Goal: Task Accomplishment & Management: Manage account settings

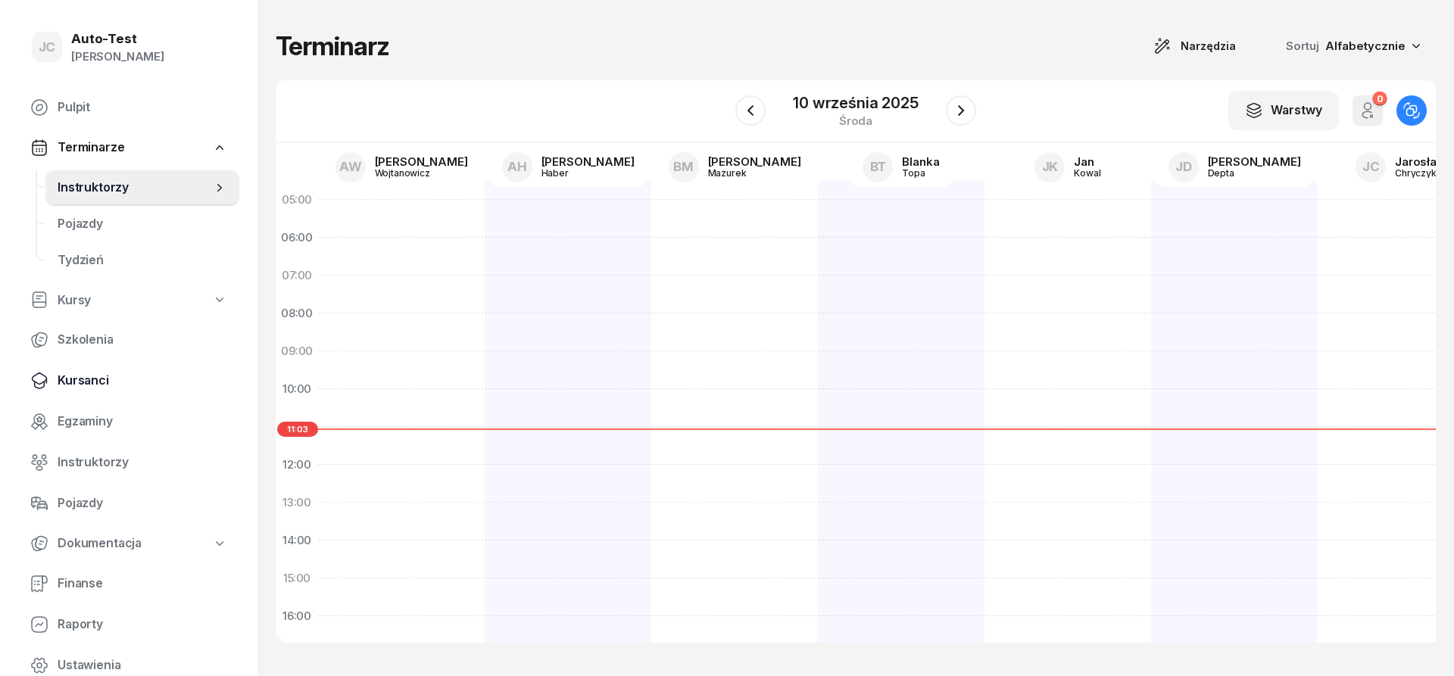
click at [120, 389] on span "Kursanci" at bounding box center [143, 381] width 170 height 20
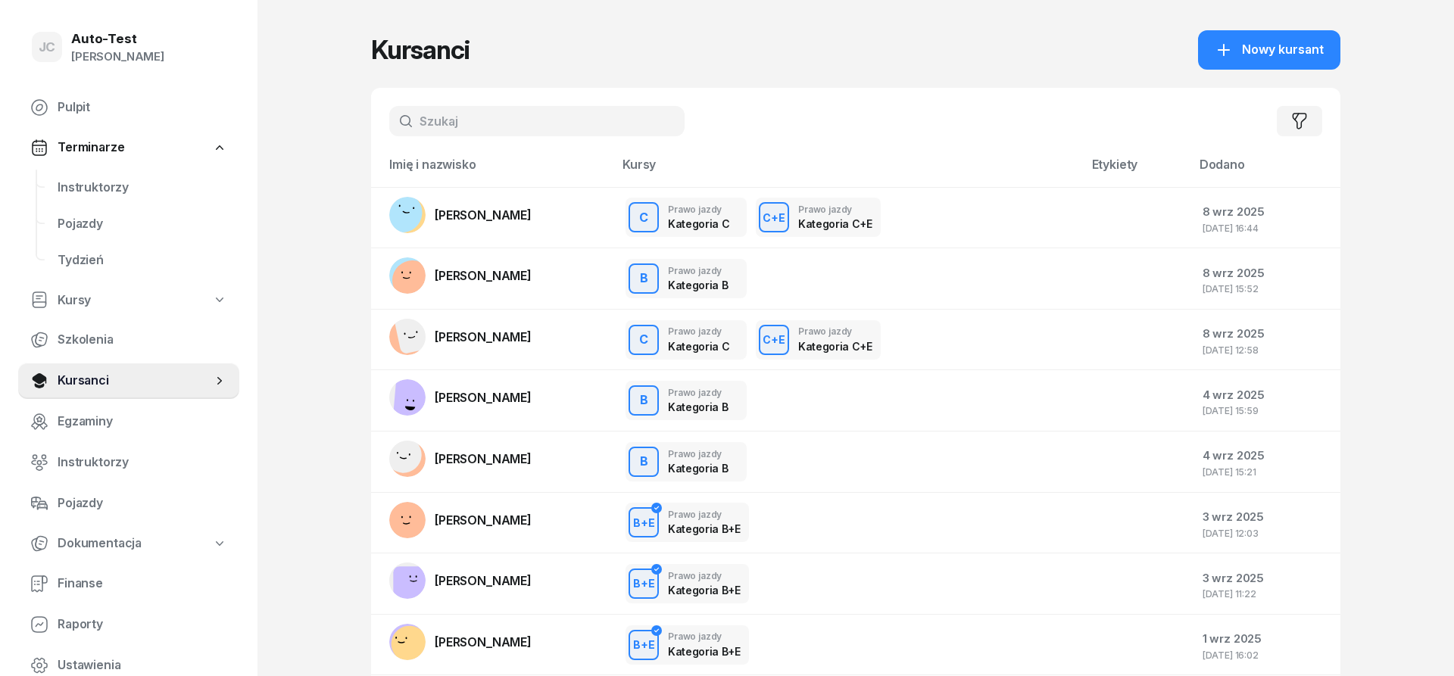
click at [463, 104] on div "Filtruj" at bounding box center [855, 121] width 969 height 67
click at [470, 120] on input "text" at bounding box center [536, 121] width 295 height 30
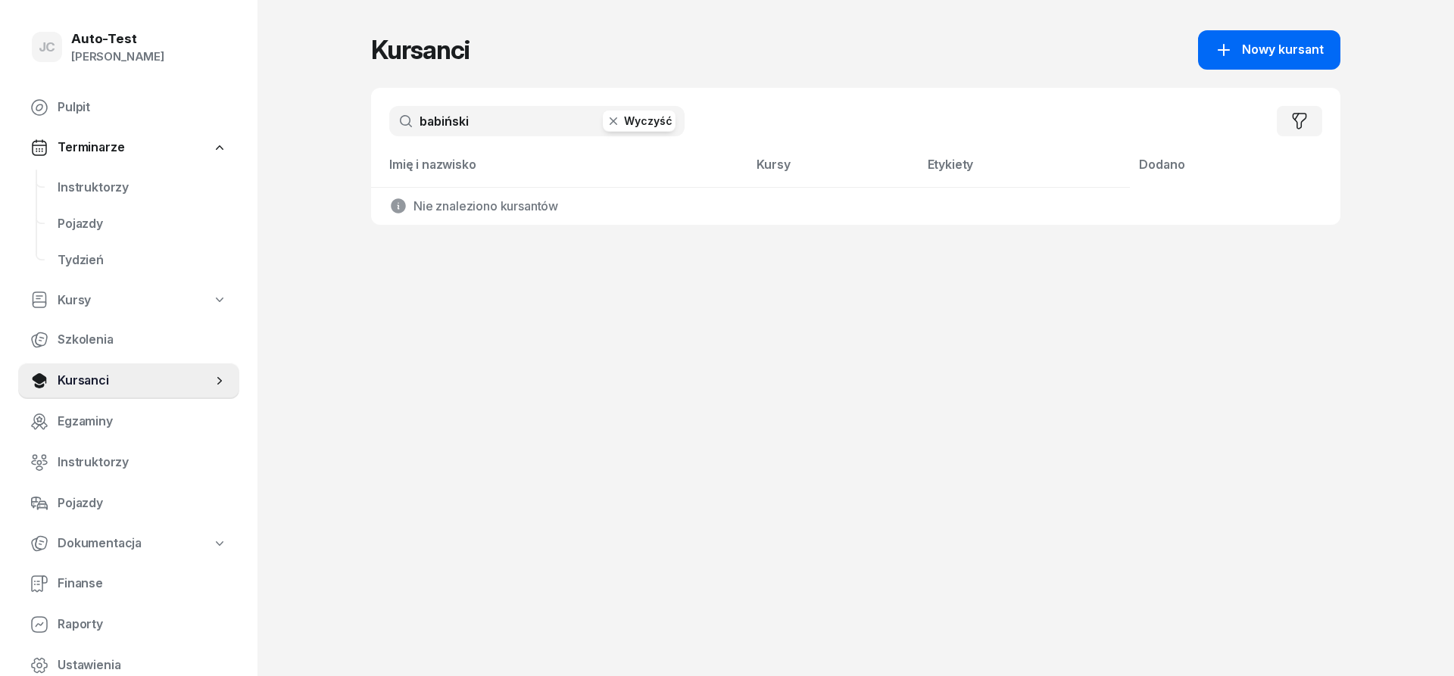
type input "babiński"
click at [1239, 52] on div "Nowy kursant" at bounding box center [1269, 50] width 109 height 20
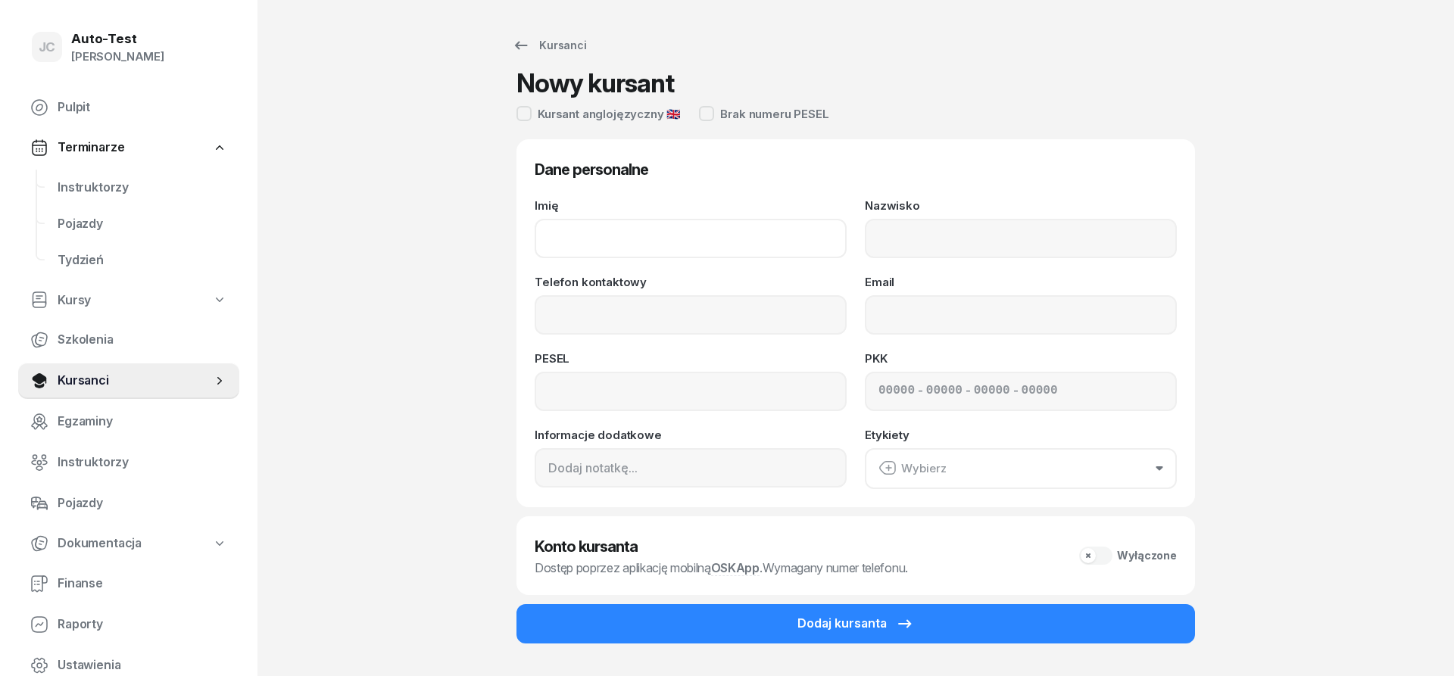
click at [681, 235] on input "Imię" at bounding box center [691, 238] width 312 height 39
type input "[PERSON_NAME]"
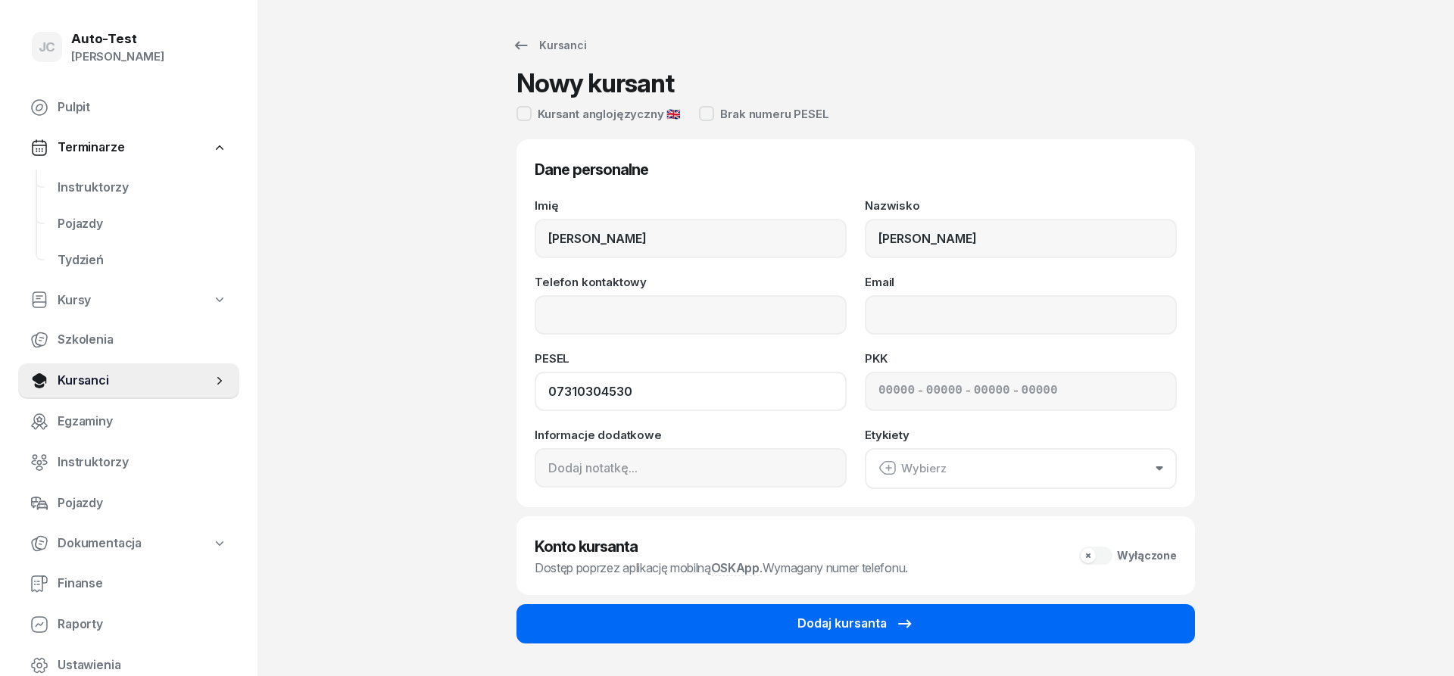
type input "07310304530"
click at [804, 635] on button "Dodaj kursanta" at bounding box center [855, 623] width 678 height 39
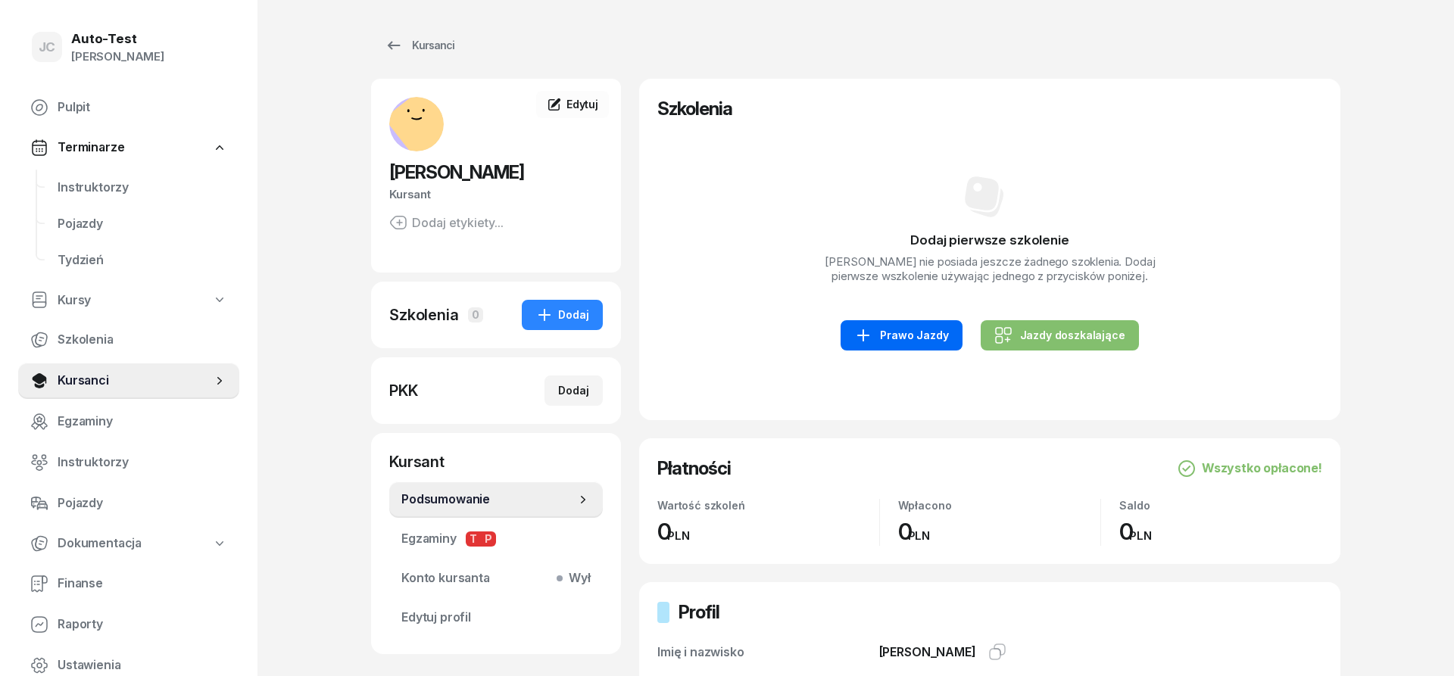
click at [922, 338] on div "Prawo Jazdy" at bounding box center [901, 335] width 94 height 18
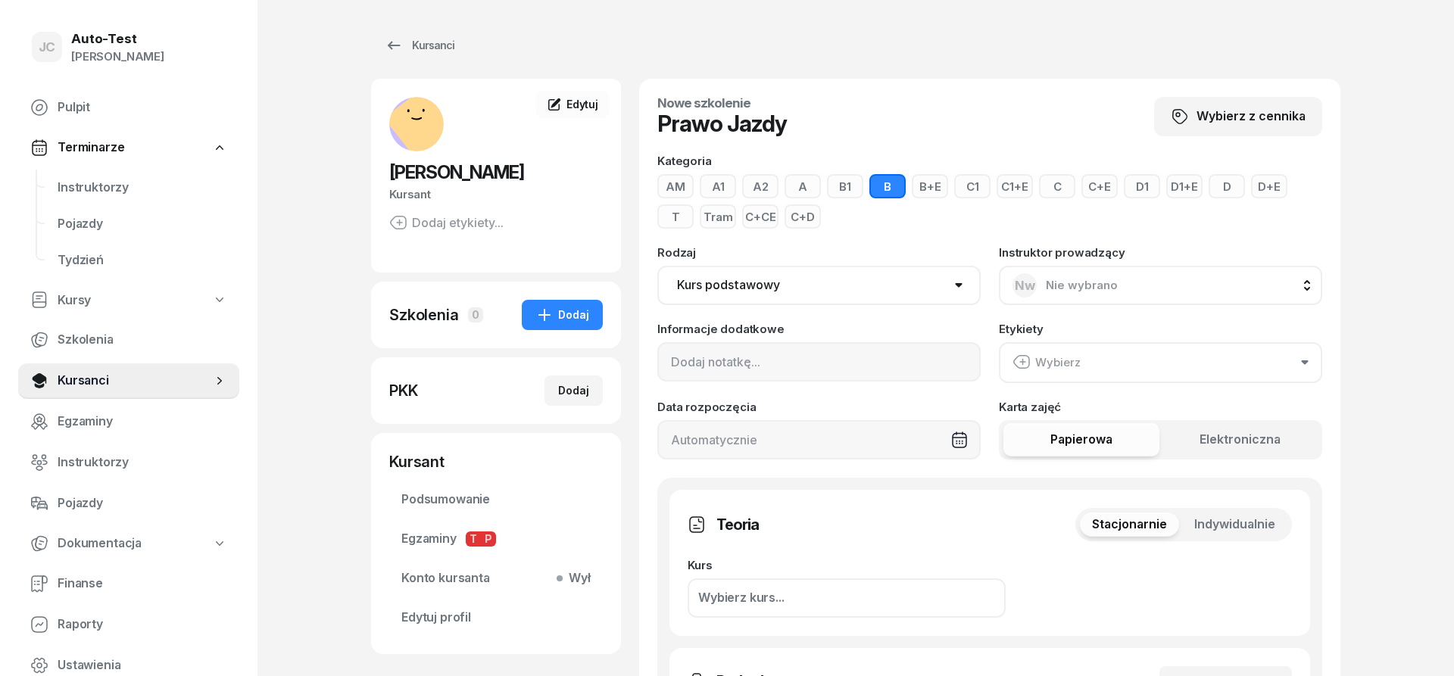
click at [1271, 517] on span "Indywidualnie" at bounding box center [1234, 525] width 81 height 20
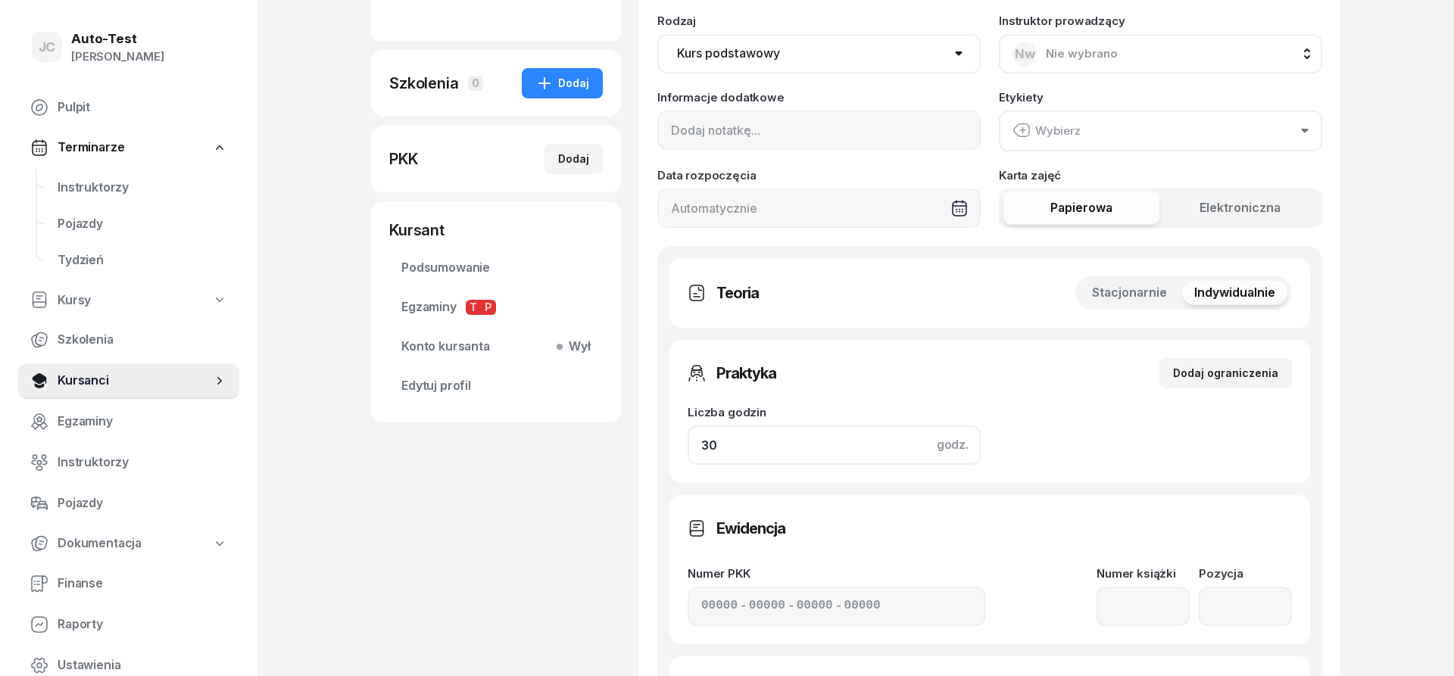
drag, startPoint x: 759, startPoint y: 430, endPoint x: 631, endPoint y: 444, distance: 129.5
click at [688, 444] on input "30" at bounding box center [834, 445] width 293 height 39
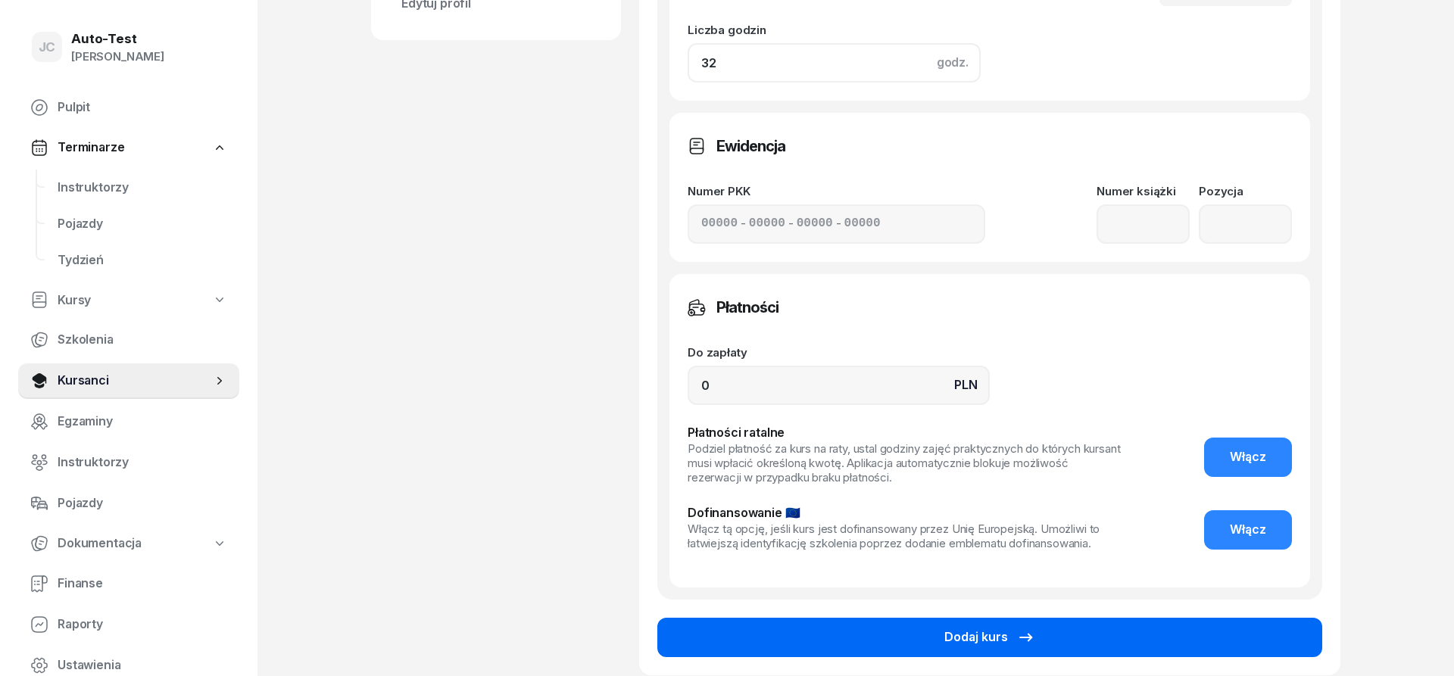
scroll to position [695, 0]
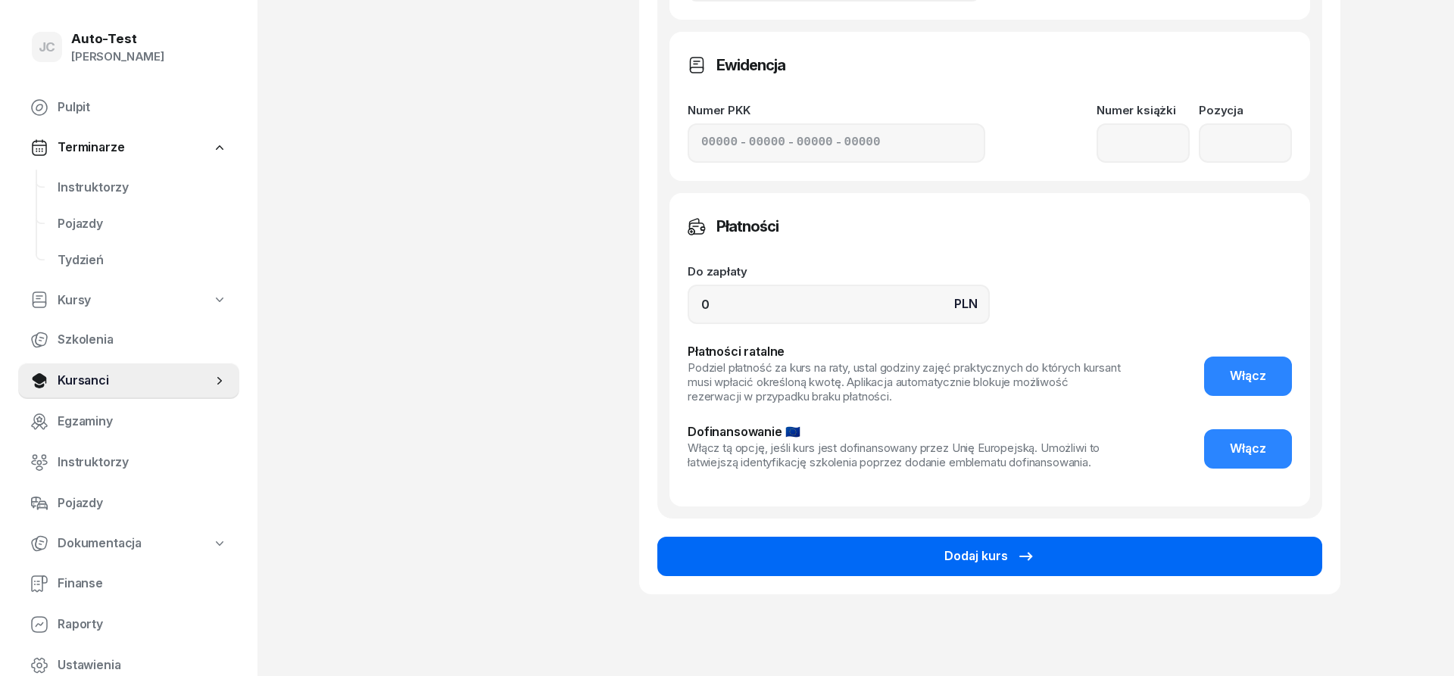
type input "32"
click at [800, 539] on button "Dodaj kurs" at bounding box center [989, 556] width 665 height 39
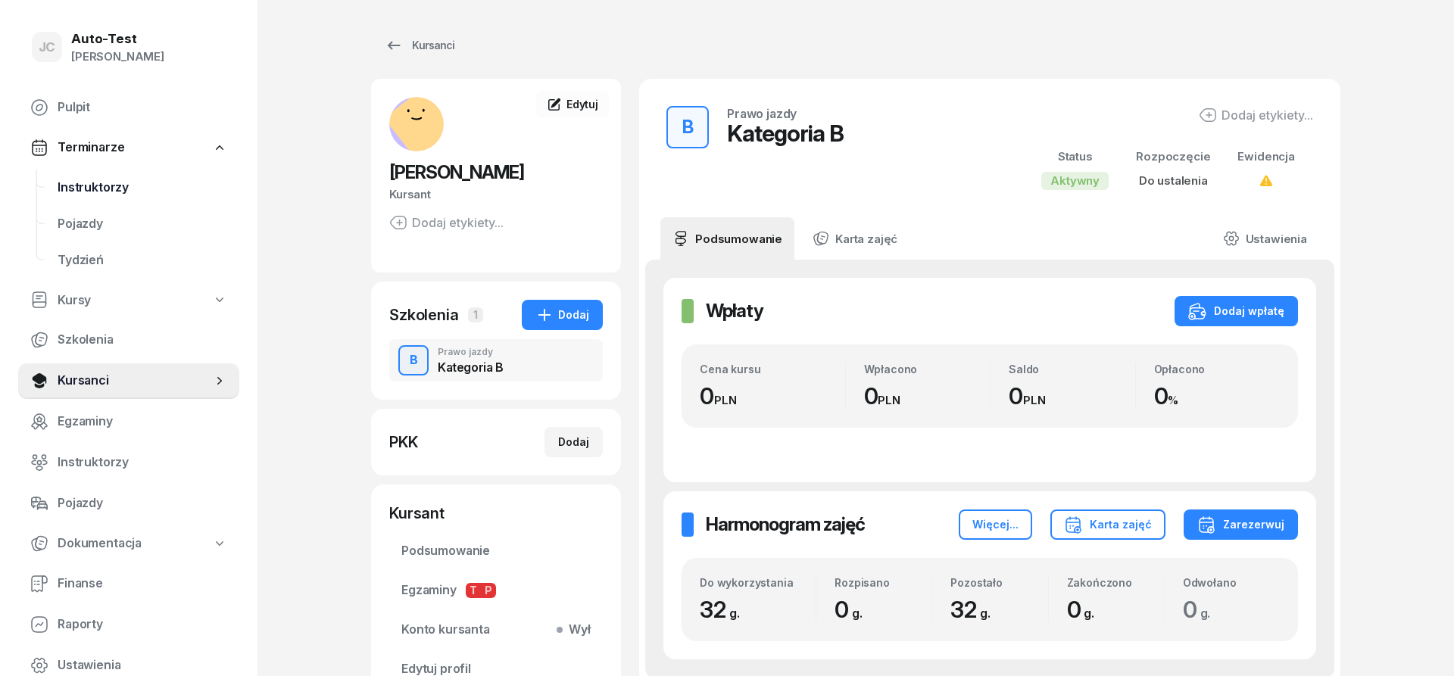
click at [120, 186] on span "Instruktorzy" at bounding box center [143, 188] width 170 height 20
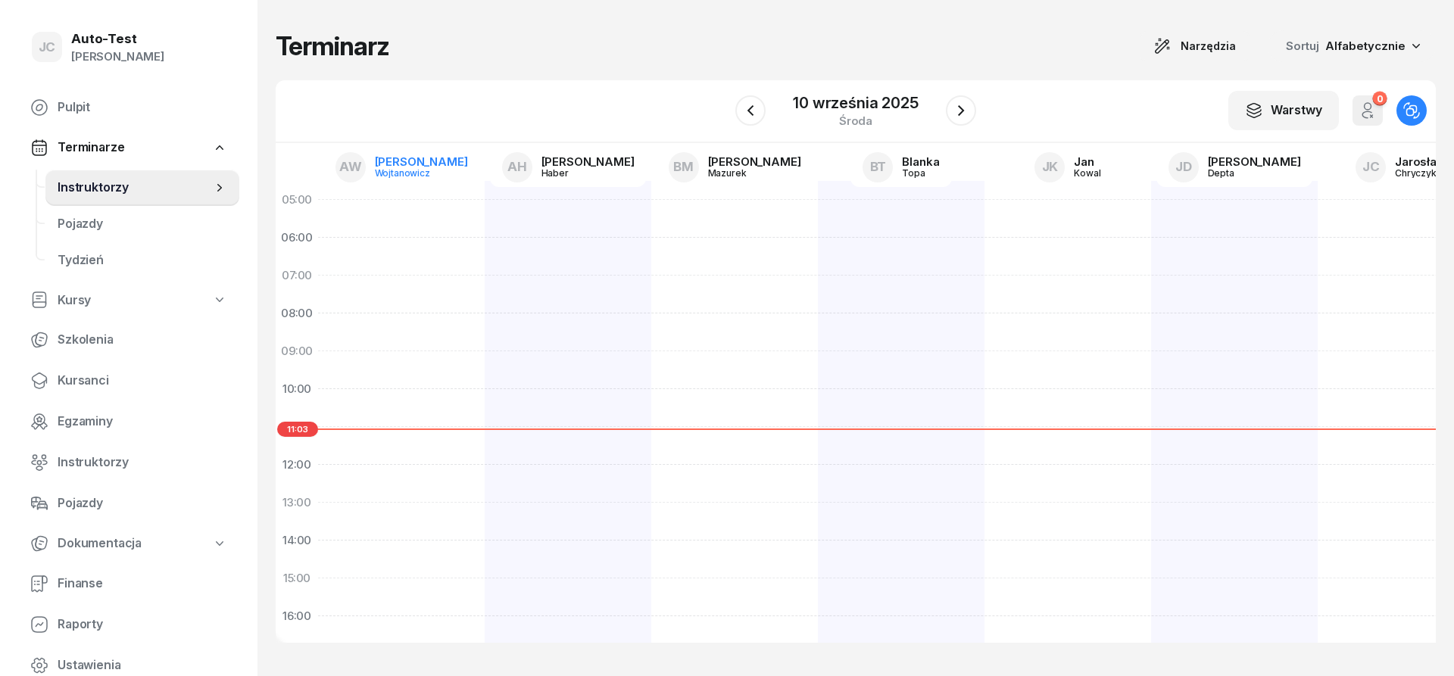
click at [385, 171] on link "AW [PERSON_NAME]" at bounding box center [401, 167] width 157 height 39
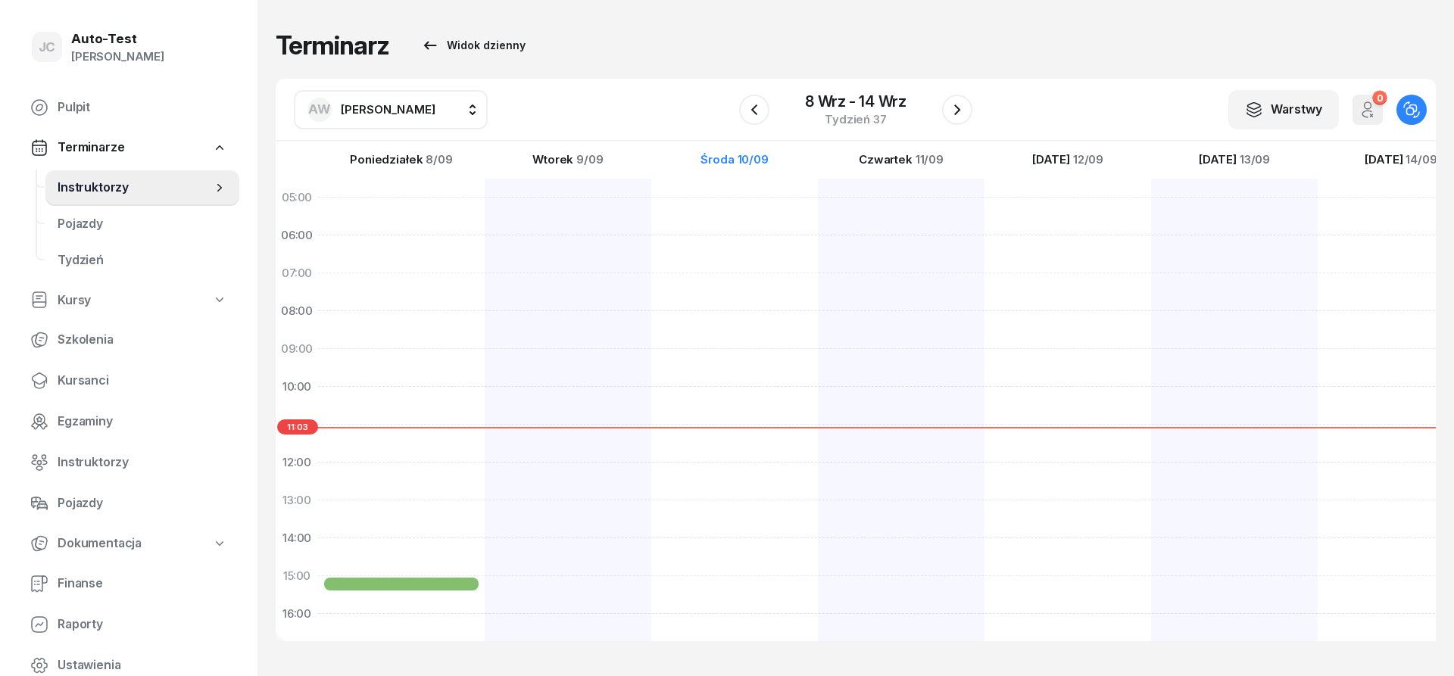
click at [391, 114] on span "[PERSON_NAME]" at bounding box center [388, 109] width 95 height 14
type input "chr"
click at [416, 206] on span "[PERSON_NAME]" at bounding box center [395, 210] width 93 height 20
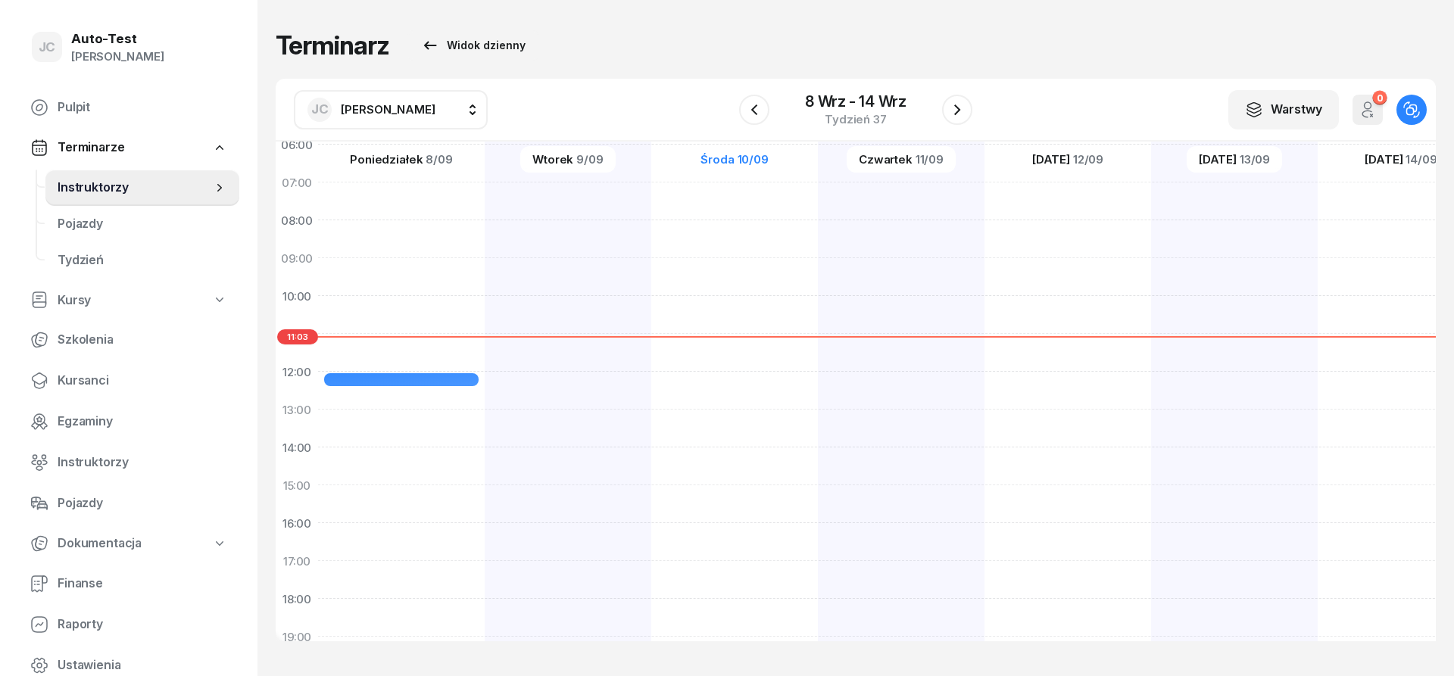
click at [582, 489] on div at bounding box center [568, 466] width 167 height 757
select select "15"
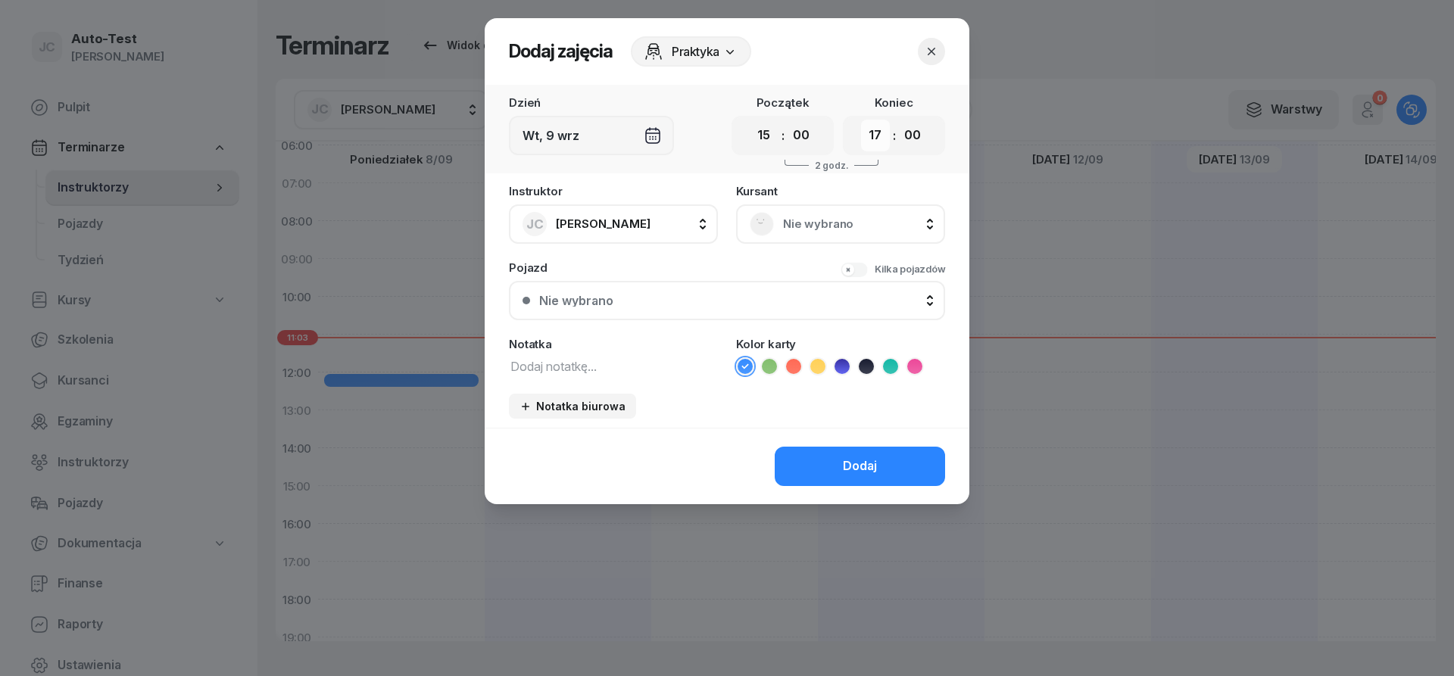
click at [861, 120] on select "00 01 02 03 04 05 06 07 08 09 10 11 12 13 14 15 16 17 18 19 20 21 22 23" at bounding box center [875, 136] width 29 height 32
select select "15"
click option "15" at bounding box center [0, 0] width 0 height 0
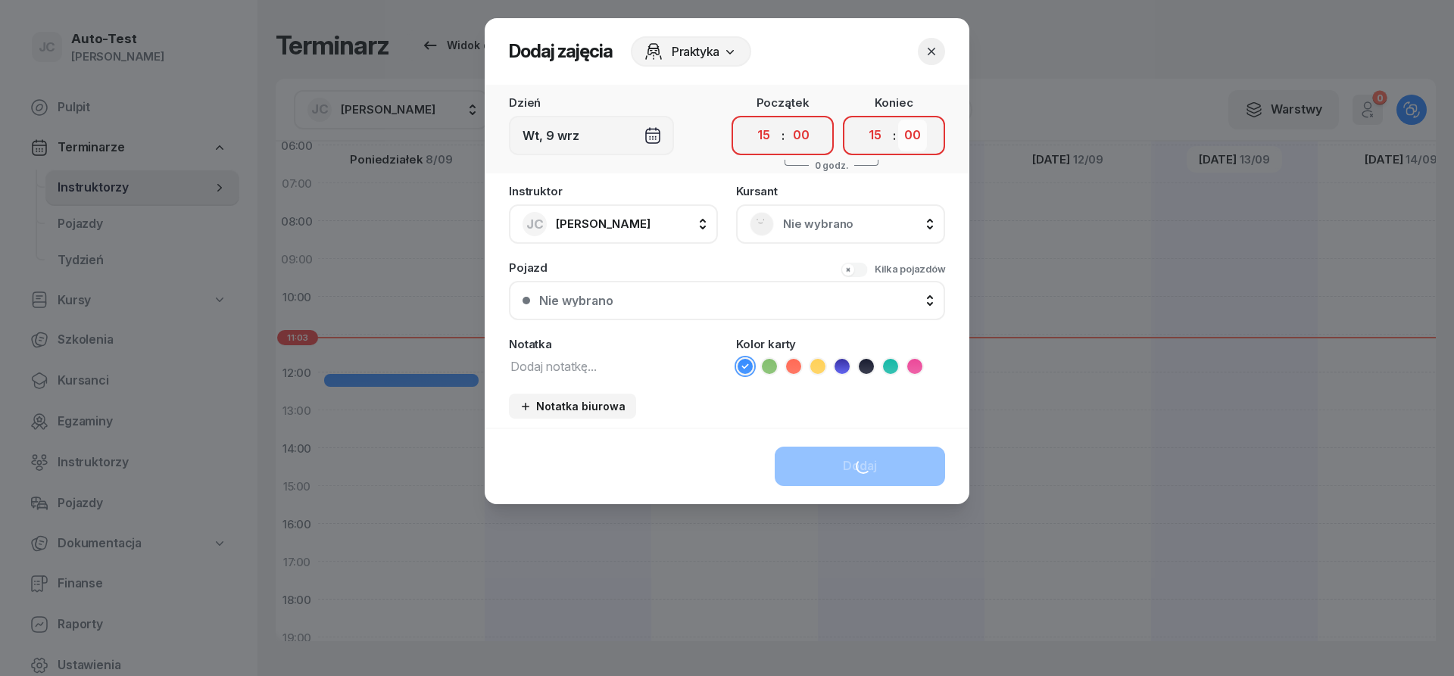
click at [898, 120] on select "00 05 10 15 20 25 30 35 40 45 50 55" at bounding box center [912, 136] width 29 height 32
select select "25"
click option "25" at bounding box center [0, 0] width 0 height 0
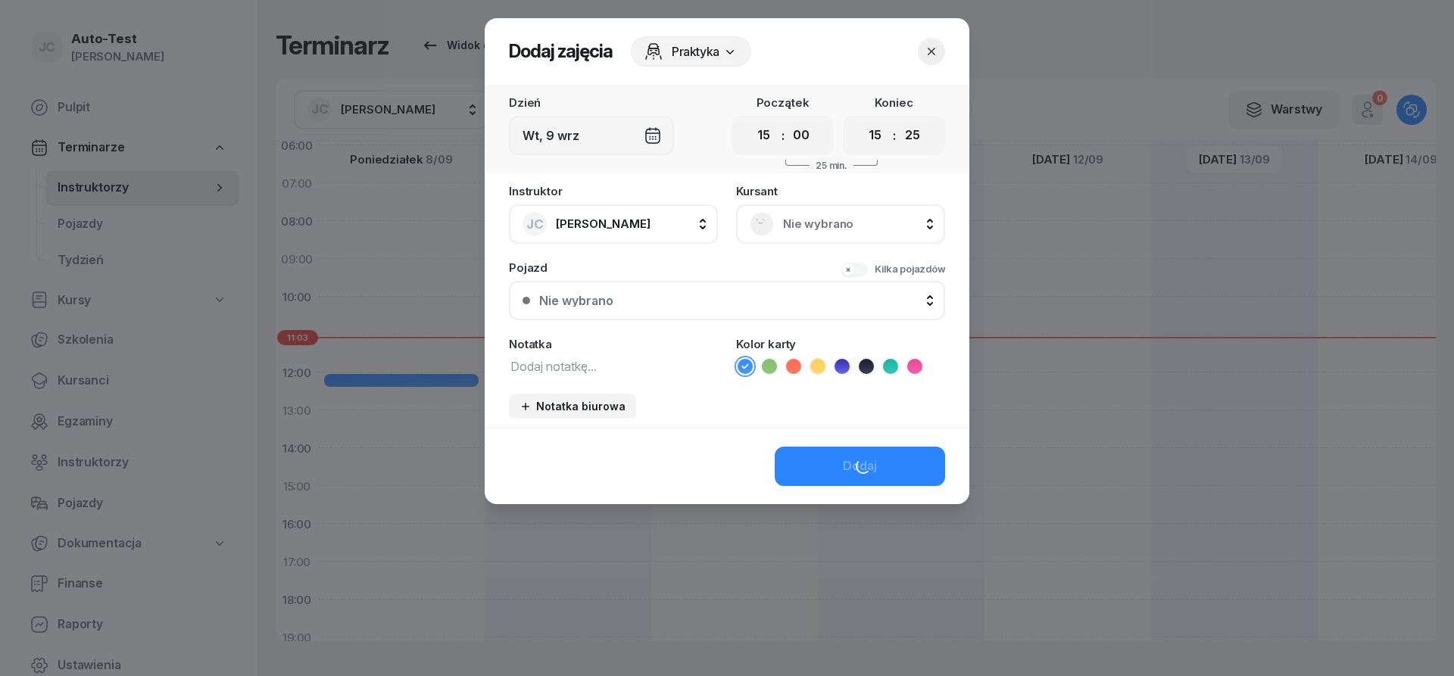
click at [831, 227] on span "Nie wybrano" at bounding box center [857, 224] width 148 height 20
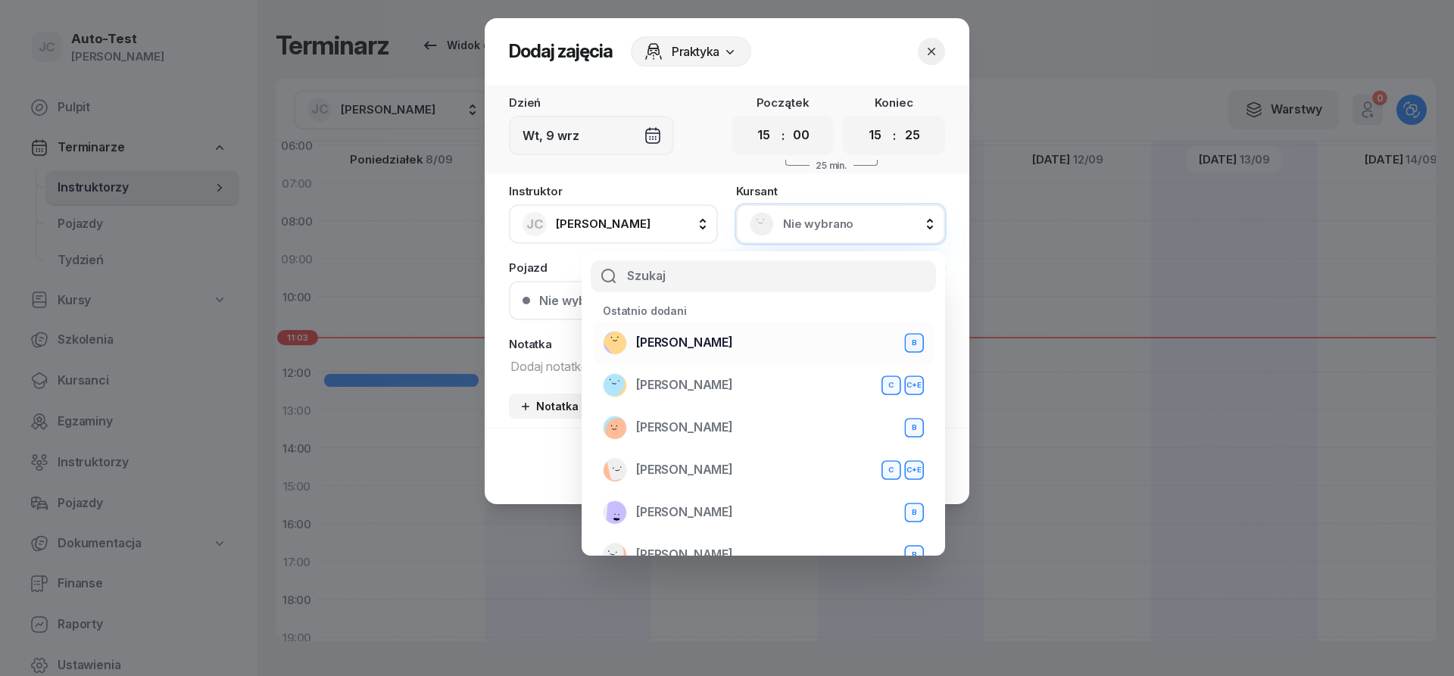
click at [678, 341] on span "[PERSON_NAME]" at bounding box center [684, 343] width 97 height 20
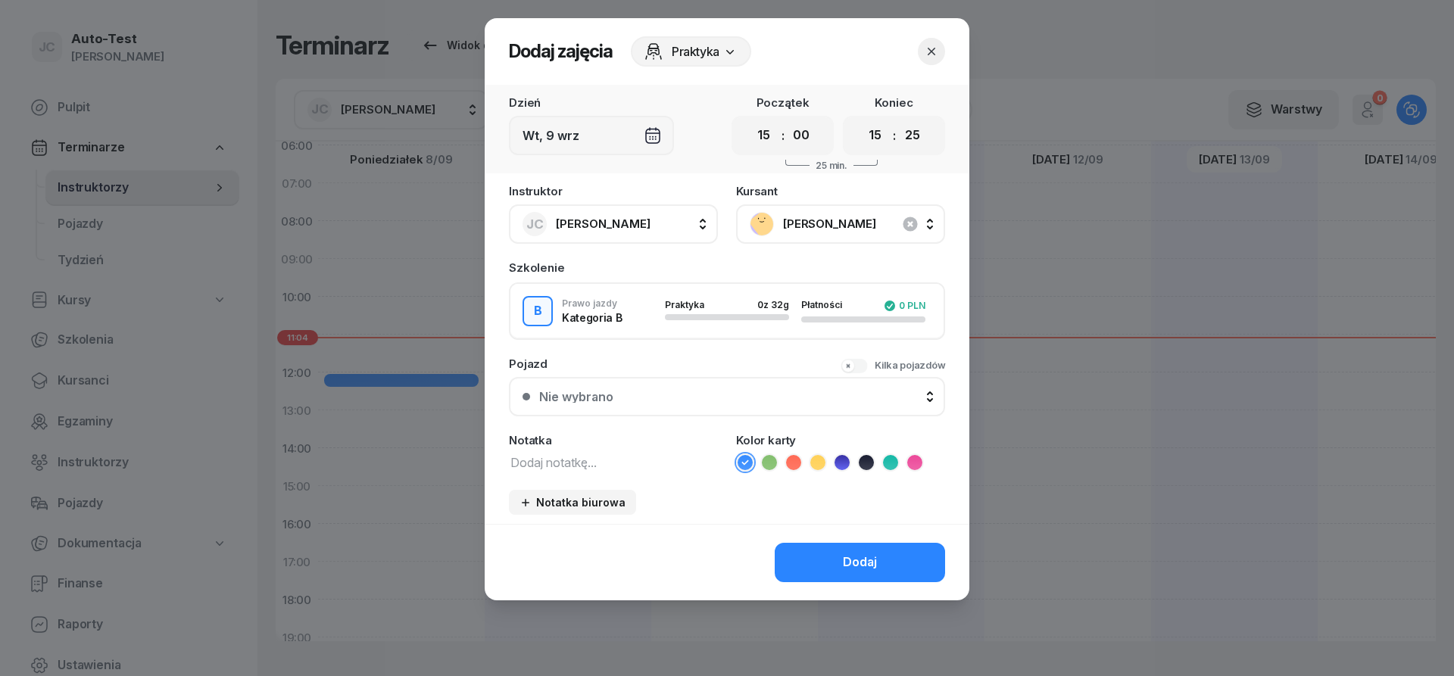
click at [652, 413] on button "Nie wybrano" at bounding box center [727, 396] width 436 height 39
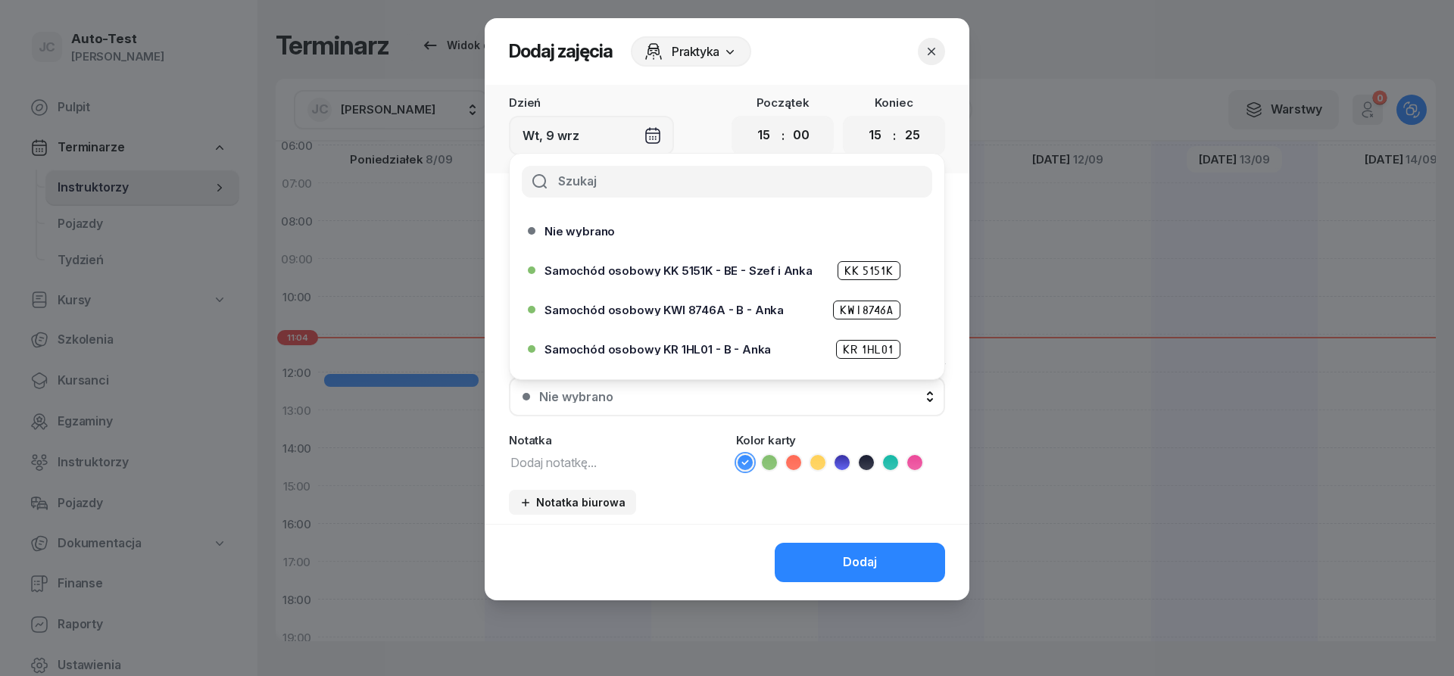
scroll to position [463, 0]
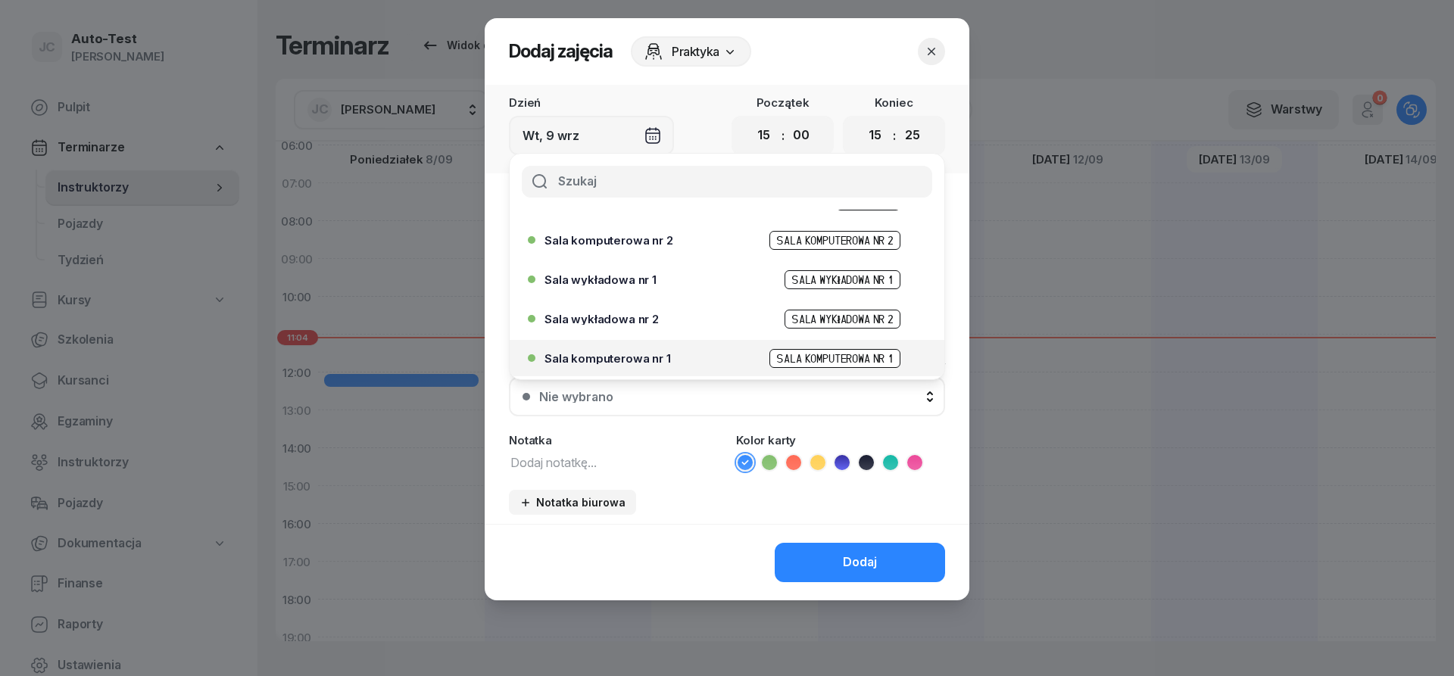
click at [644, 362] on span "Sala komputerowa nr 1" at bounding box center [607, 358] width 126 height 11
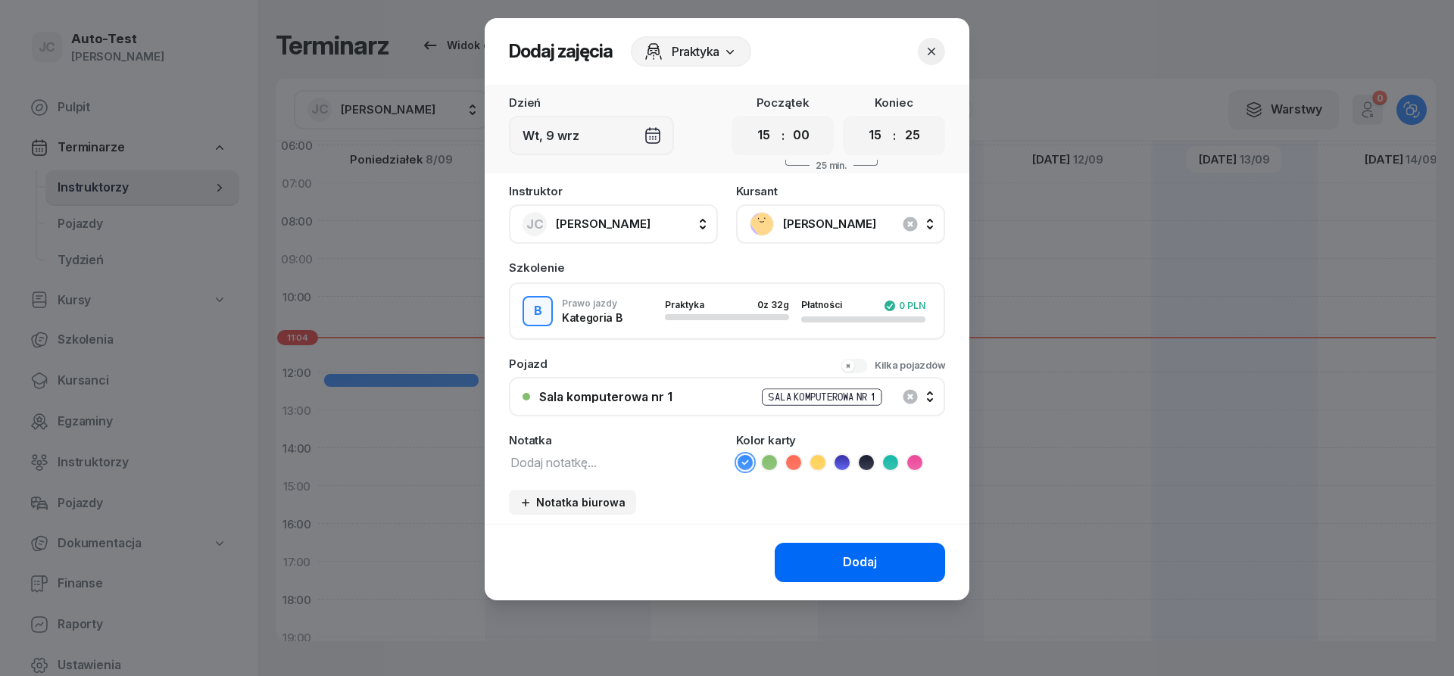
click at [813, 560] on button "Dodaj" at bounding box center [860, 562] width 170 height 39
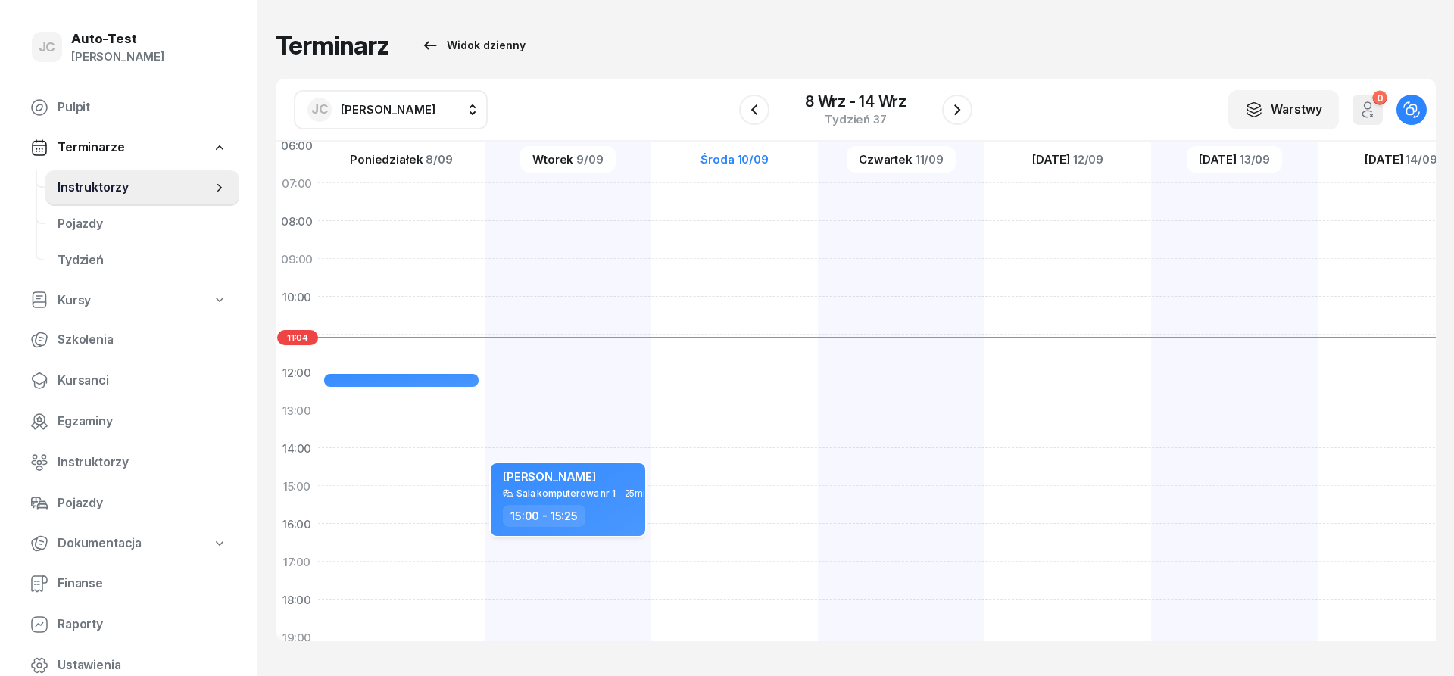
click at [586, 489] on div "Sala komputerowa nr 1" at bounding box center [565, 493] width 99 height 10
select select "15"
select select "25"
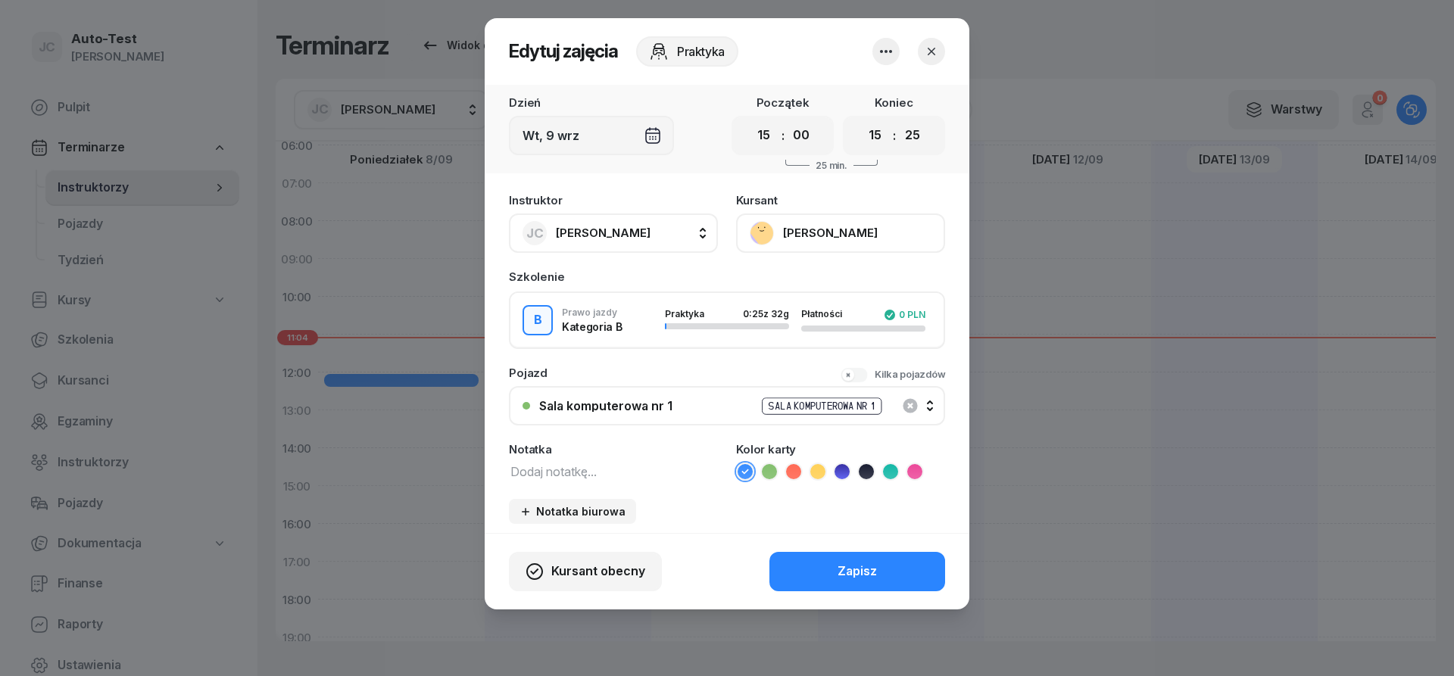
click at [686, 411] on div "Sala komputerowa nr 1 Sala komputerowa nr 1" at bounding box center [735, 406] width 392 height 19
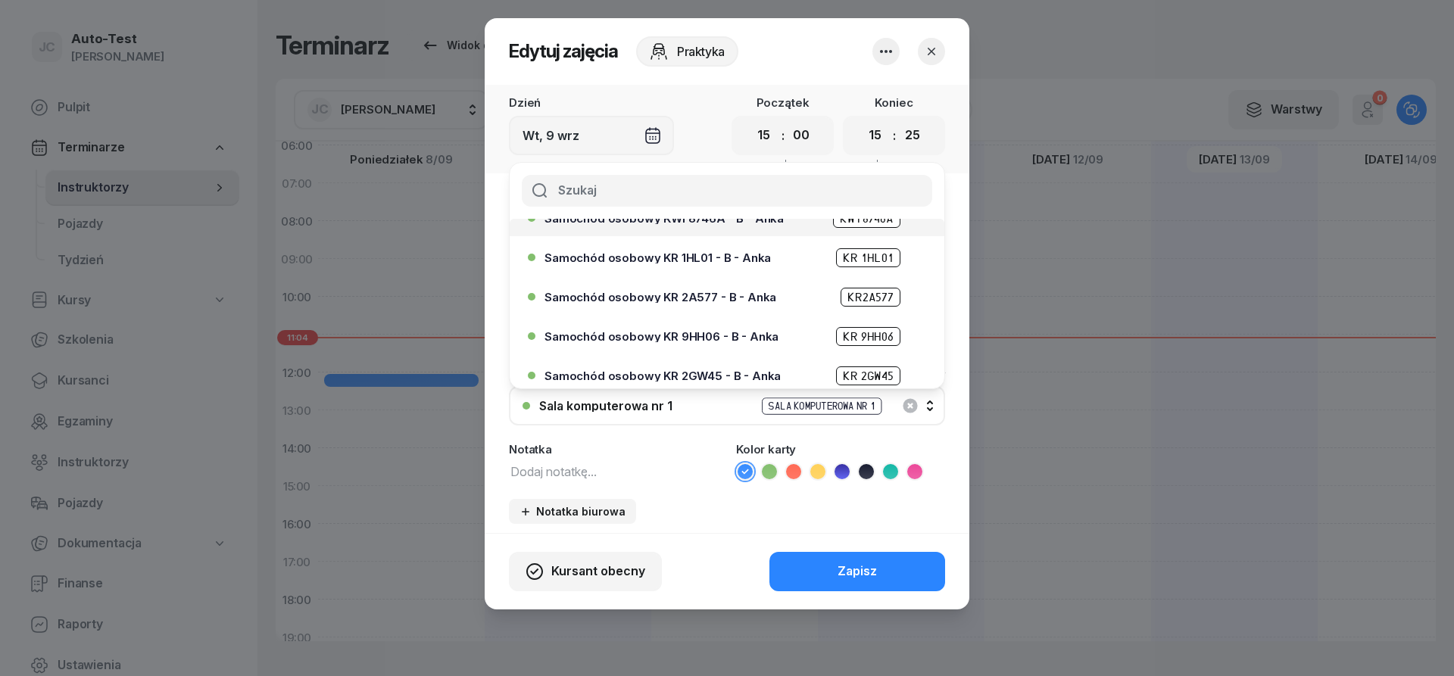
scroll to position [463, 0]
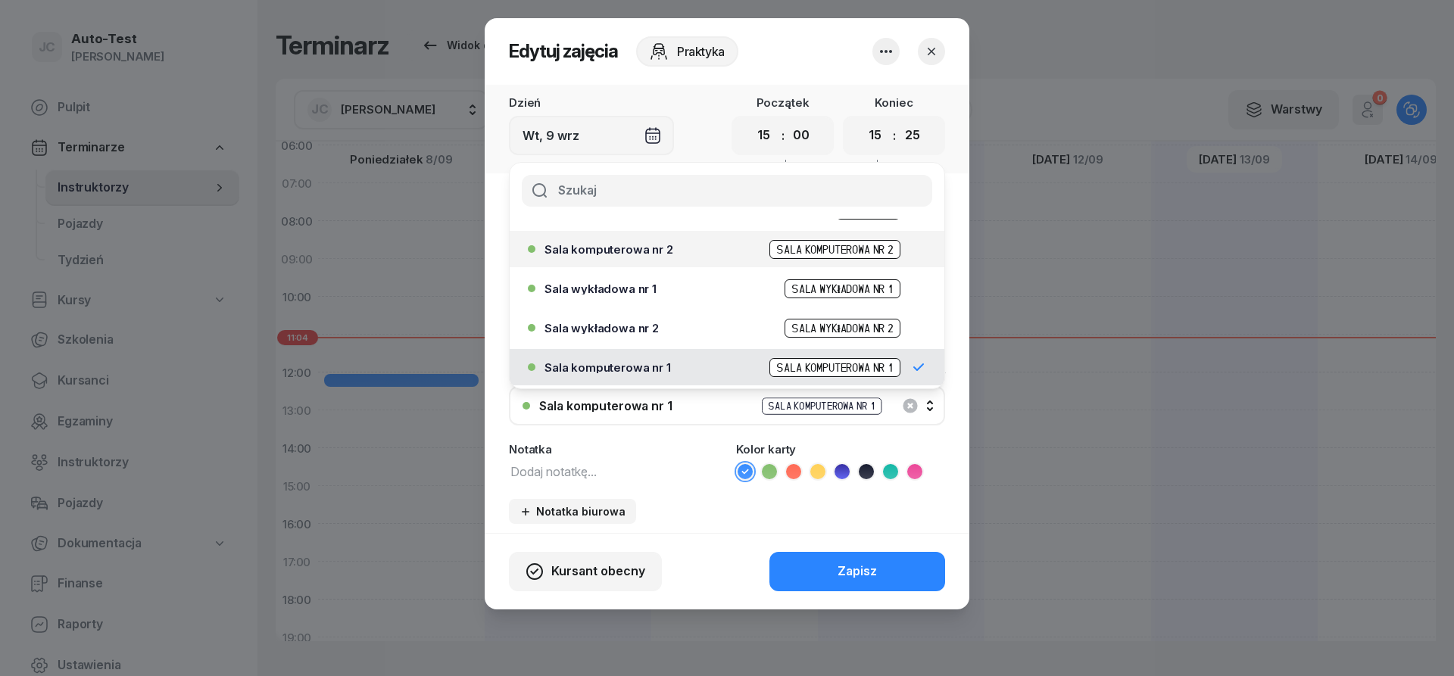
click at [657, 259] on div "Sala komputerowa nr 2 Sala komputerowa nr 2" at bounding box center [722, 249] width 389 height 24
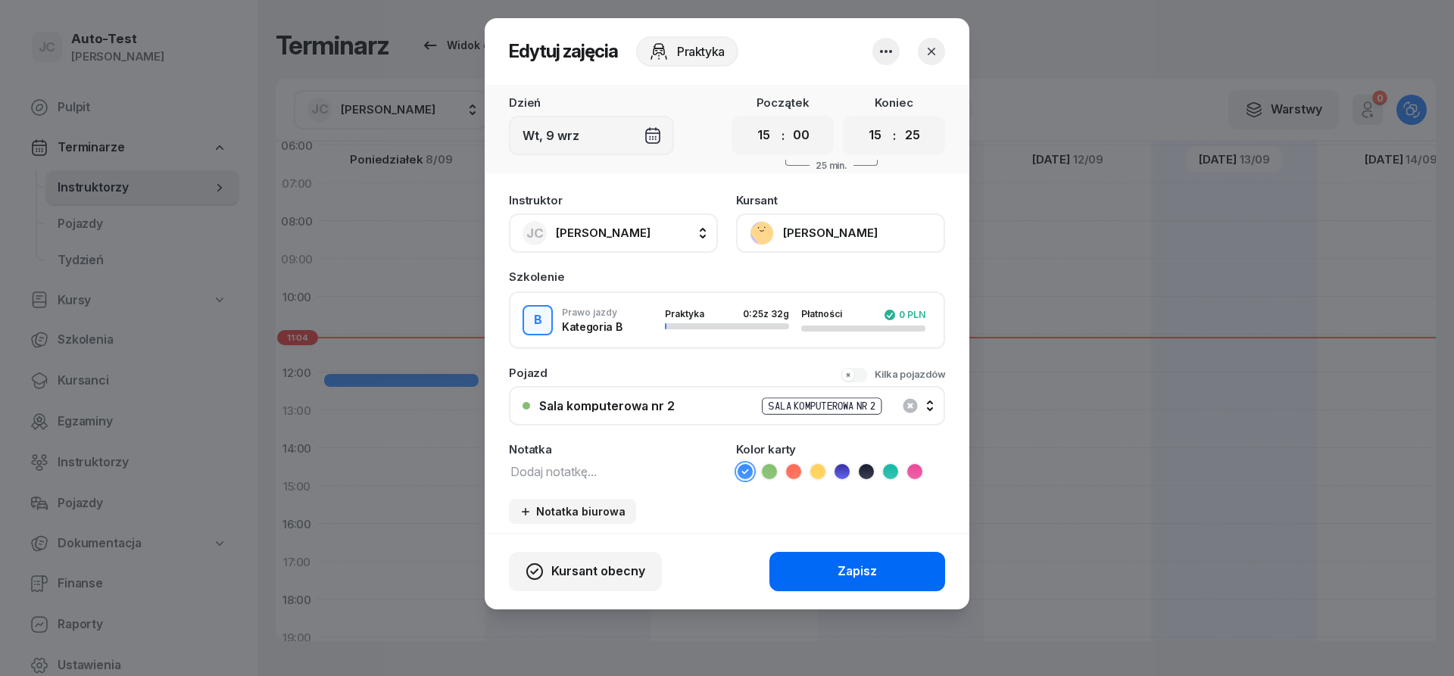
click at [828, 571] on button "Zapisz" at bounding box center [857, 571] width 176 height 39
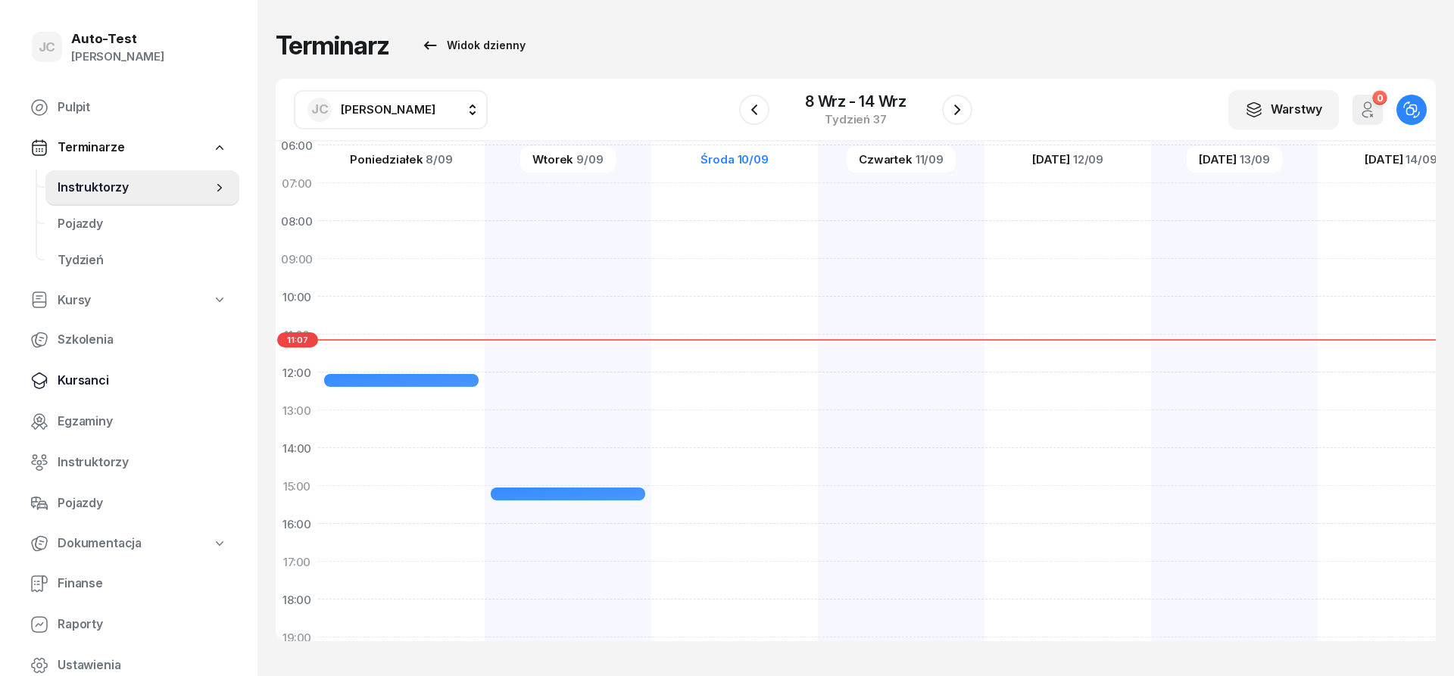
click at [117, 385] on span "Kursanci" at bounding box center [143, 381] width 170 height 20
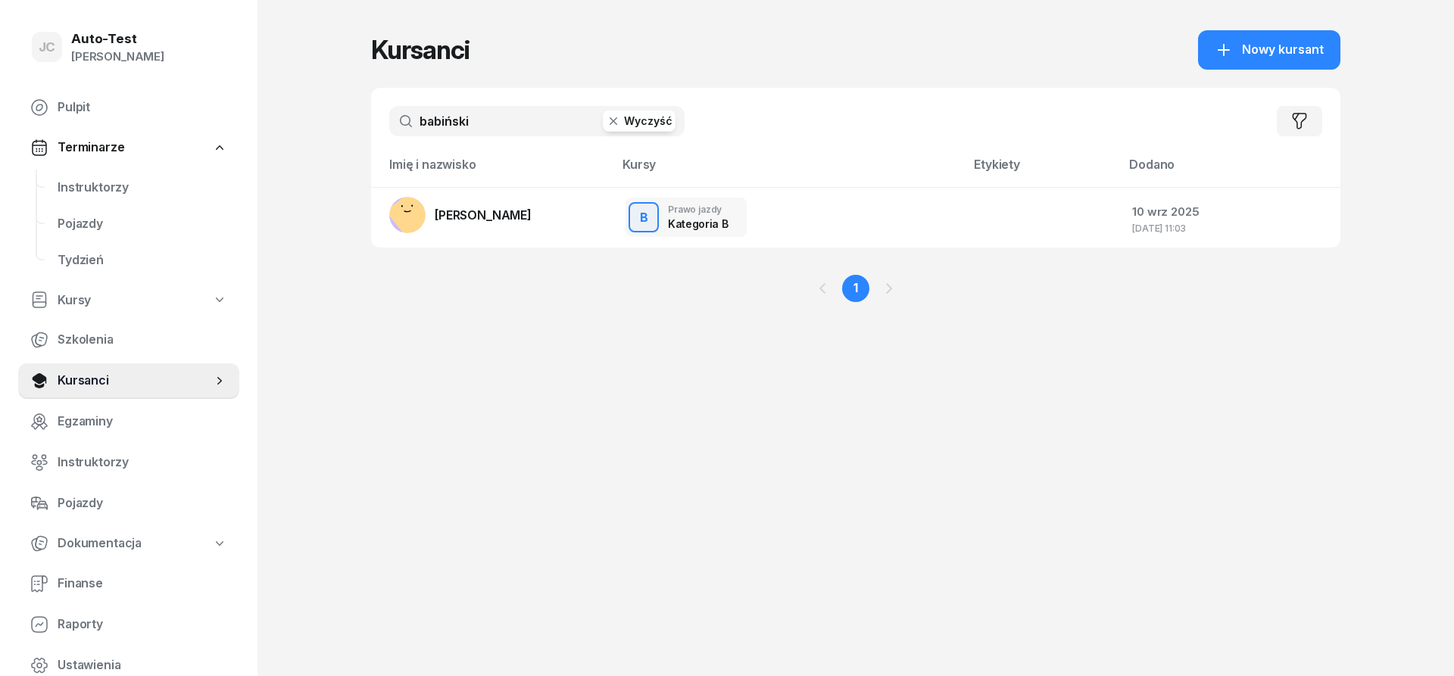
drag, startPoint x: 504, startPoint y: 123, endPoint x: 363, endPoint y: 128, distance: 141.7
click at [389, 128] on input "babiński" at bounding box center [536, 121] width 295 height 30
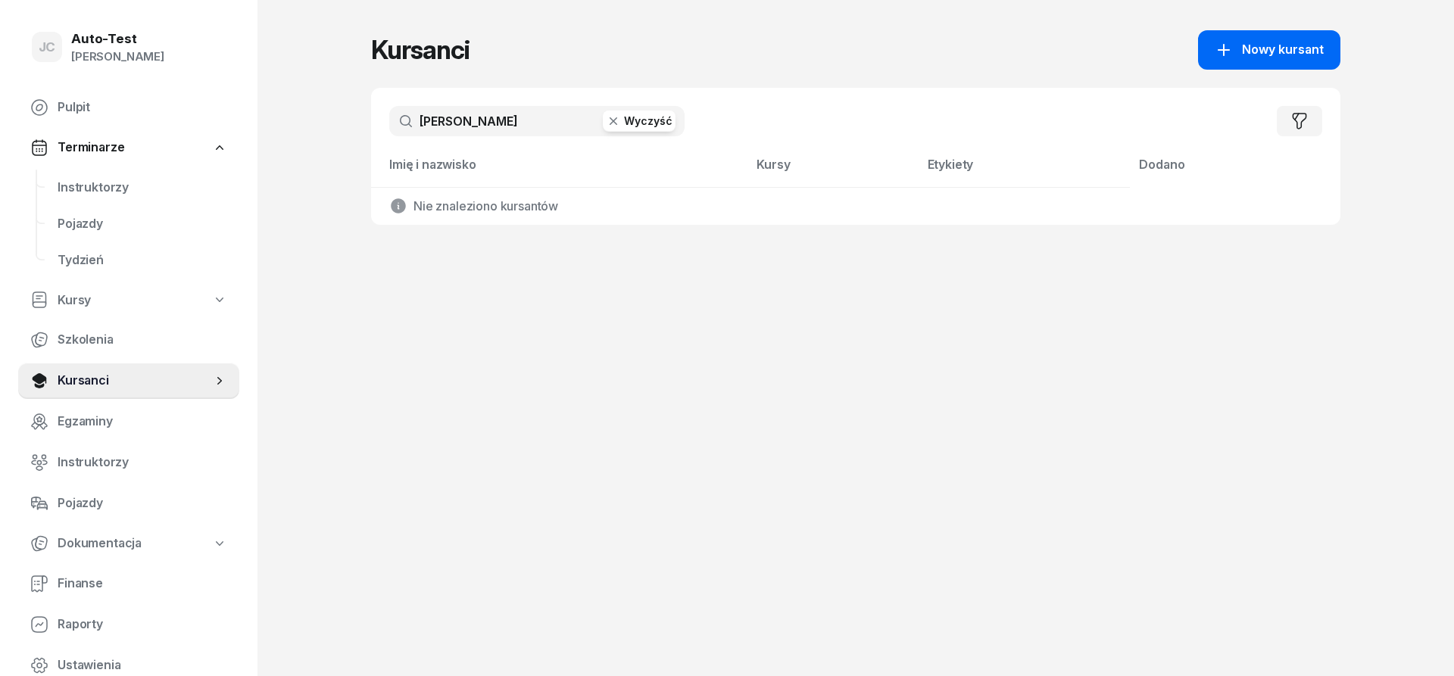
type input "[PERSON_NAME]"
click at [1278, 59] on span "Nowy kursant" at bounding box center [1283, 50] width 82 height 20
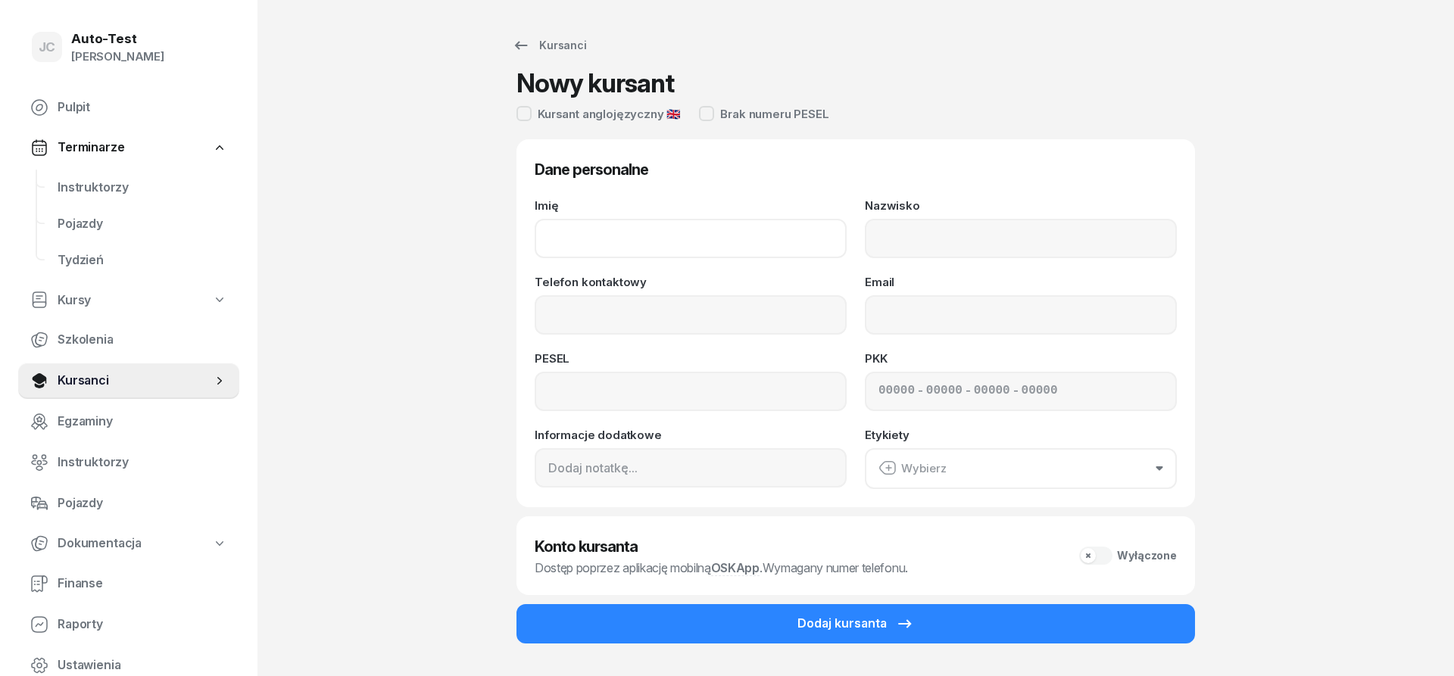
click at [653, 233] on input "Imię" at bounding box center [691, 238] width 312 height 39
type input "[PERSON_NAME]"
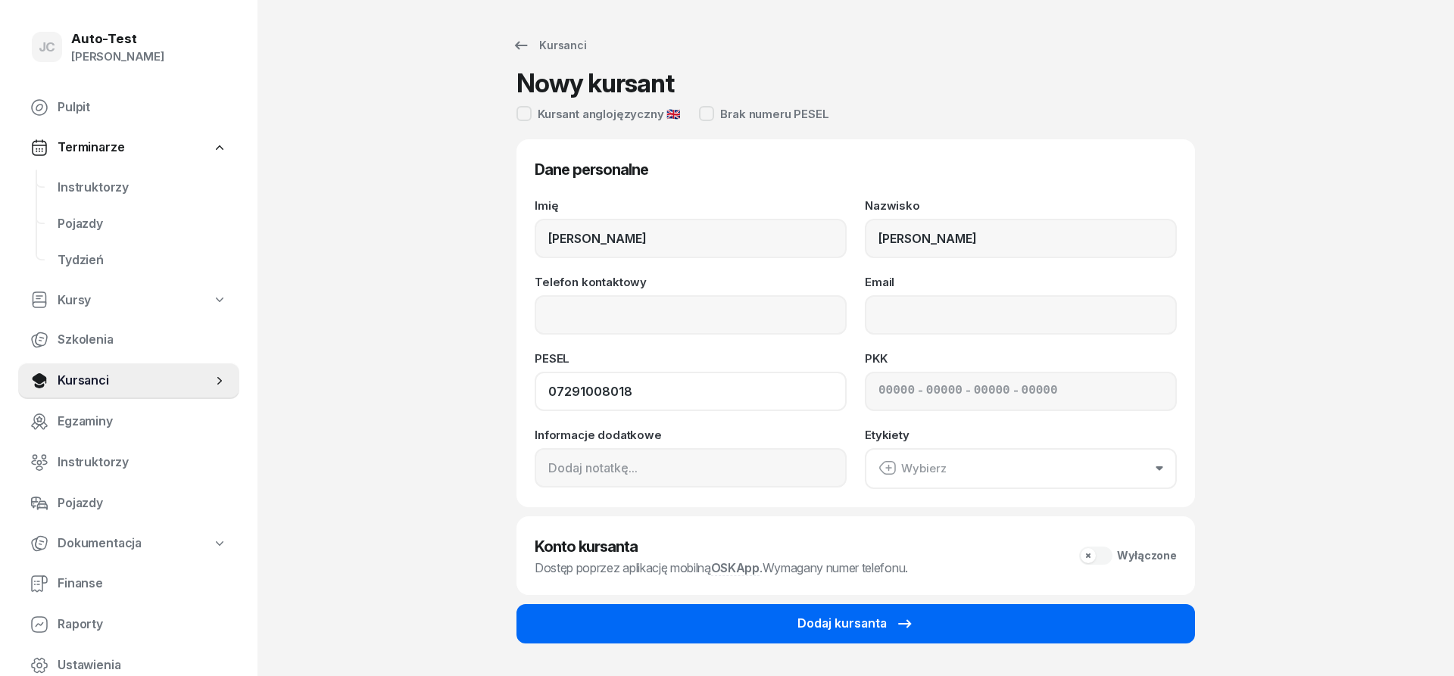
type input "07291008018"
click at [820, 632] on div "Dodaj kursanta" at bounding box center [855, 624] width 117 height 20
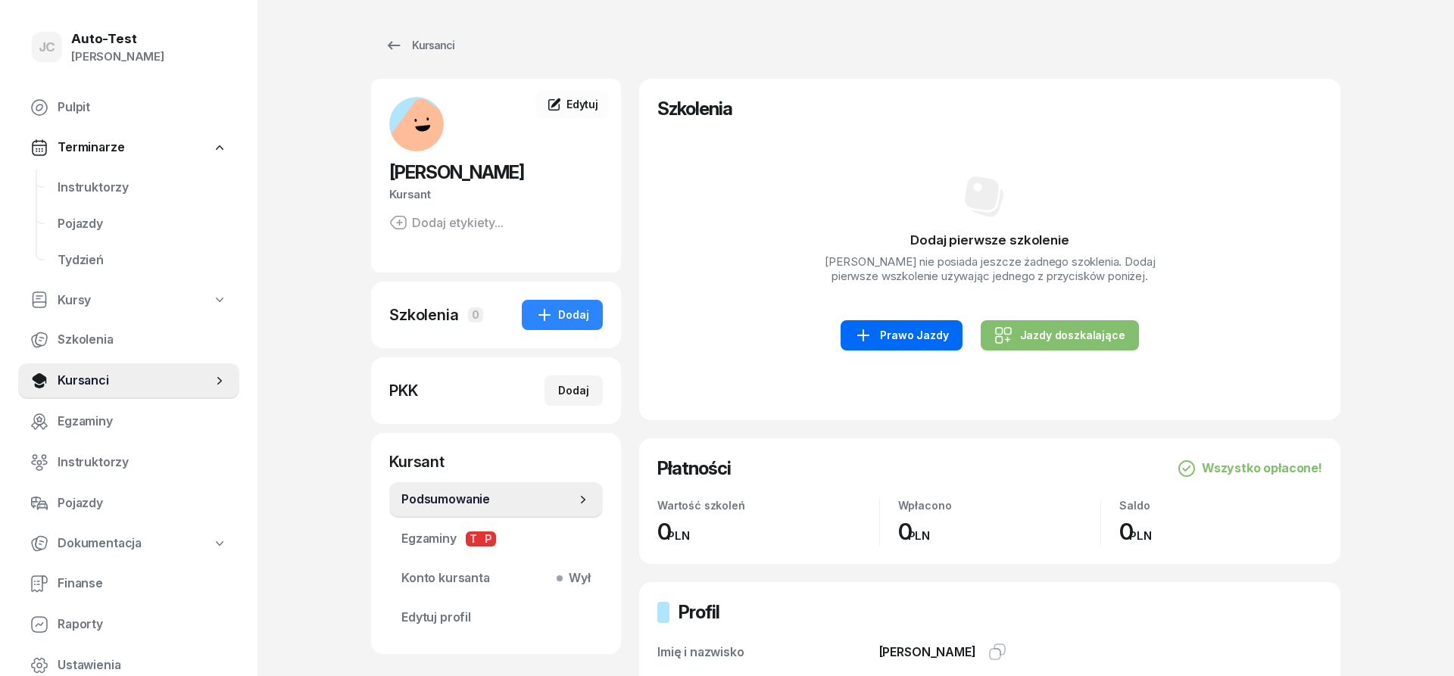
click at [878, 340] on div "Prawo Jazdy" at bounding box center [901, 335] width 94 height 18
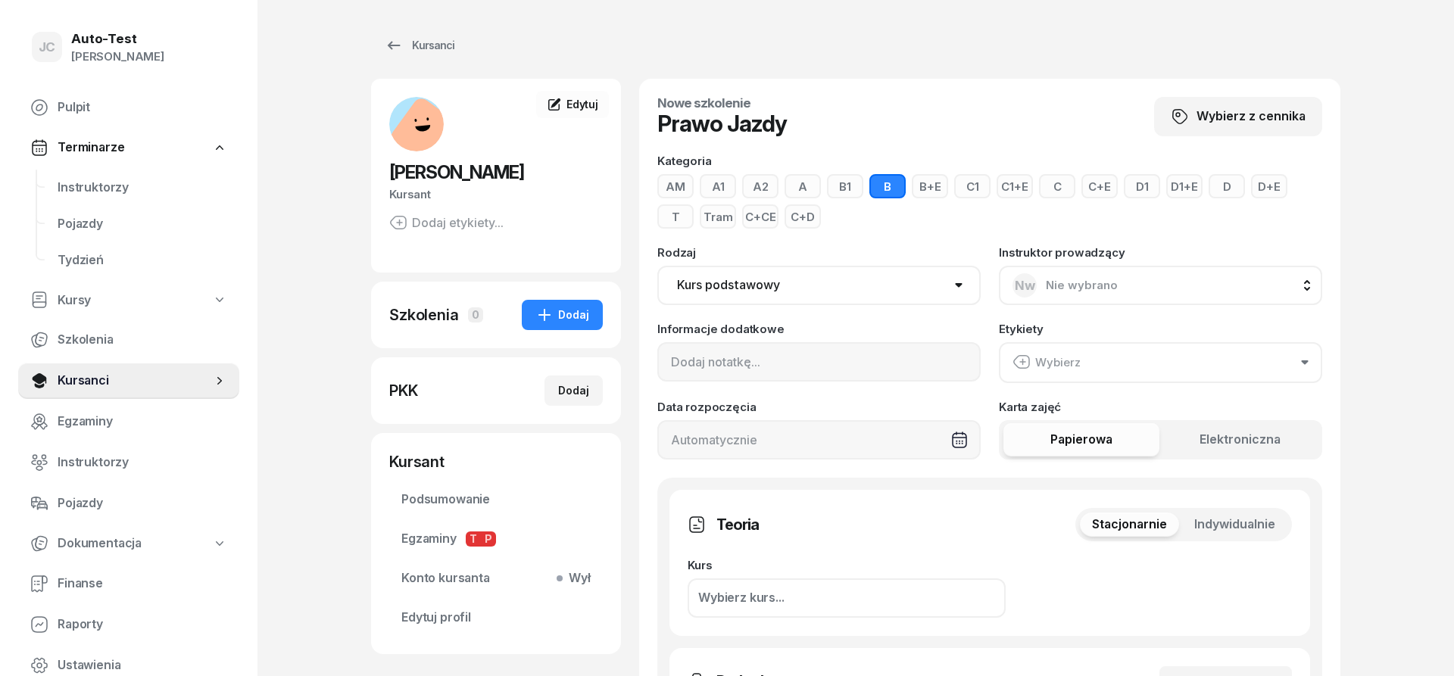
click at [1215, 512] on div "Stacjonarnie Indywidualnie" at bounding box center [1183, 524] width 217 height 33
click at [1237, 519] on span "Indywidualnie" at bounding box center [1234, 525] width 81 height 20
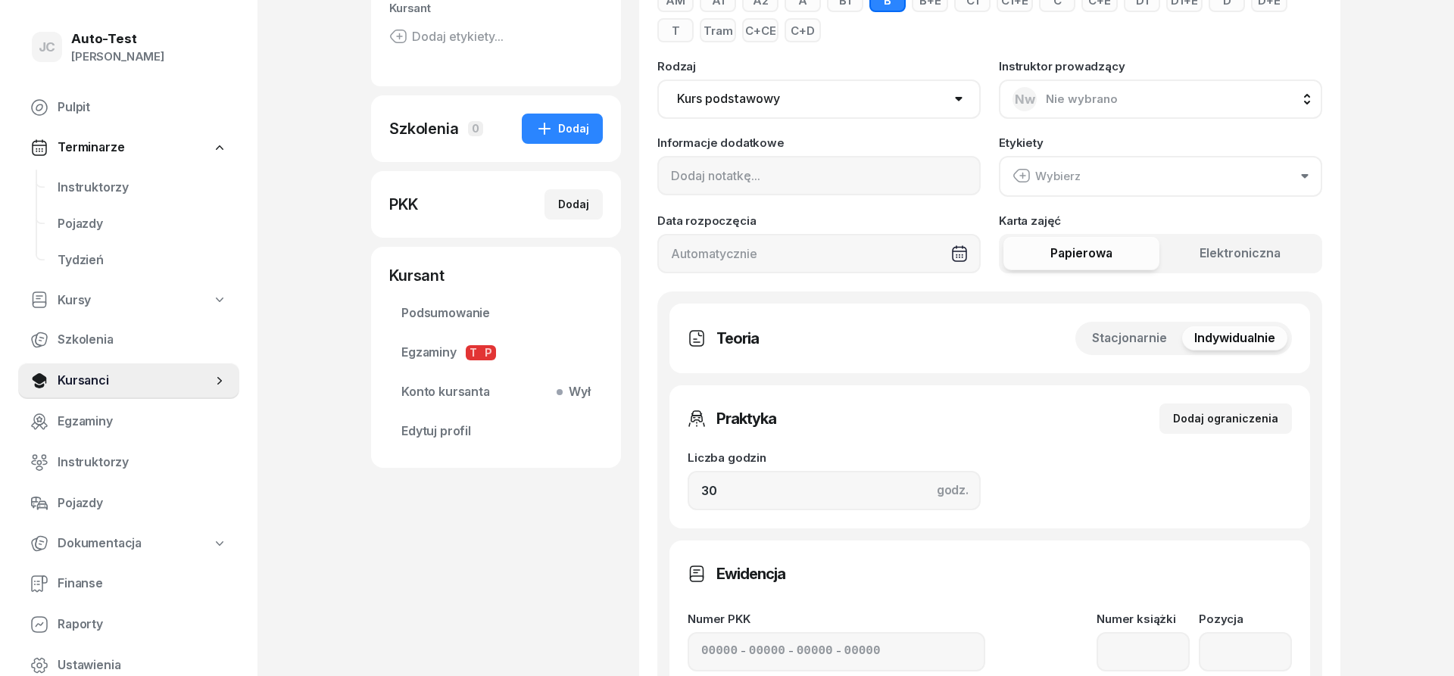
scroll to position [232, 0]
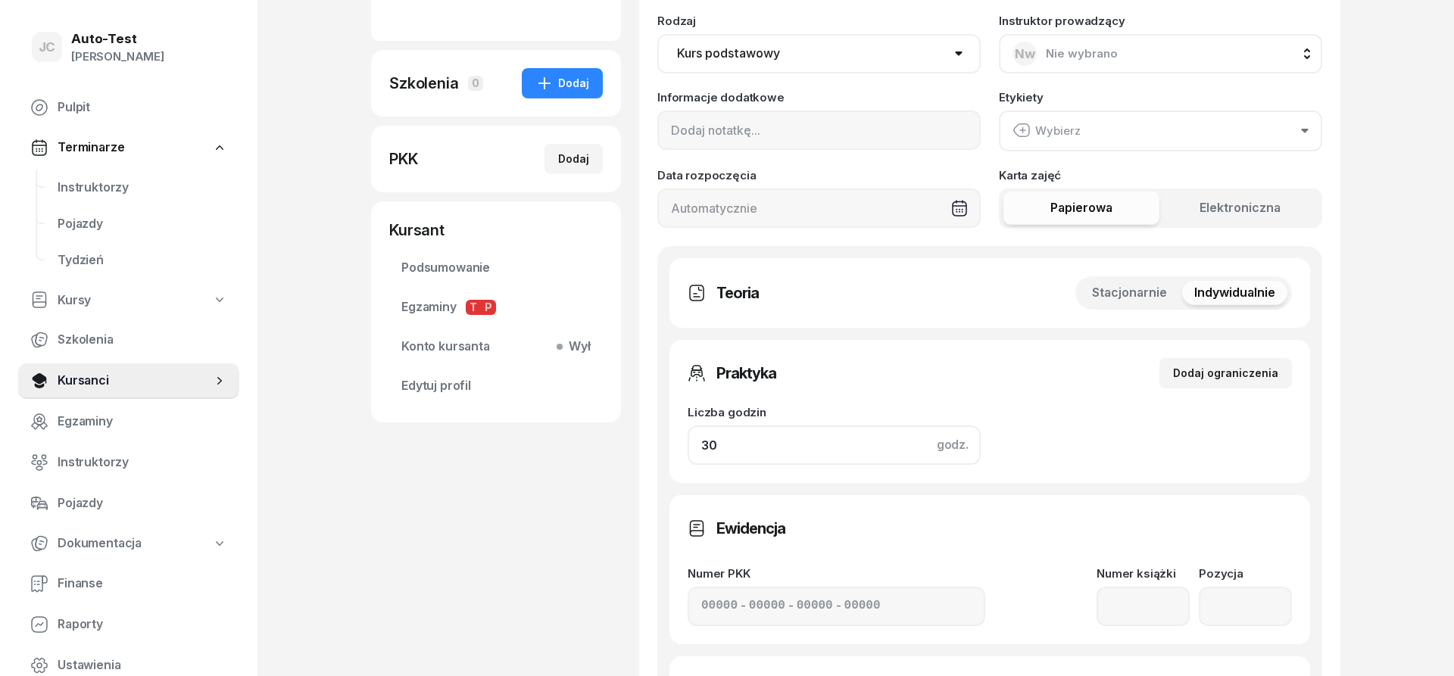
drag, startPoint x: 762, startPoint y: 458, endPoint x: 612, endPoint y: 455, distance: 150.0
click at [688, 455] on input "30" at bounding box center [834, 445] width 293 height 39
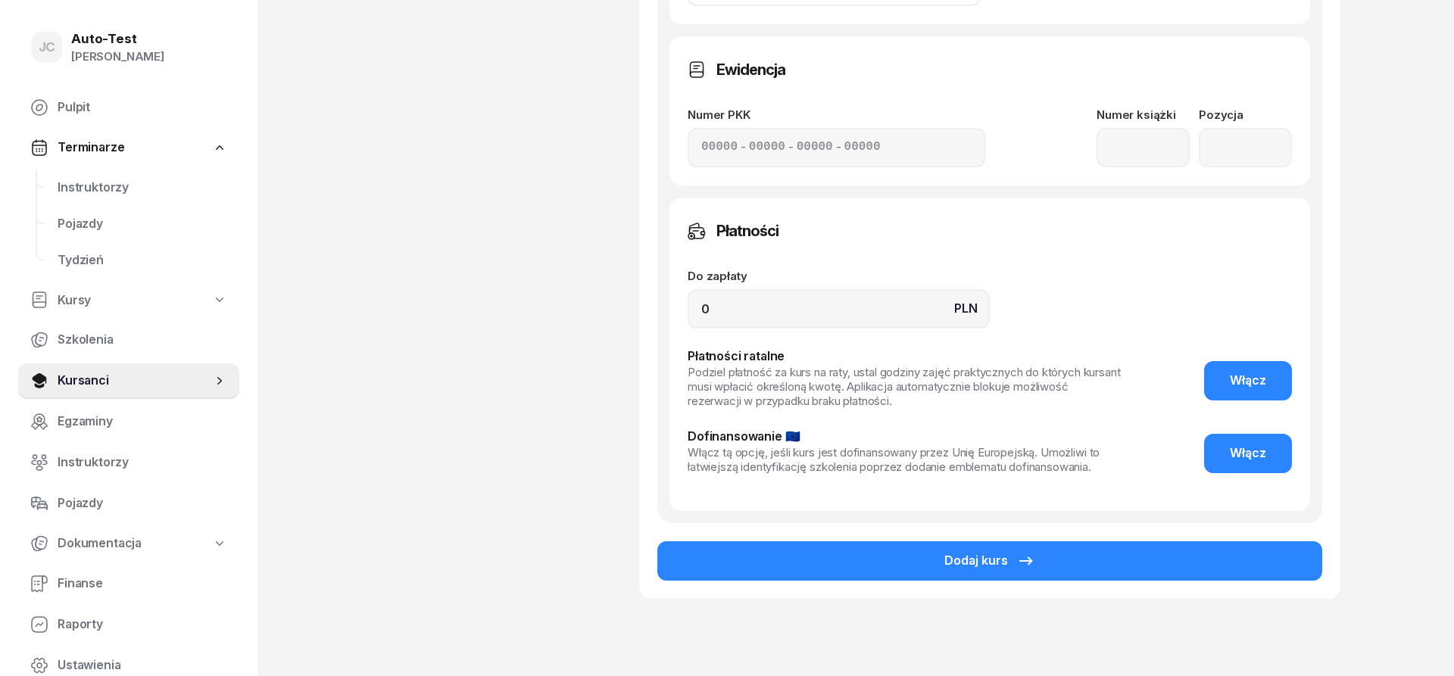
scroll to position [753, 0]
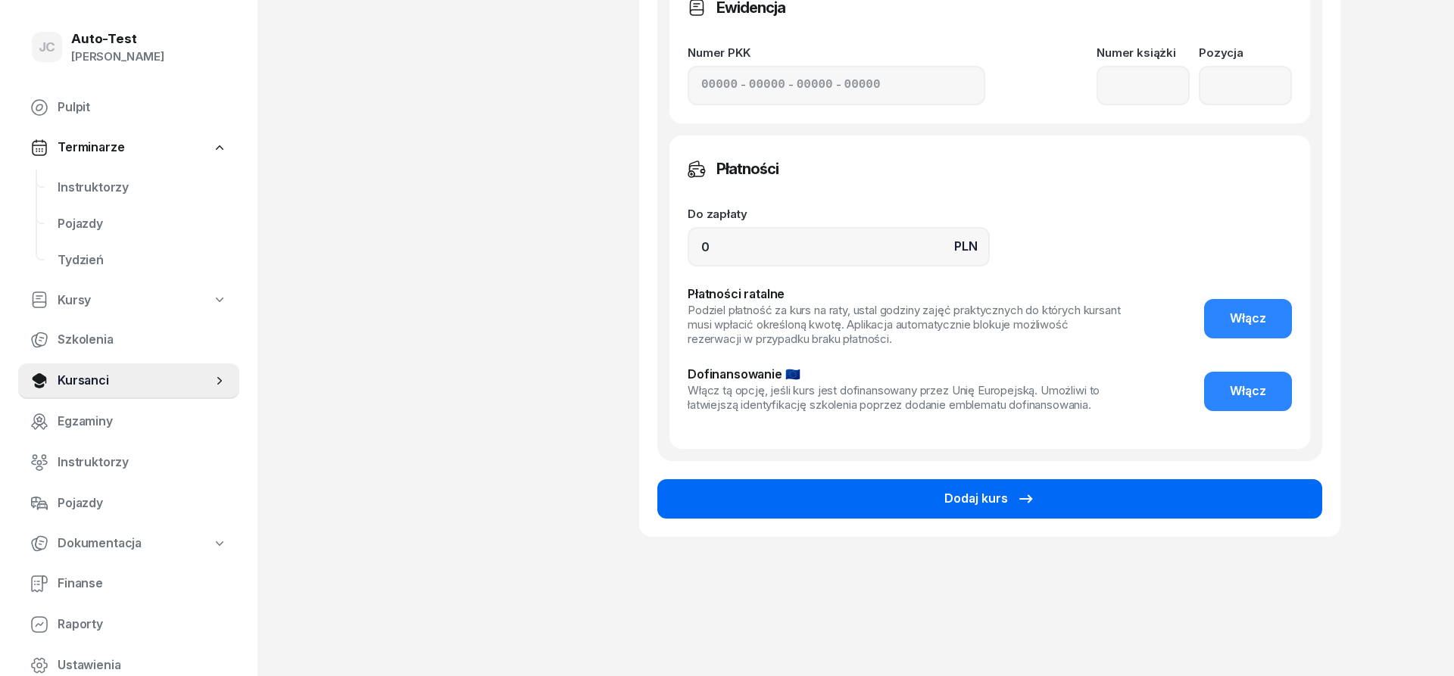
click at [1062, 494] on button "Dodaj kurs" at bounding box center [989, 498] width 665 height 39
click at [968, 513] on button "Dodaj kurs" at bounding box center [989, 498] width 665 height 39
click at [970, 506] on div "Dodaj kurs" at bounding box center [989, 499] width 91 height 20
click at [971, 505] on div "Dodaj kurs" at bounding box center [989, 499] width 91 height 20
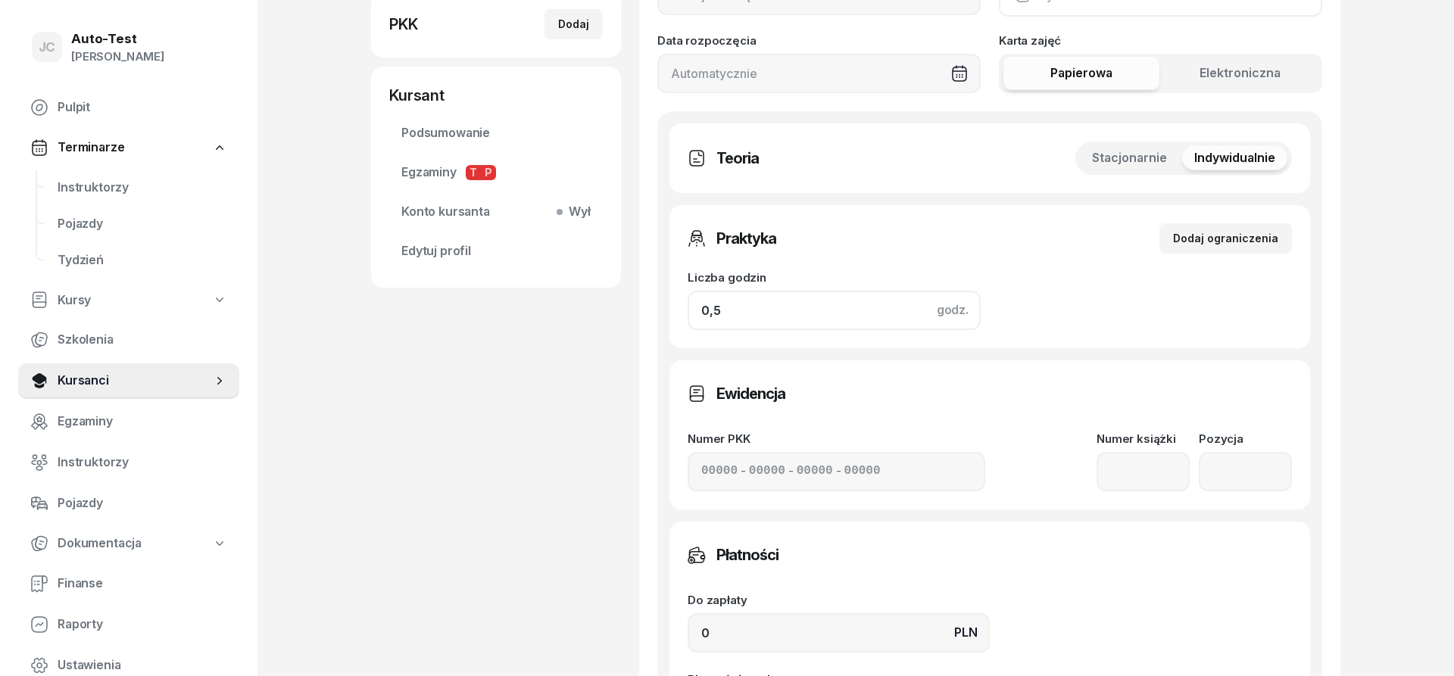
drag, startPoint x: 663, startPoint y: 310, endPoint x: 645, endPoint y: 313, distance: 18.4
click at [688, 313] on input "0,5" at bounding box center [834, 310] width 293 height 39
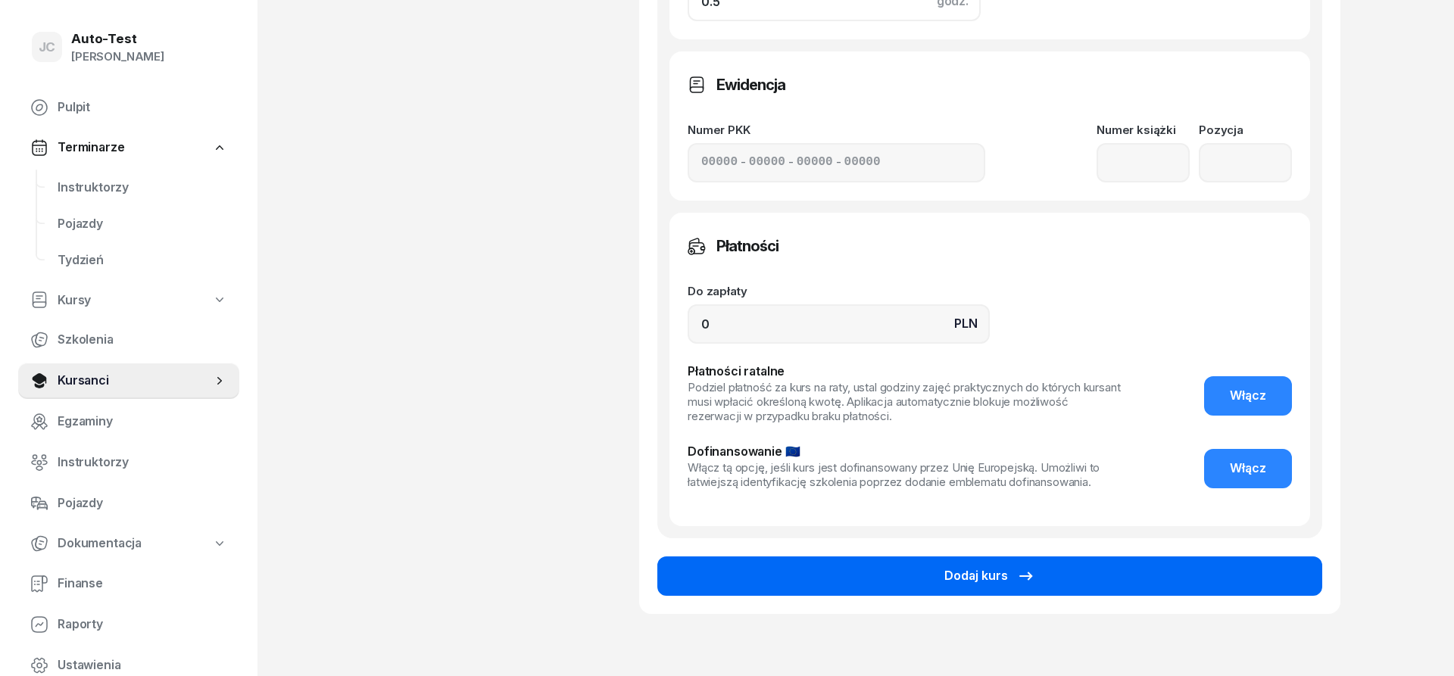
type input "0.5"
click at [808, 568] on button "Dodaj kurs" at bounding box center [989, 576] width 665 height 39
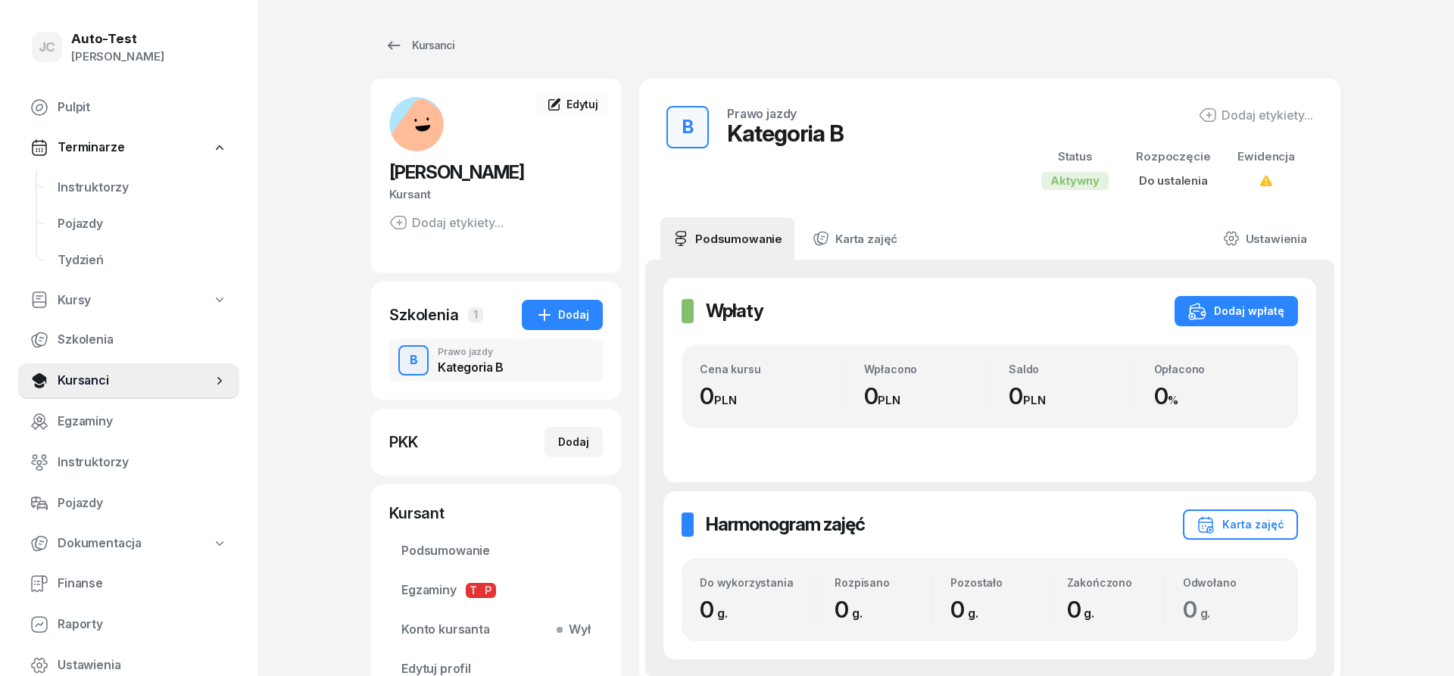
scroll to position [155, 0]
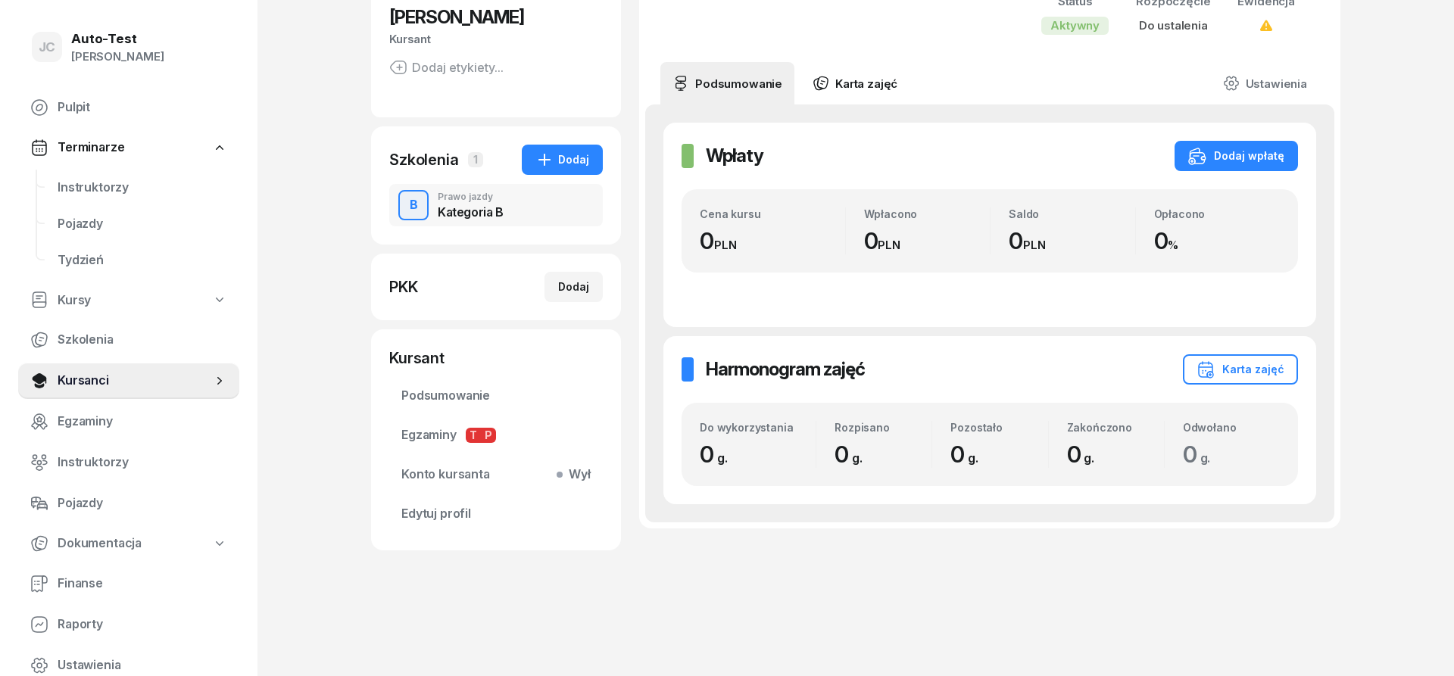
click at [828, 93] on link "Karta zajęć" at bounding box center [854, 83] width 109 height 42
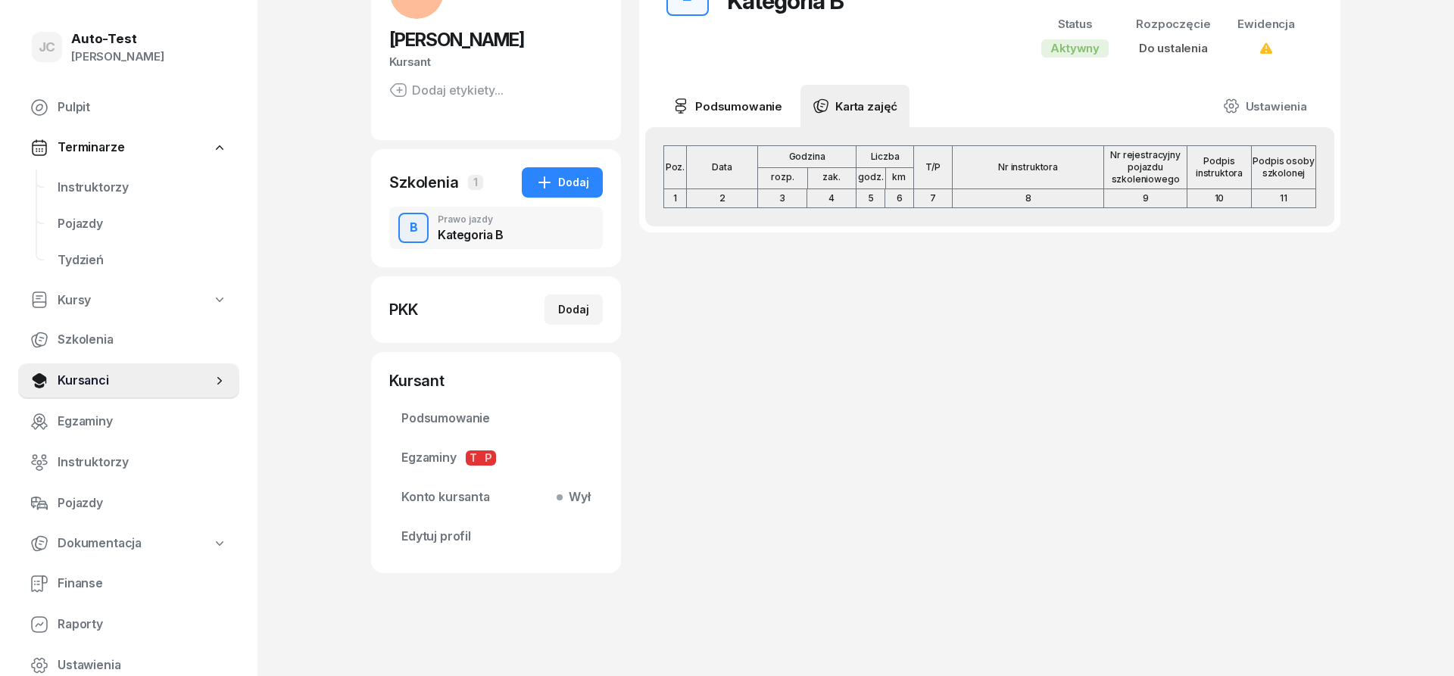
click at [730, 123] on link "Podsumowanie" at bounding box center [727, 106] width 134 height 42
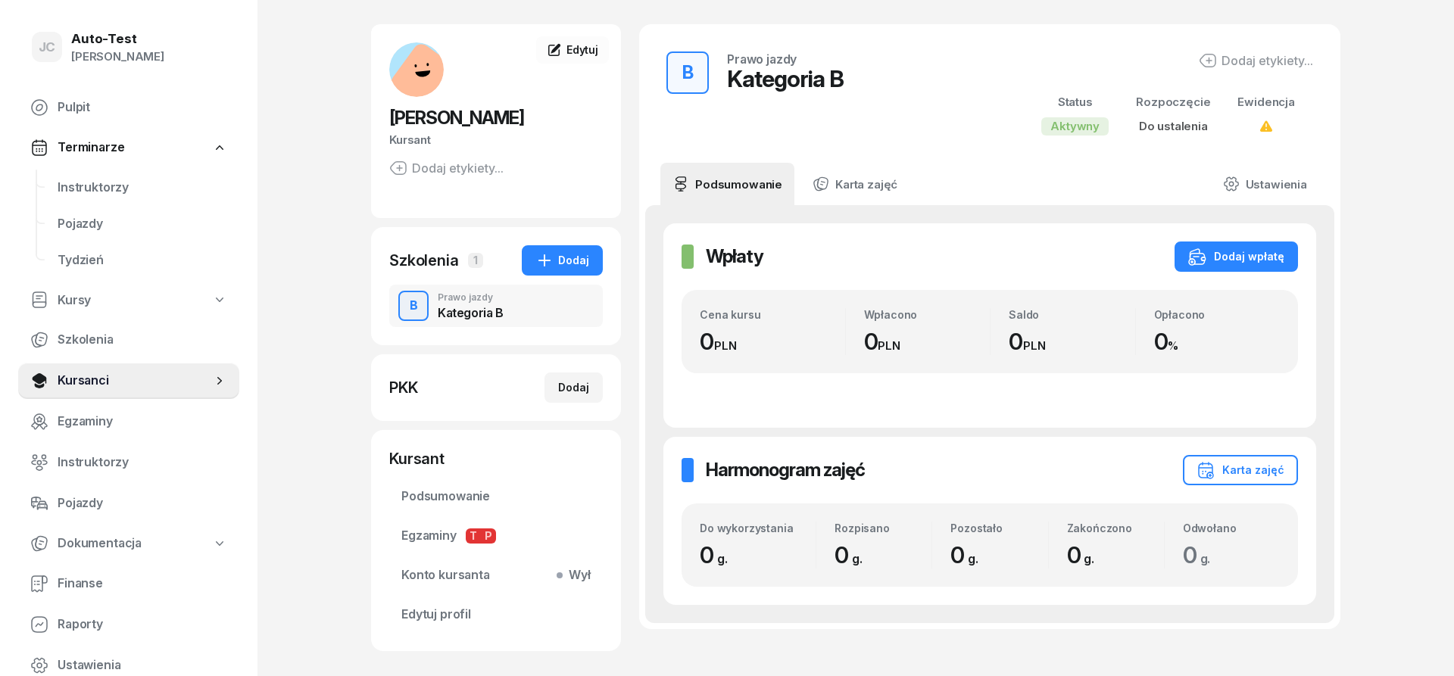
scroll to position [0, 0]
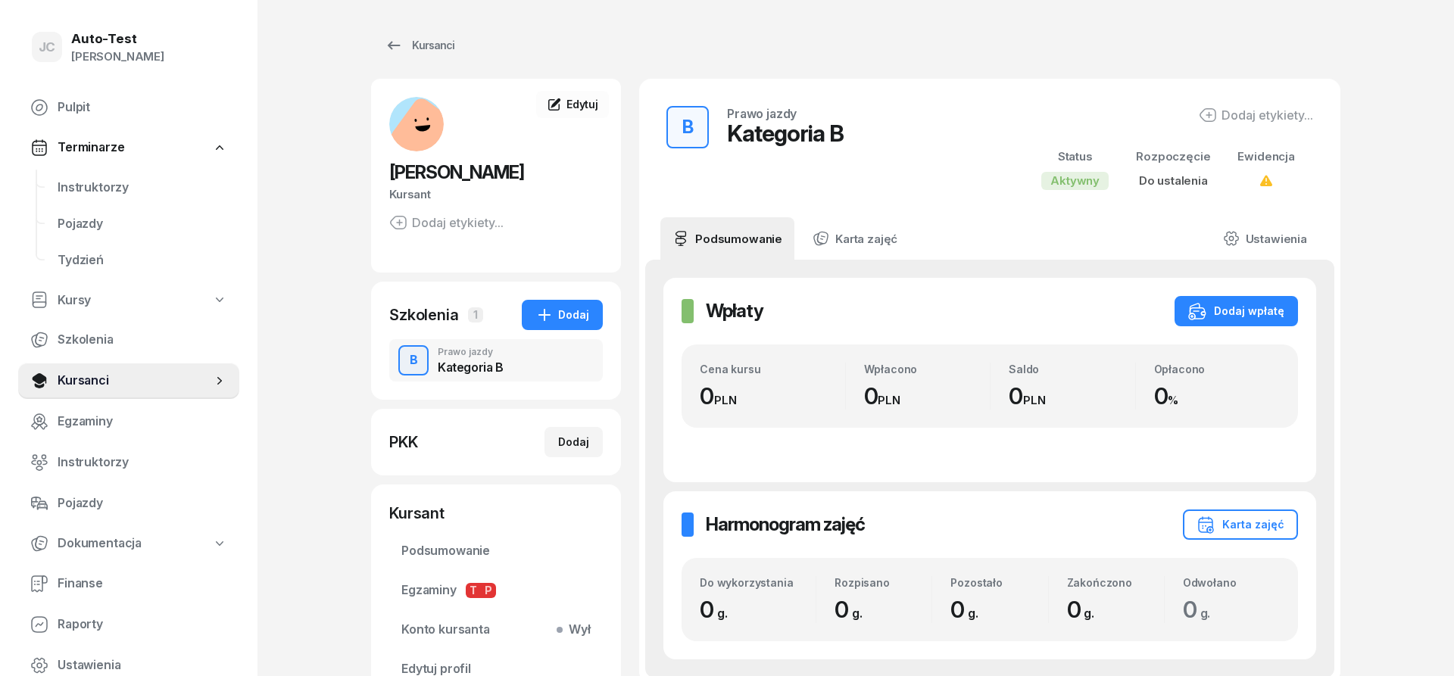
click at [473, 372] on div "Kategoria B" at bounding box center [471, 367] width 66 height 12
click at [778, 137] on div "Kategoria B" at bounding box center [785, 133] width 117 height 27
click at [1280, 241] on link "Ustawienia" at bounding box center [1265, 238] width 108 height 42
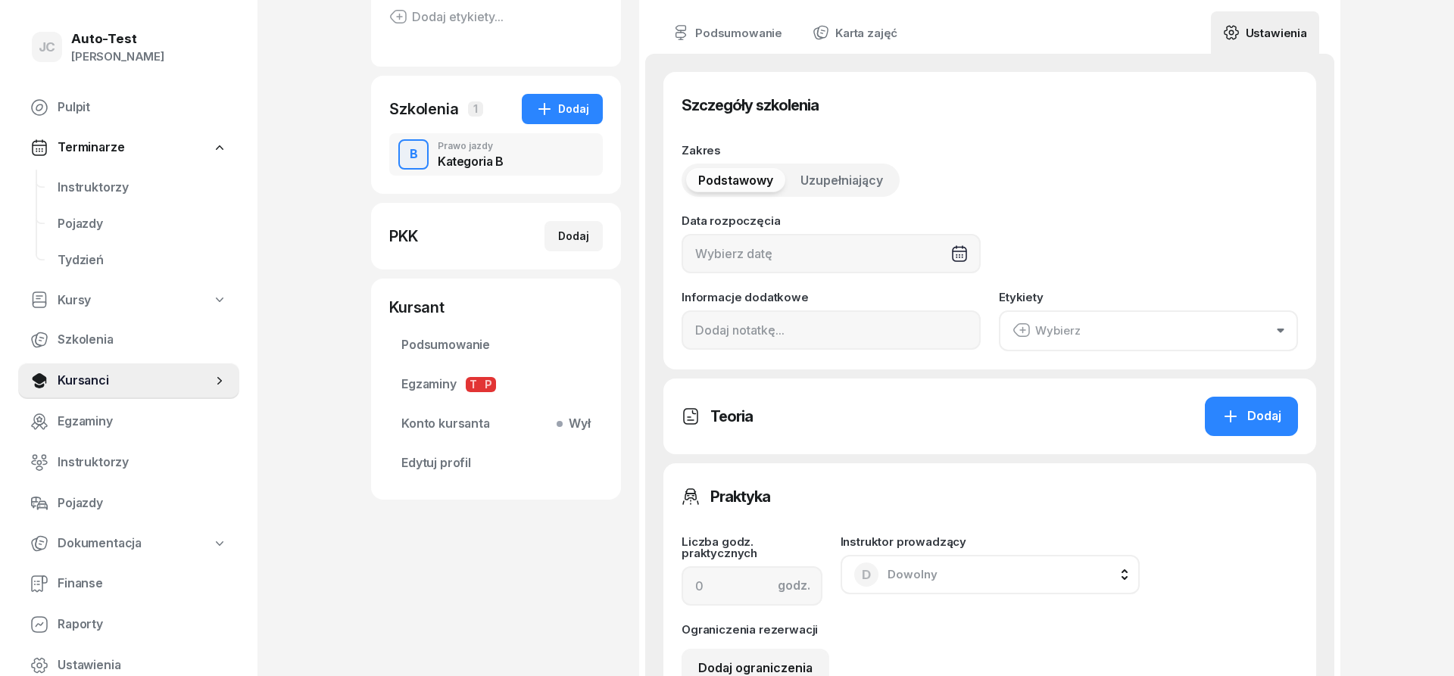
scroll to position [193, 0]
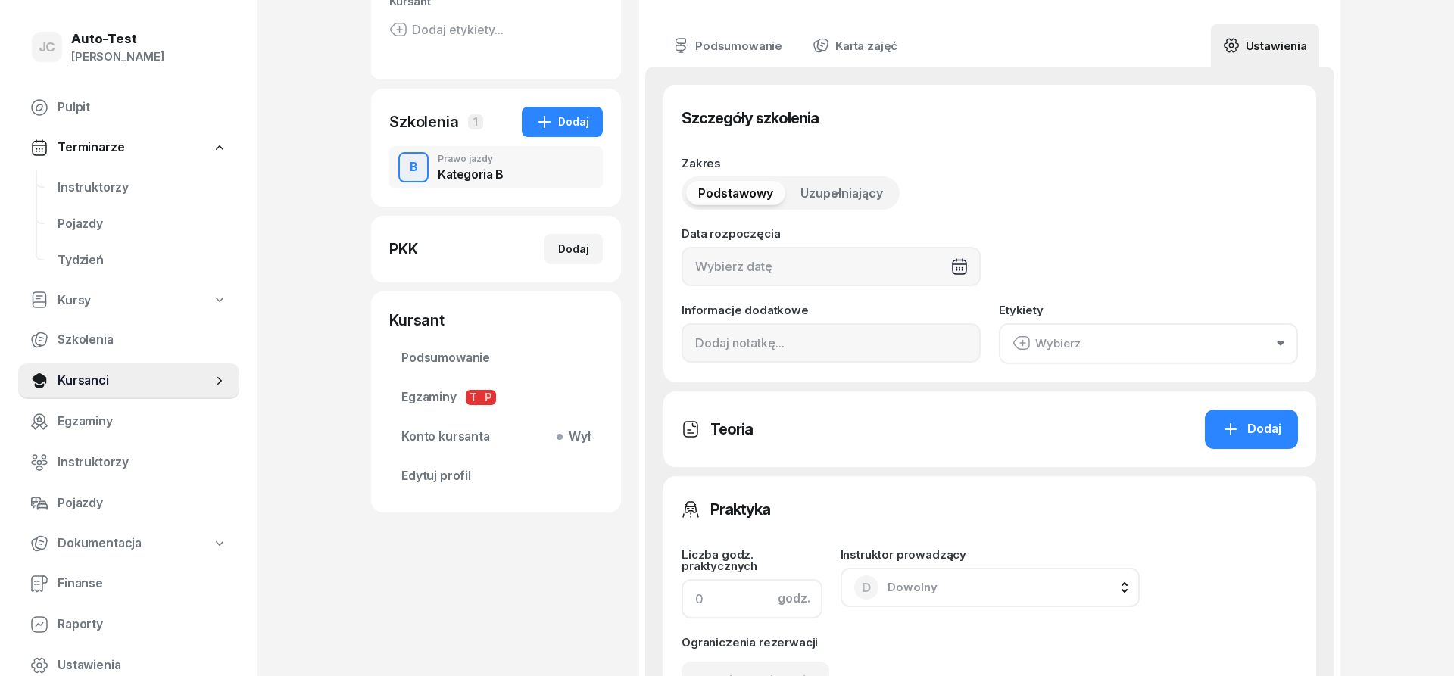
click at [719, 607] on input at bounding box center [751, 598] width 141 height 39
click at [862, 460] on div "Teoria Dodaj" at bounding box center [989, 429] width 653 height 76
click at [151, 195] on span "Instruktorzy" at bounding box center [143, 188] width 170 height 20
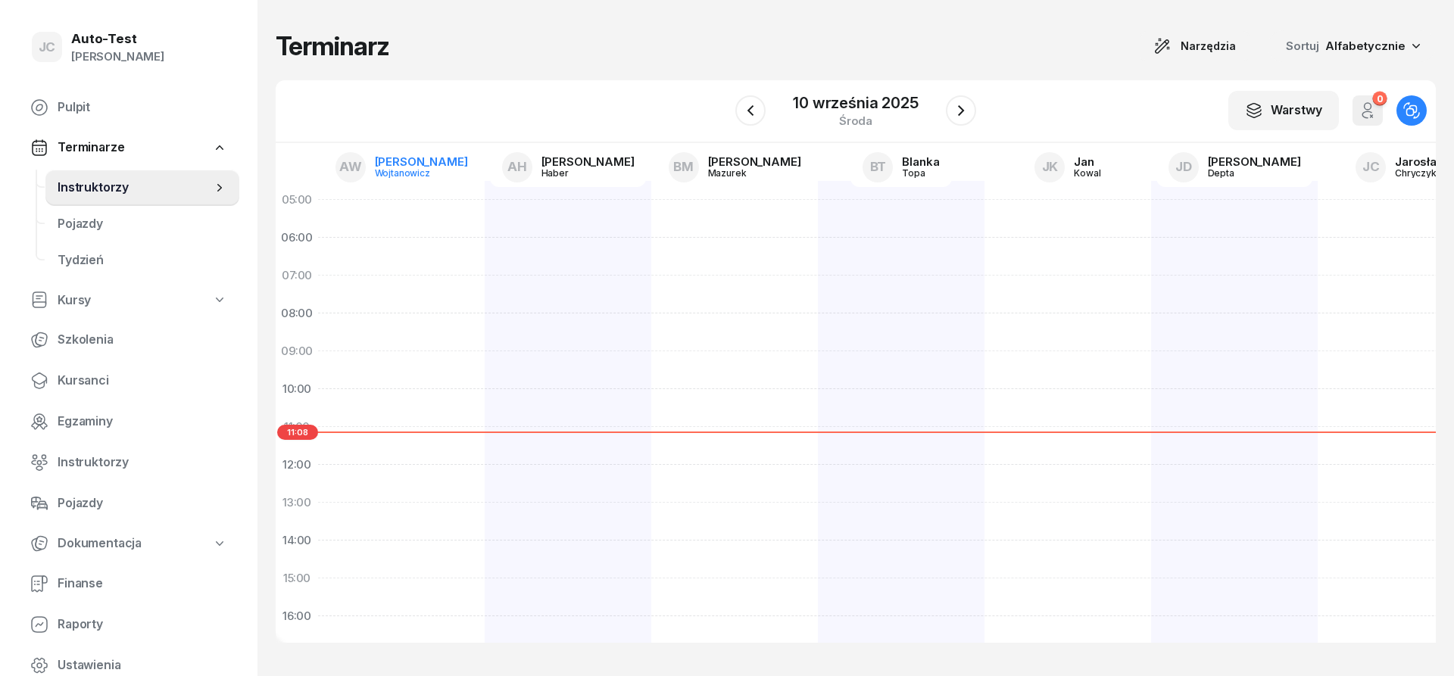
click at [390, 170] on link "AW [PERSON_NAME]" at bounding box center [401, 167] width 157 height 39
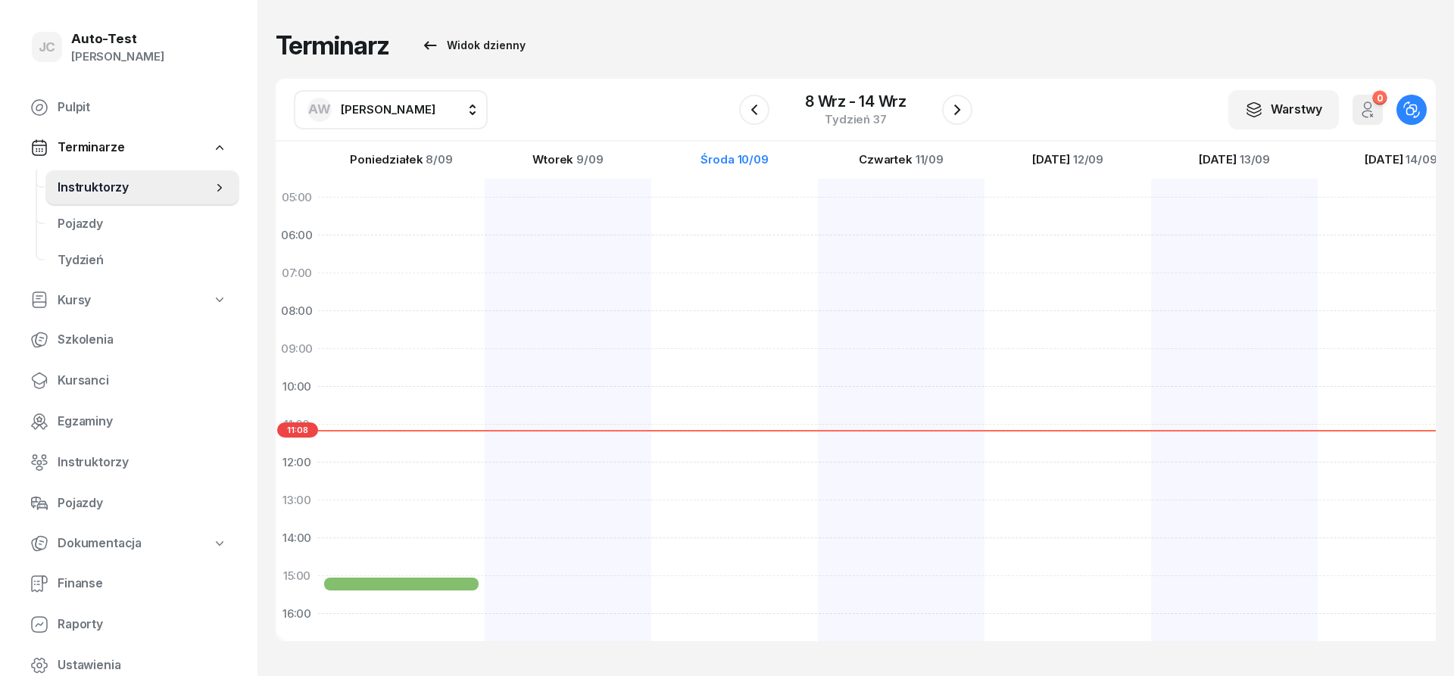
click at [365, 117] on span "[PERSON_NAME]" at bounding box center [388, 110] width 95 height 20
type input "chr"
click at [405, 217] on span "[PERSON_NAME]" at bounding box center [395, 210] width 93 height 20
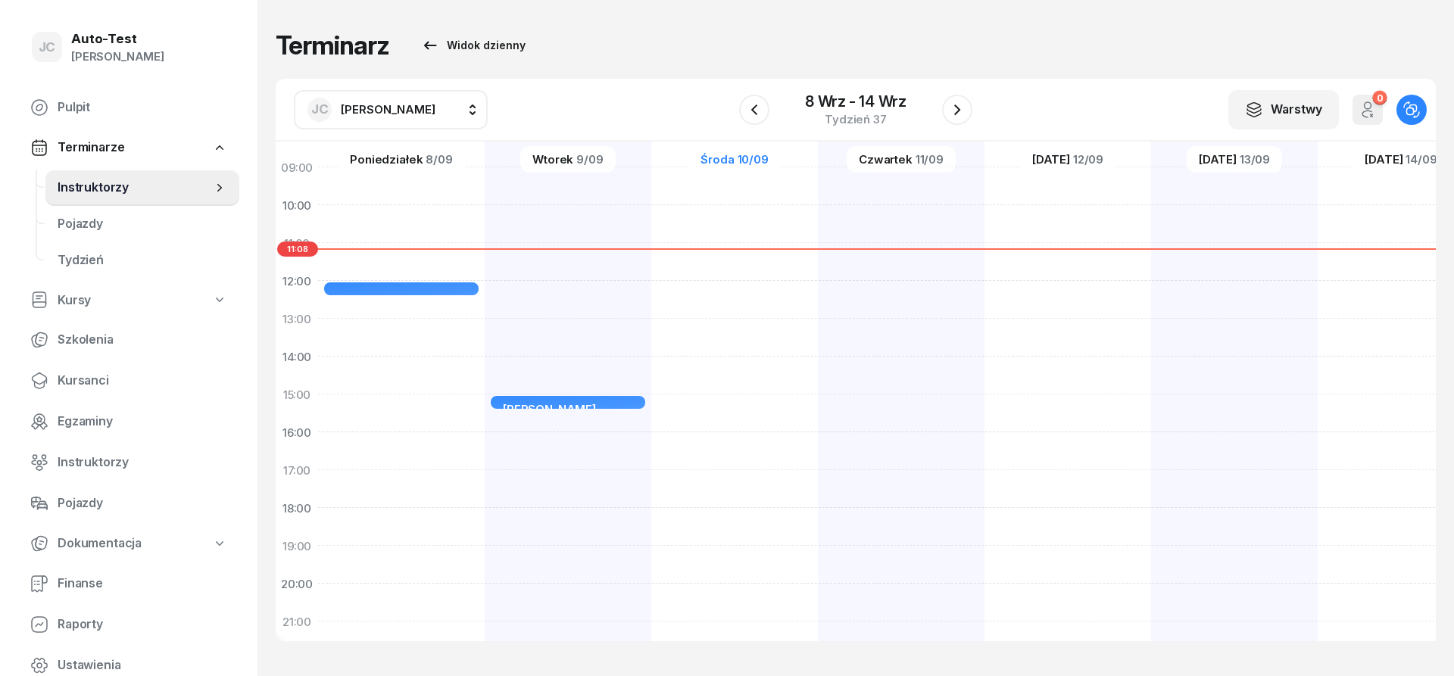
click at [566, 438] on div "[PERSON_NAME] Sala komputerowa nr 2 25min 15:00 - 15:25" at bounding box center [568, 375] width 167 height 757
select select "16"
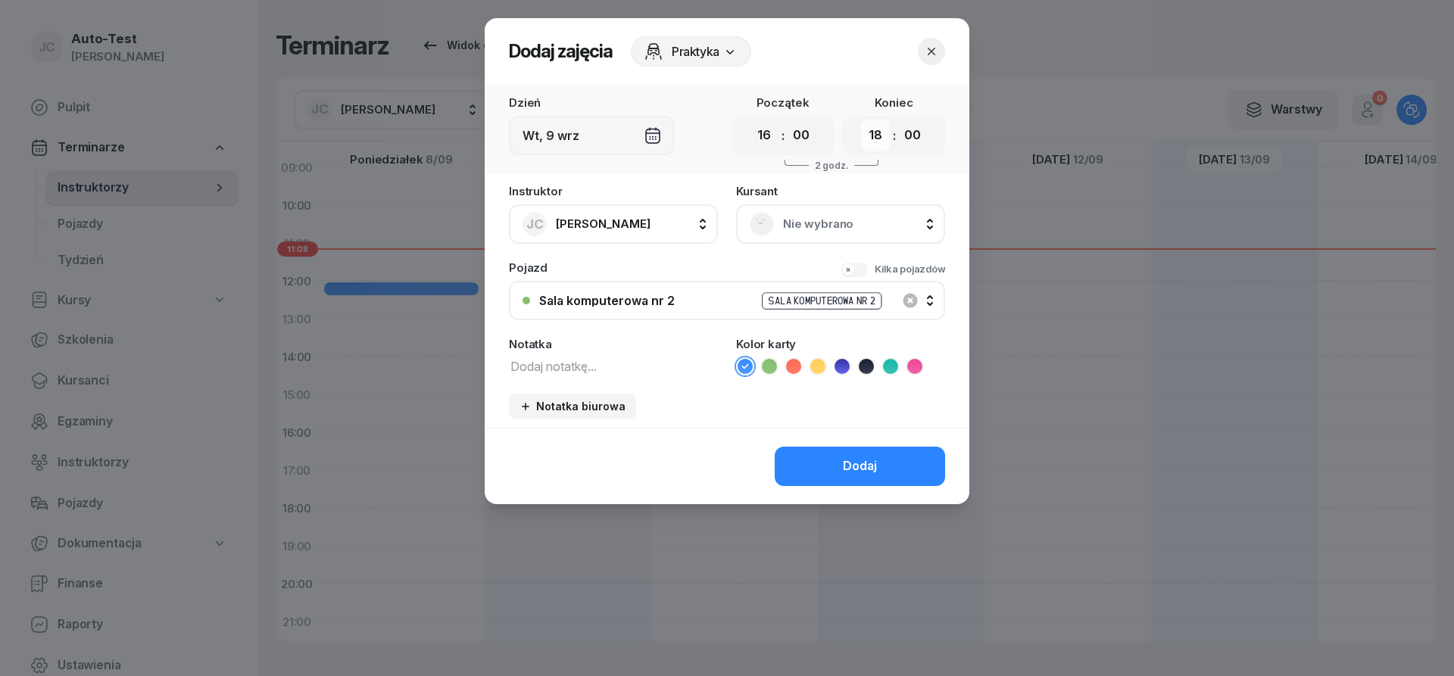
click at [861, 120] on select "00 01 02 03 04 05 06 07 08 09 10 11 12 13 14 15 16 17 18 19 20 21 22 23" at bounding box center [875, 136] width 29 height 32
select select "16"
click option "16" at bounding box center [0, 0] width 0 height 0
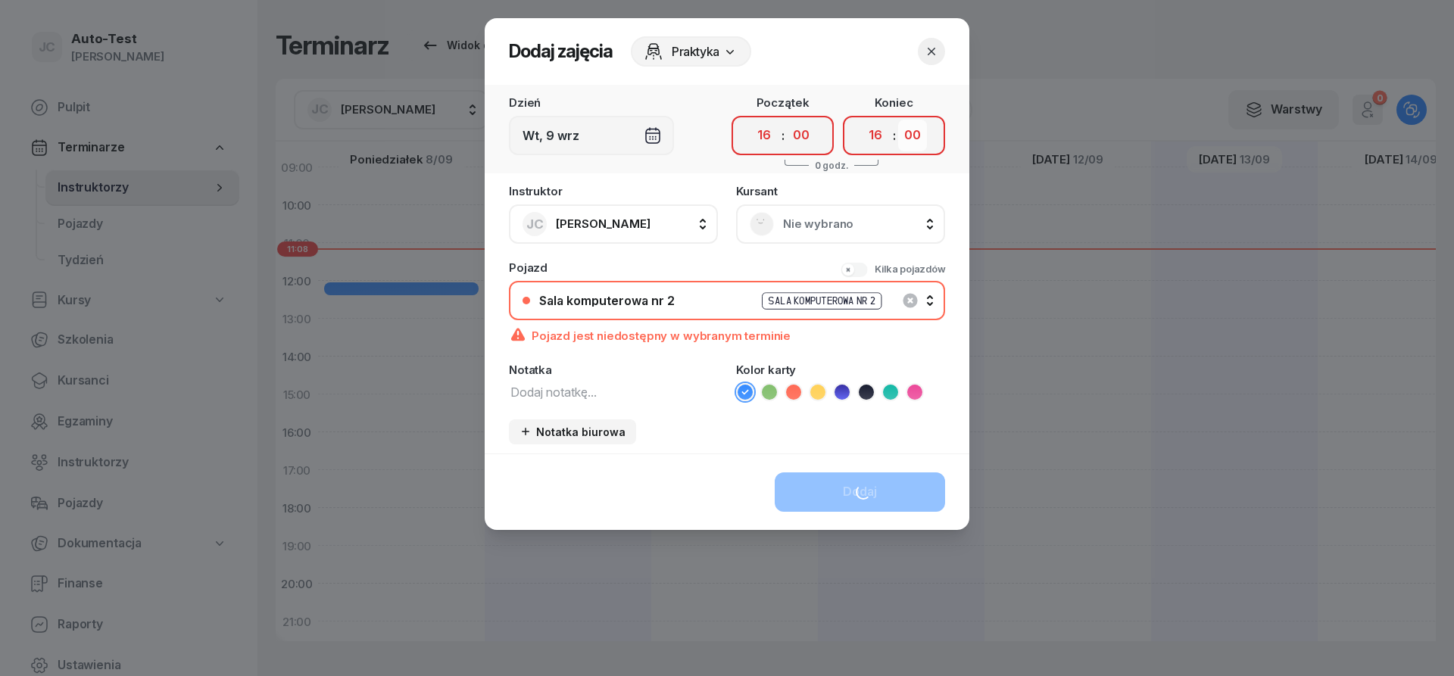
click at [898, 120] on select "00 05 10 15 20 25 30 35 40 45 50 55" at bounding box center [912, 136] width 29 height 32
select select "25"
click option "25" at bounding box center [0, 0] width 0 height 0
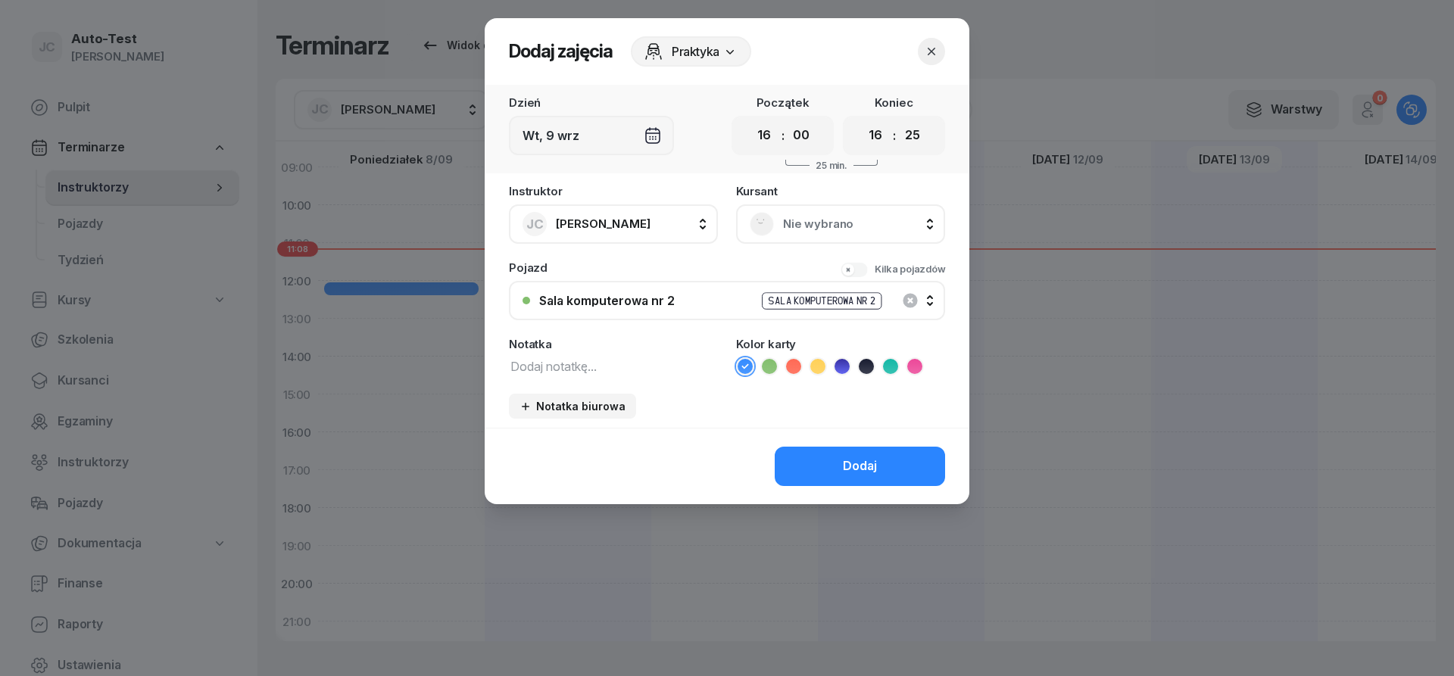
click at [841, 228] on span "Nie wybrano" at bounding box center [857, 224] width 148 height 20
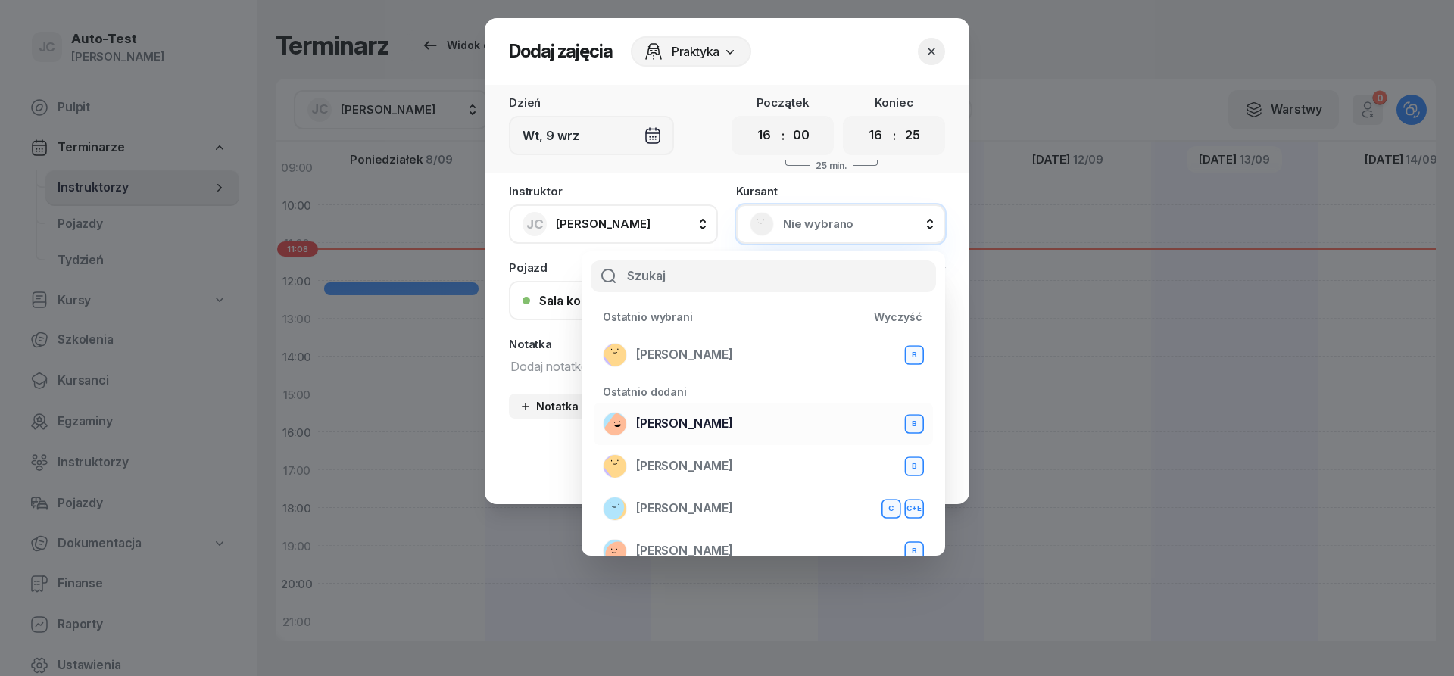
click at [712, 423] on span "[PERSON_NAME]" at bounding box center [684, 424] width 97 height 20
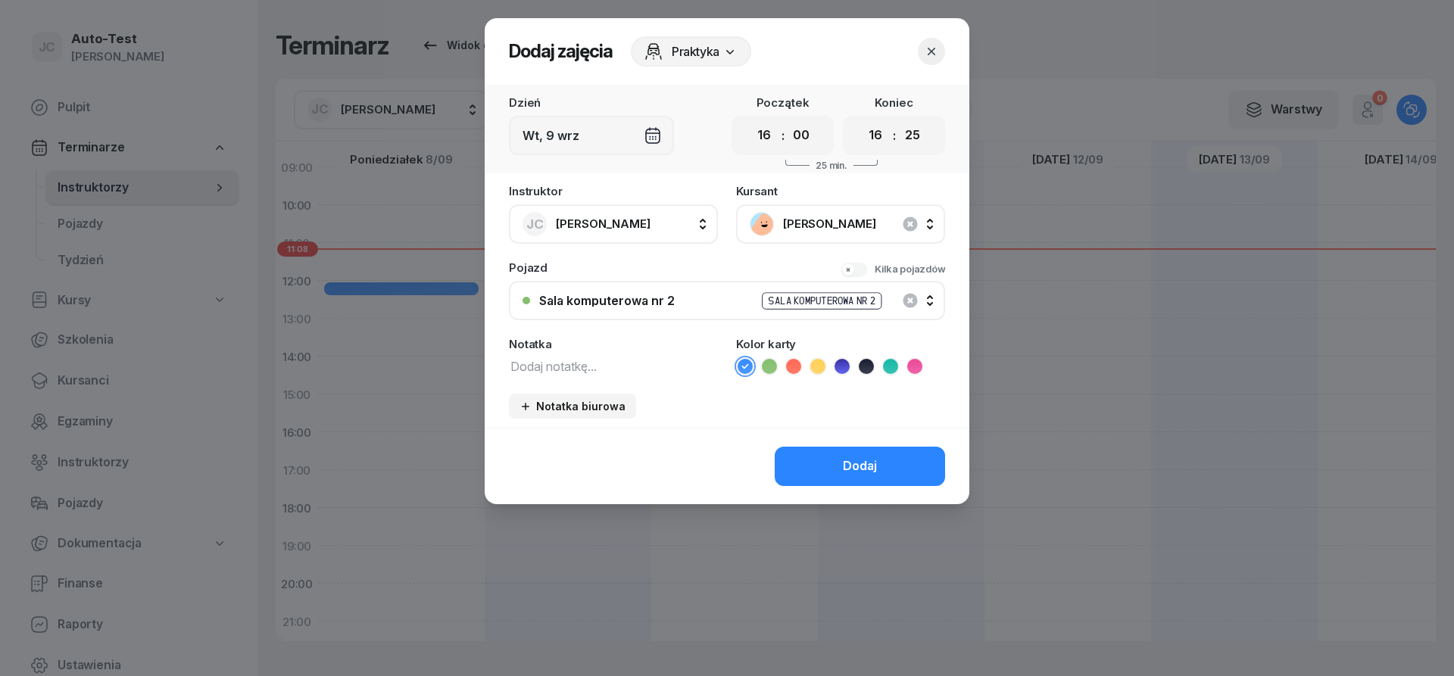
click at [670, 302] on div "Sala komputerowa nr 2" at bounding box center [607, 301] width 136 height 12
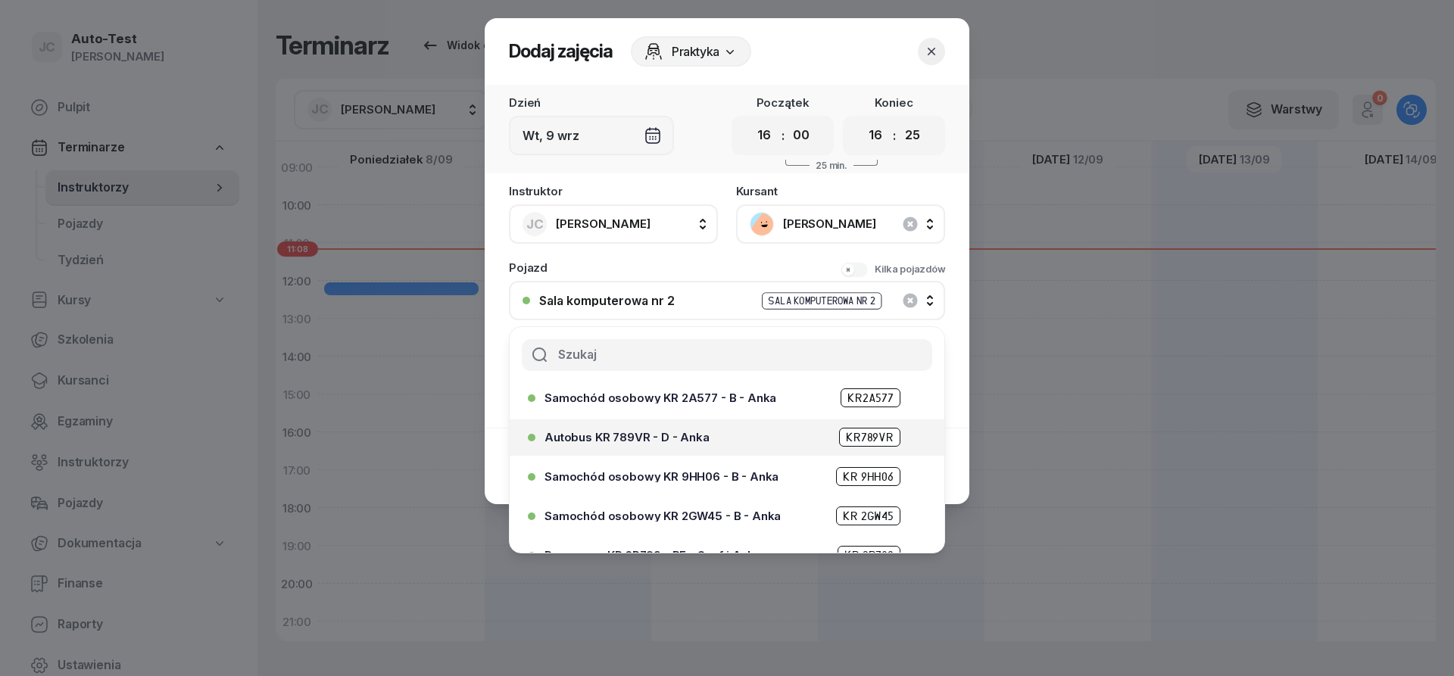
scroll to position [1251, 0]
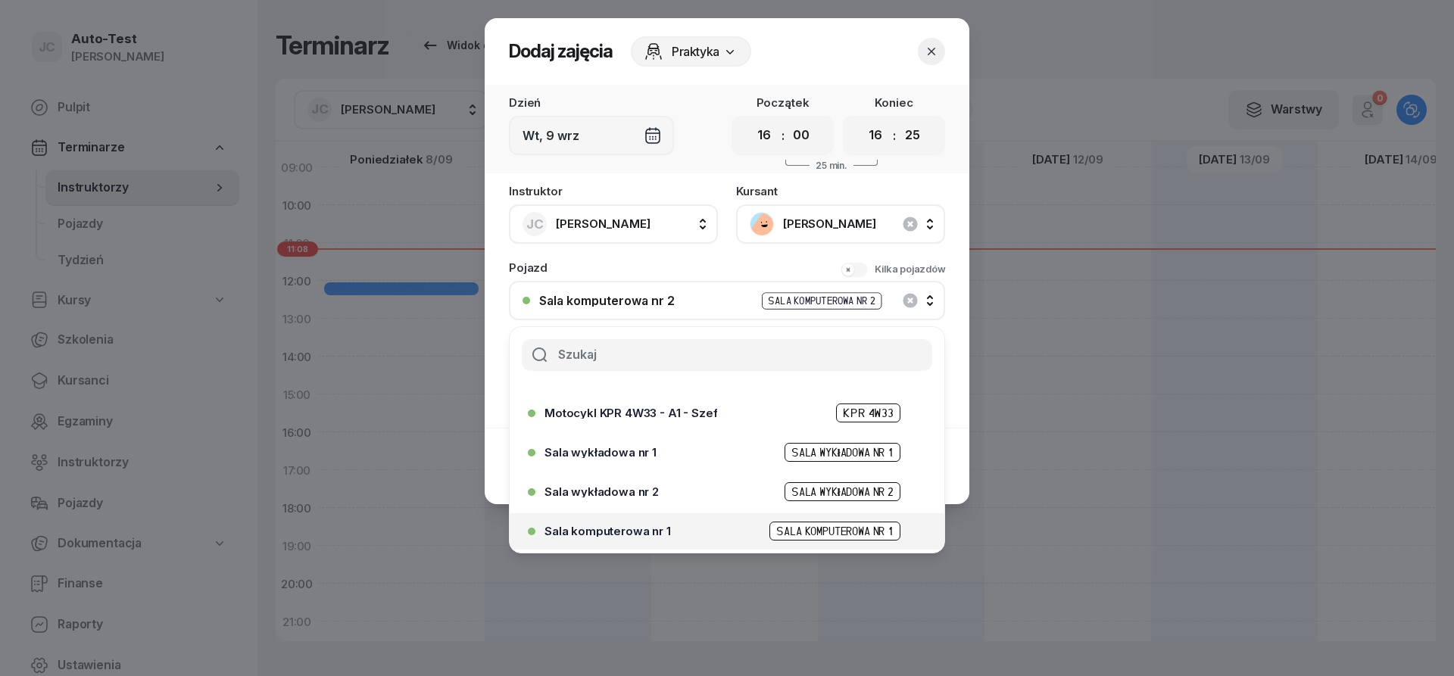
click at [660, 528] on span "Sala komputerowa nr 1" at bounding box center [607, 530] width 126 height 11
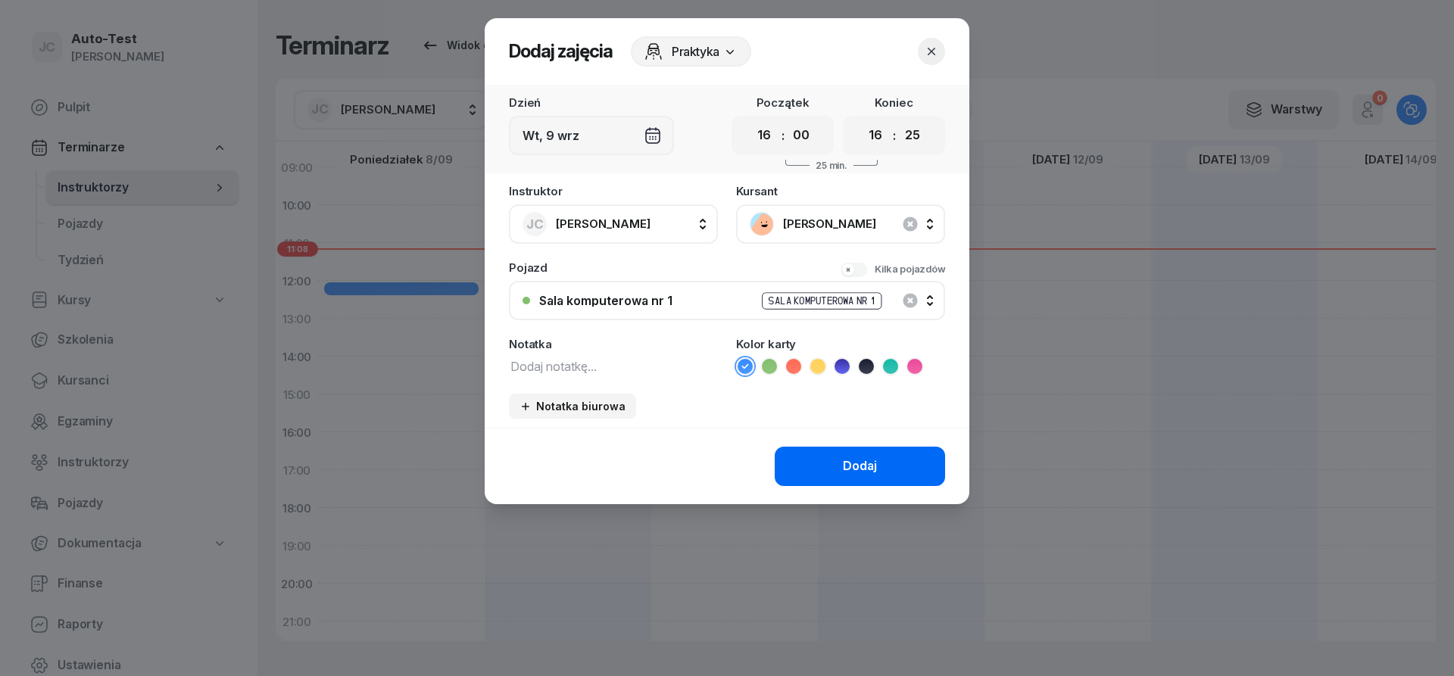
click at [869, 469] on div "Dodaj" at bounding box center [860, 467] width 34 height 20
click at [859, 469] on div "Dodaj" at bounding box center [860, 467] width 34 height 20
click at [859, 468] on div "Dodaj" at bounding box center [860, 467] width 34 height 20
click at [860, 469] on div "Dodaj" at bounding box center [860, 467] width 34 height 20
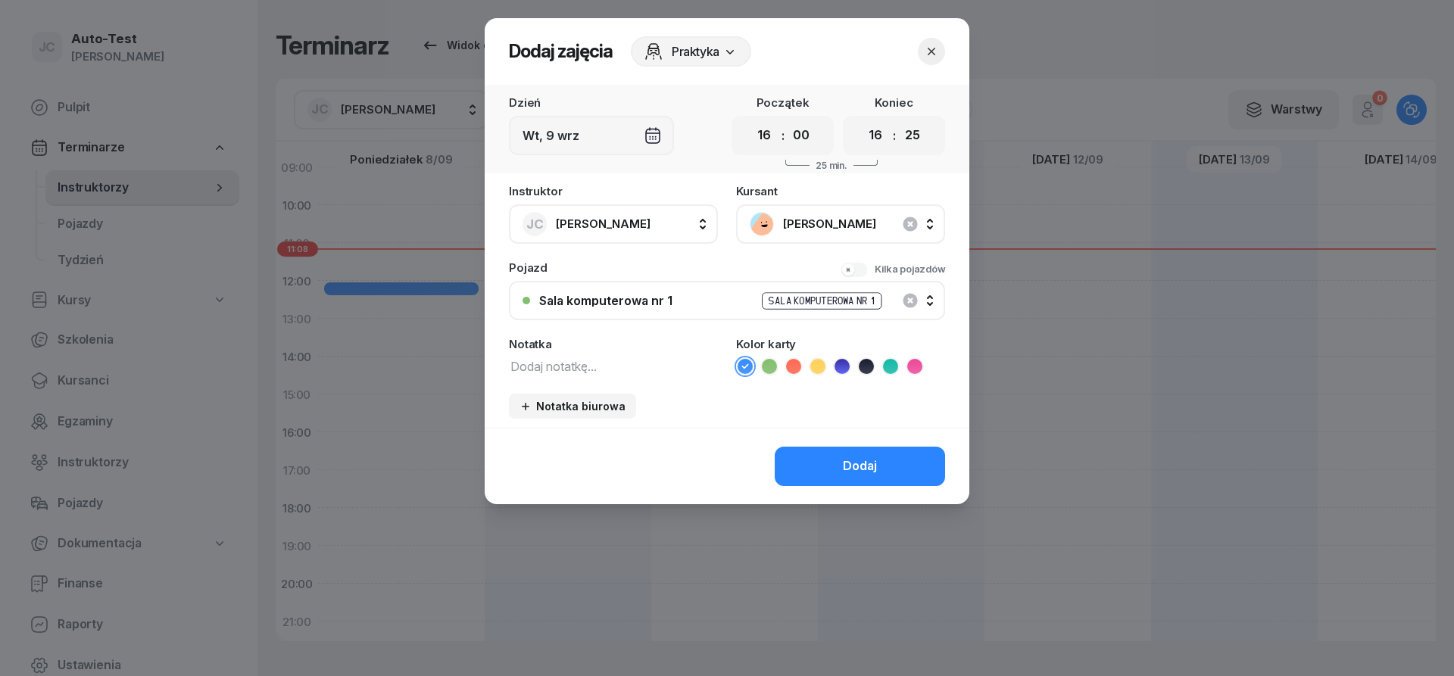
click at [860, 469] on div "Dodaj" at bounding box center [860, 467] width 34 height 20
click at [929, 50] on icon "button" at bounding box center [931, 51] width 15 height 15
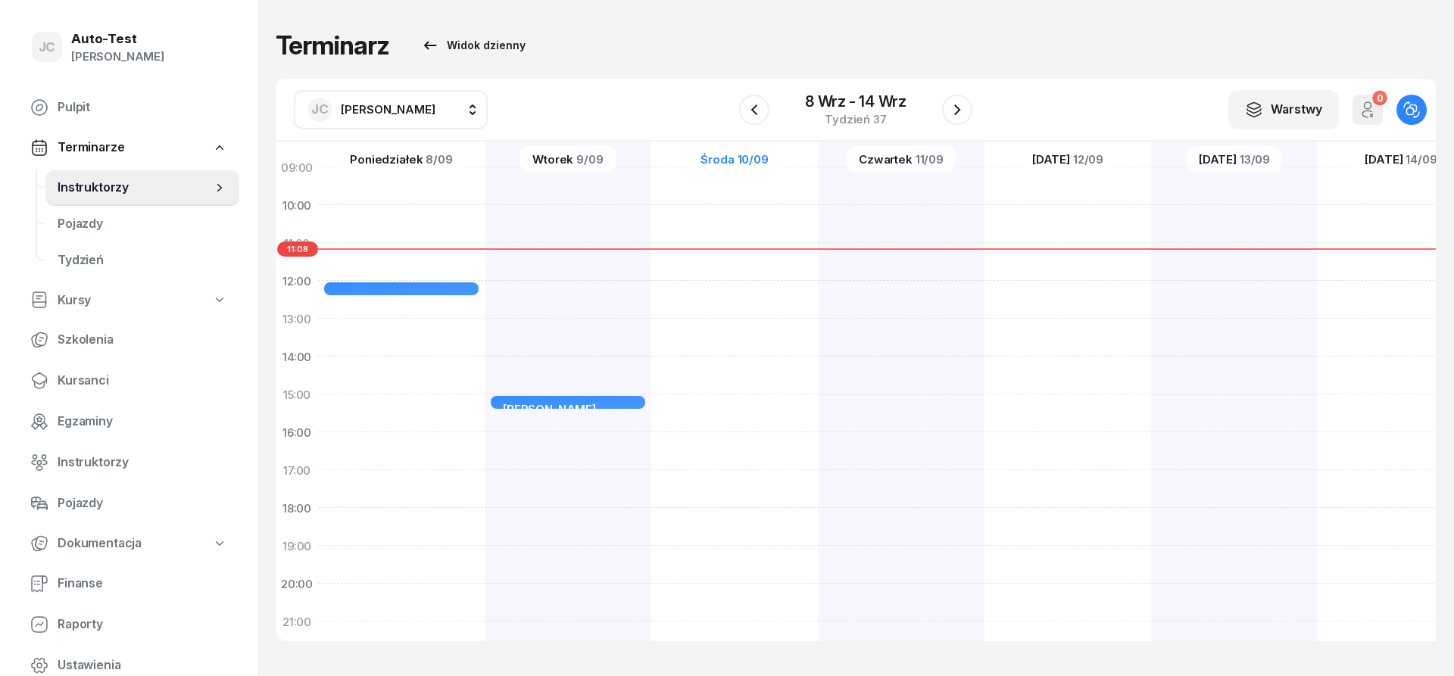
scroll to position [182, 0]
click at [134, 373] on span "Kursanci" at bounding box center [143, 381] width 170 height 20
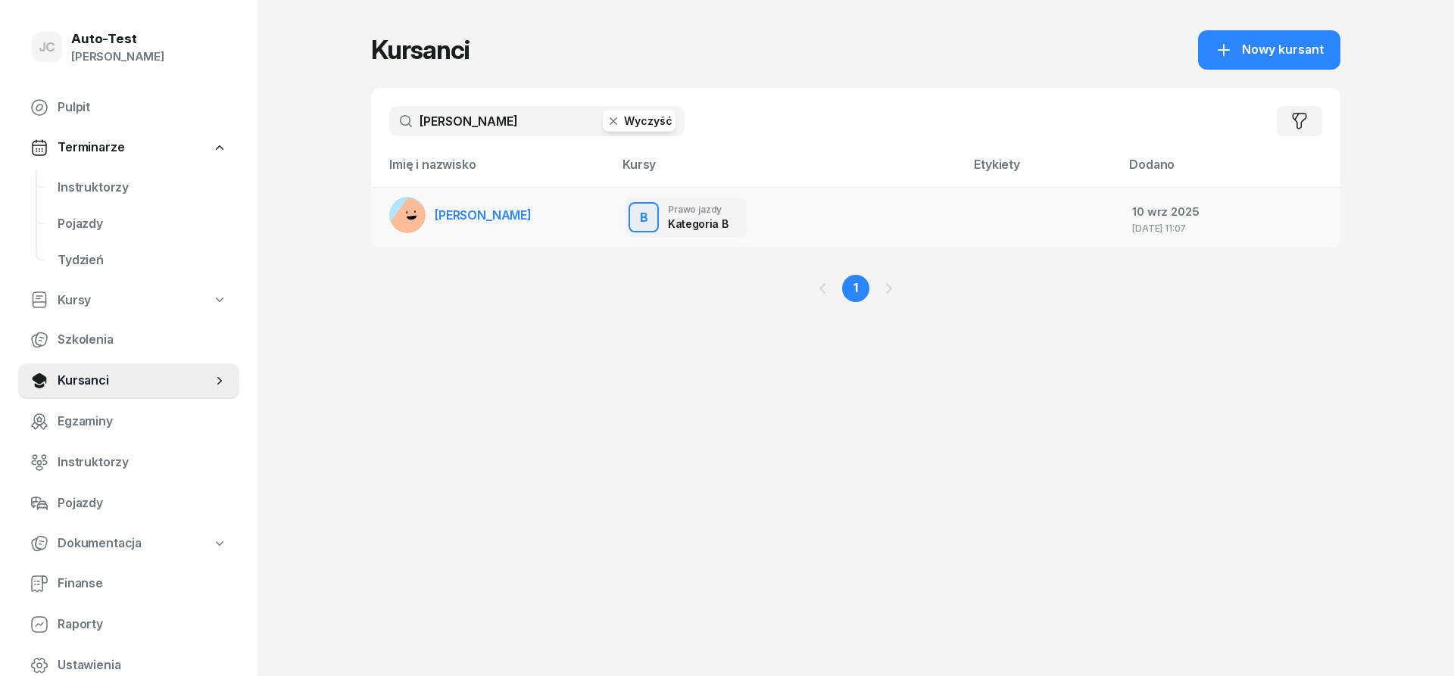
click at [505, 223] on link "[PERSON_NAME]" at bounding box center [460, 215] width 142 height 36
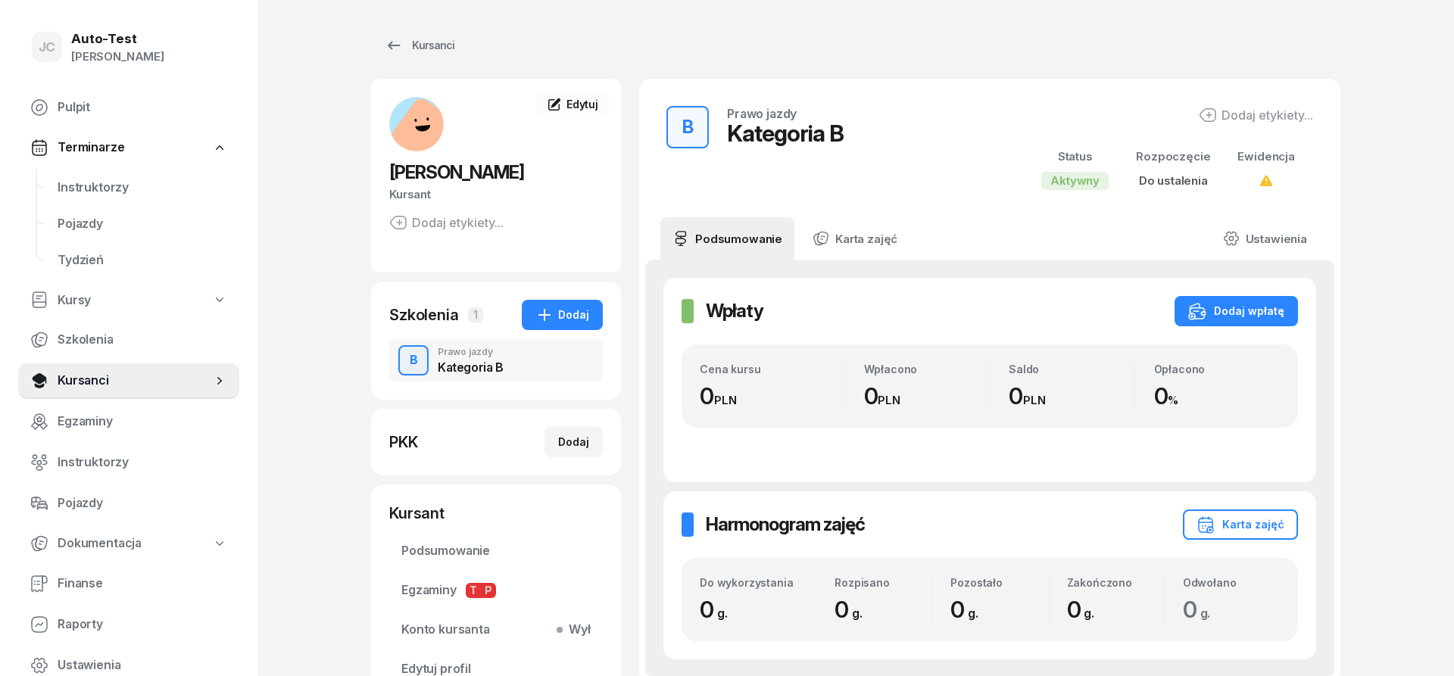
click at [530, 361] on div "B Prawo jazdy Kategoria B" at bounding box center [496, 360] width 214 height 42
click at [1268, 237] on link "Ustawienia" at bounding box center [1265, 238] width 108 height 42
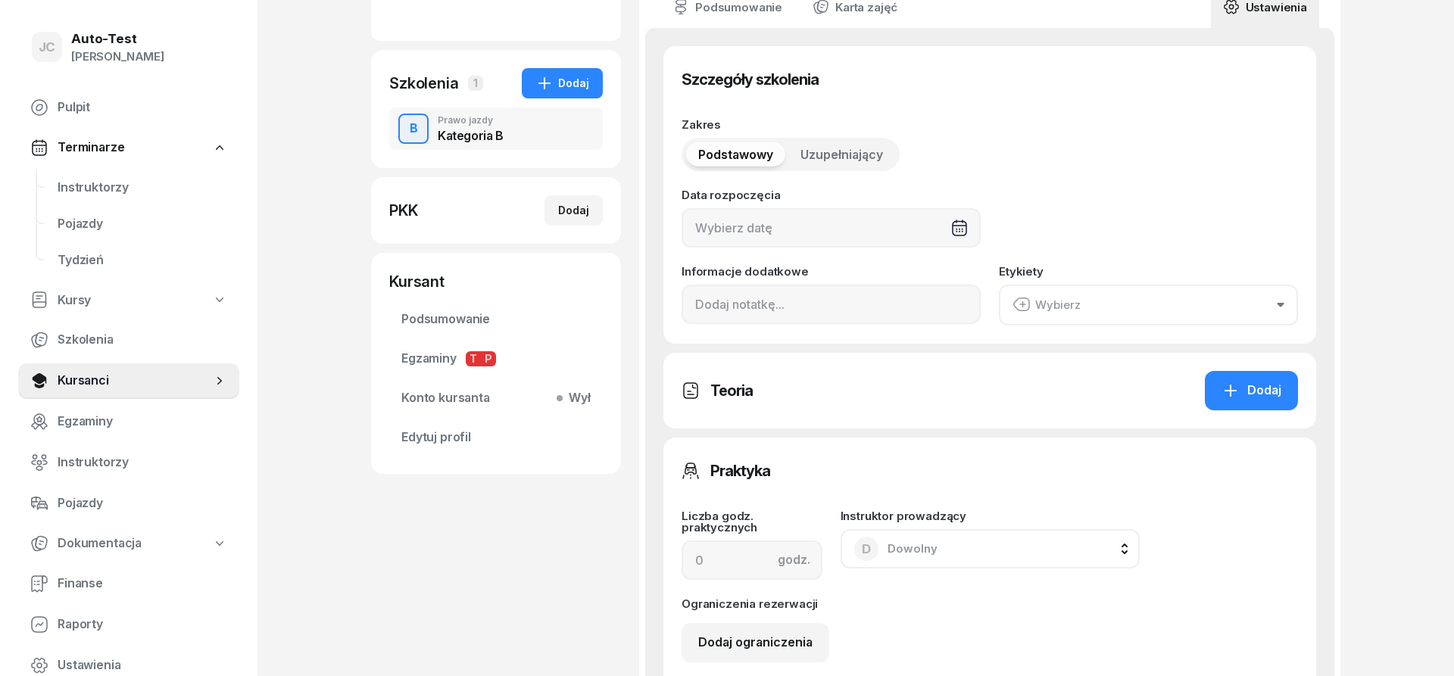
scroll to position [541, 0]
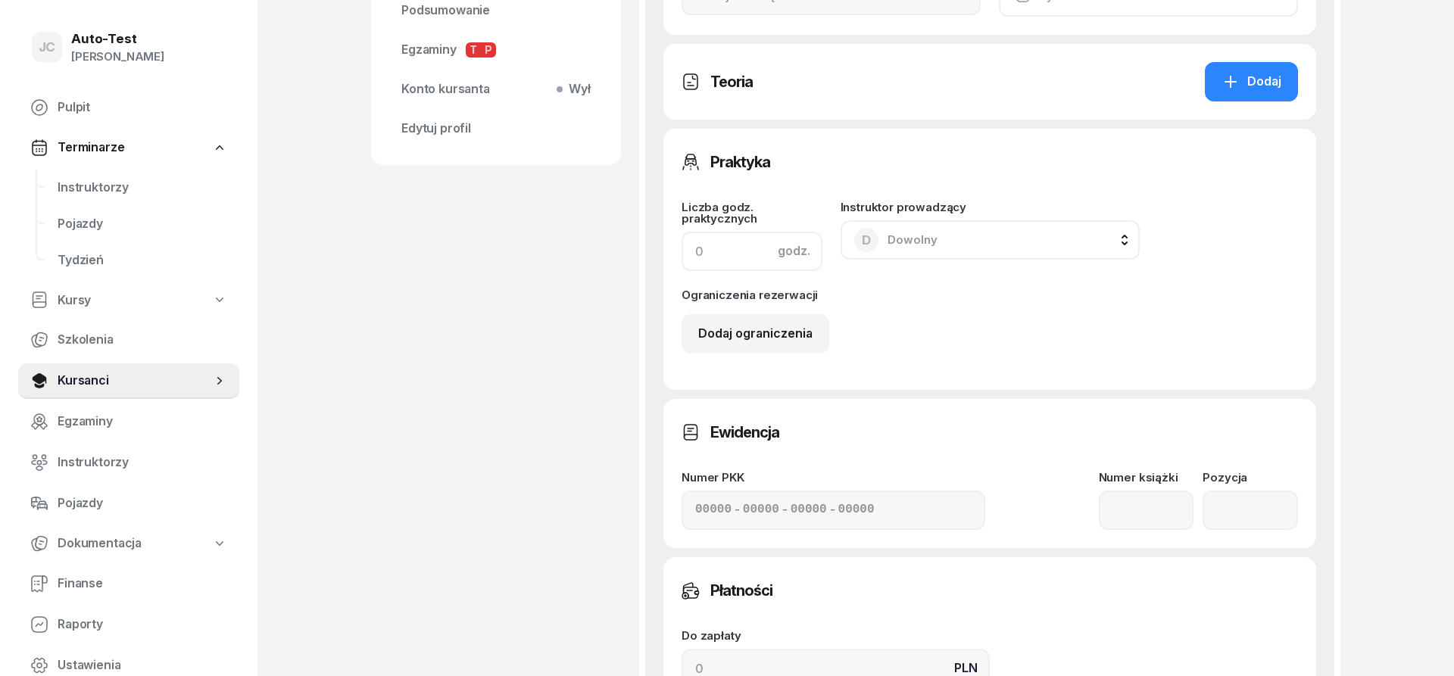
drag, startPoint x: 731, startPoint y: 248, endPoint x: 603, endPoint y: 245, distance: 127.2
click at [681, 245] on input at bounding box center [751, 251] width 141 height 39
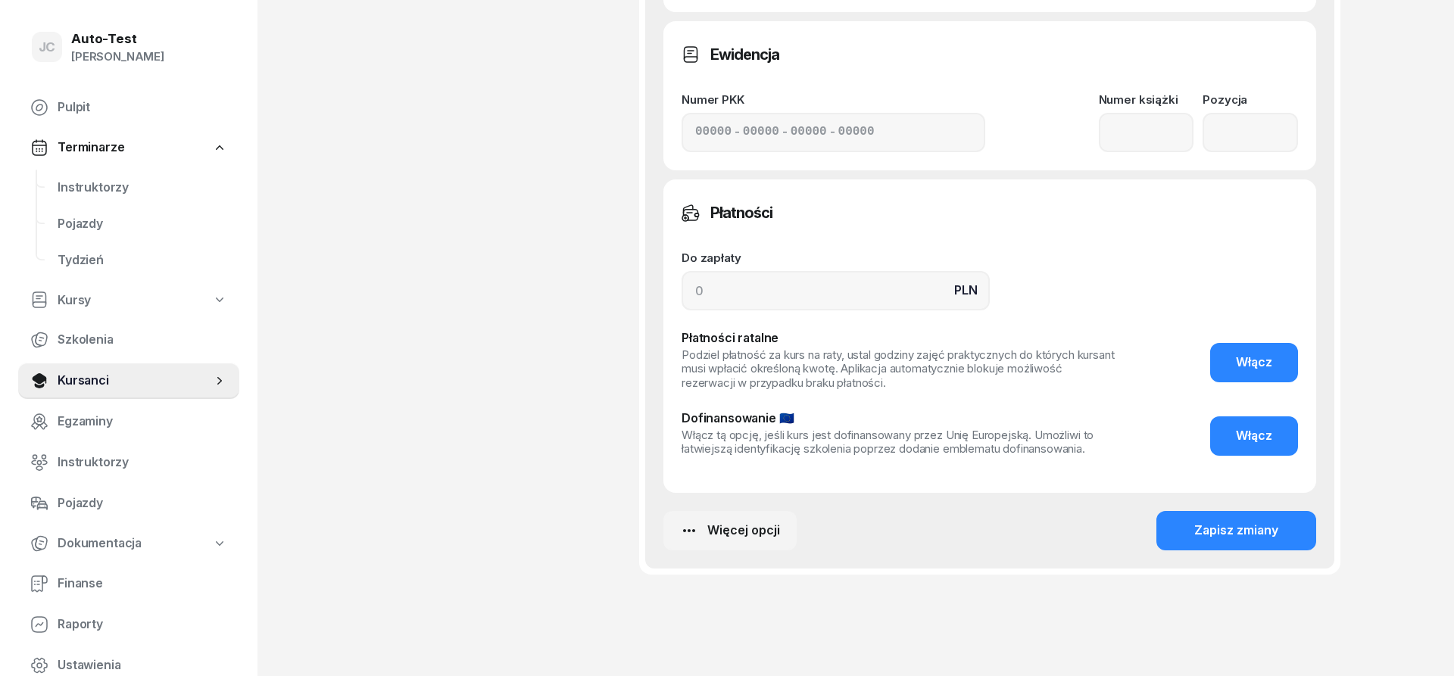
scroll to position [927, 0]
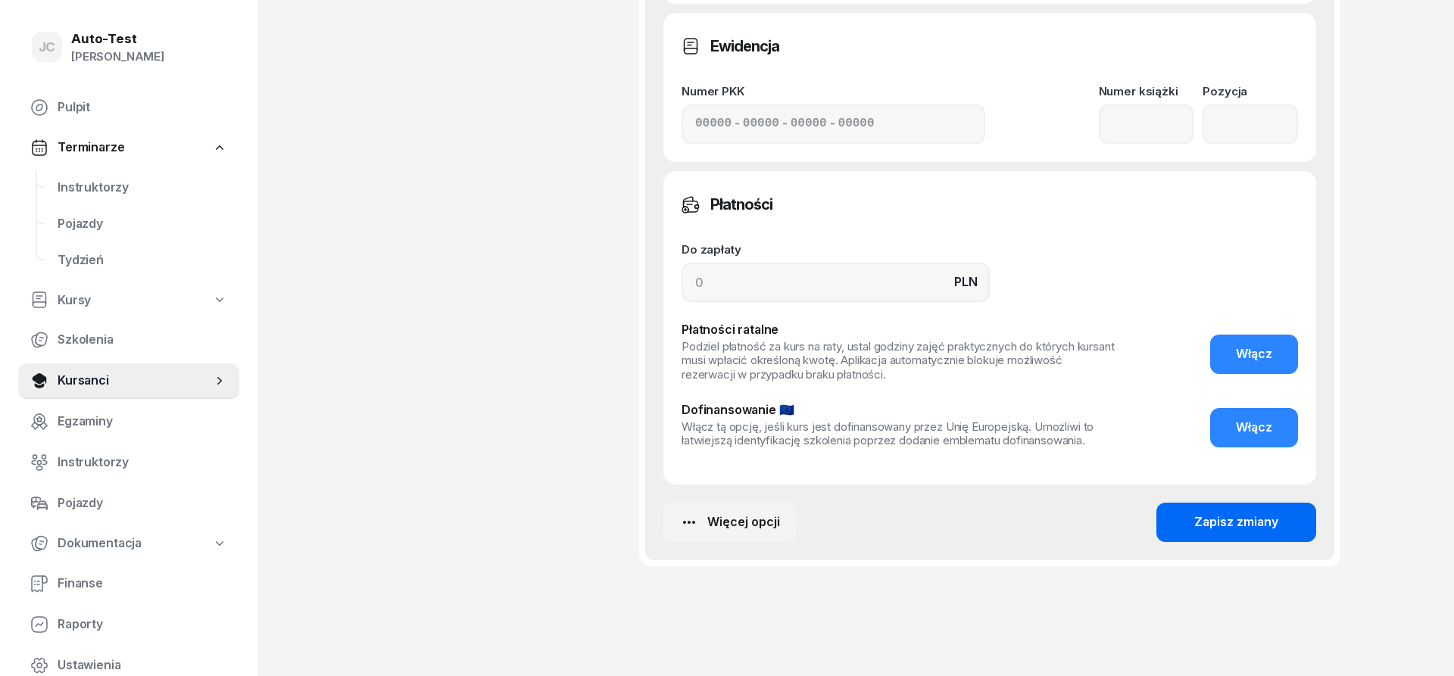
type input "1"
click at [1184, 527] on button "Zapisz zmiany" at bounding box center [1236, 522] width 160 height 39
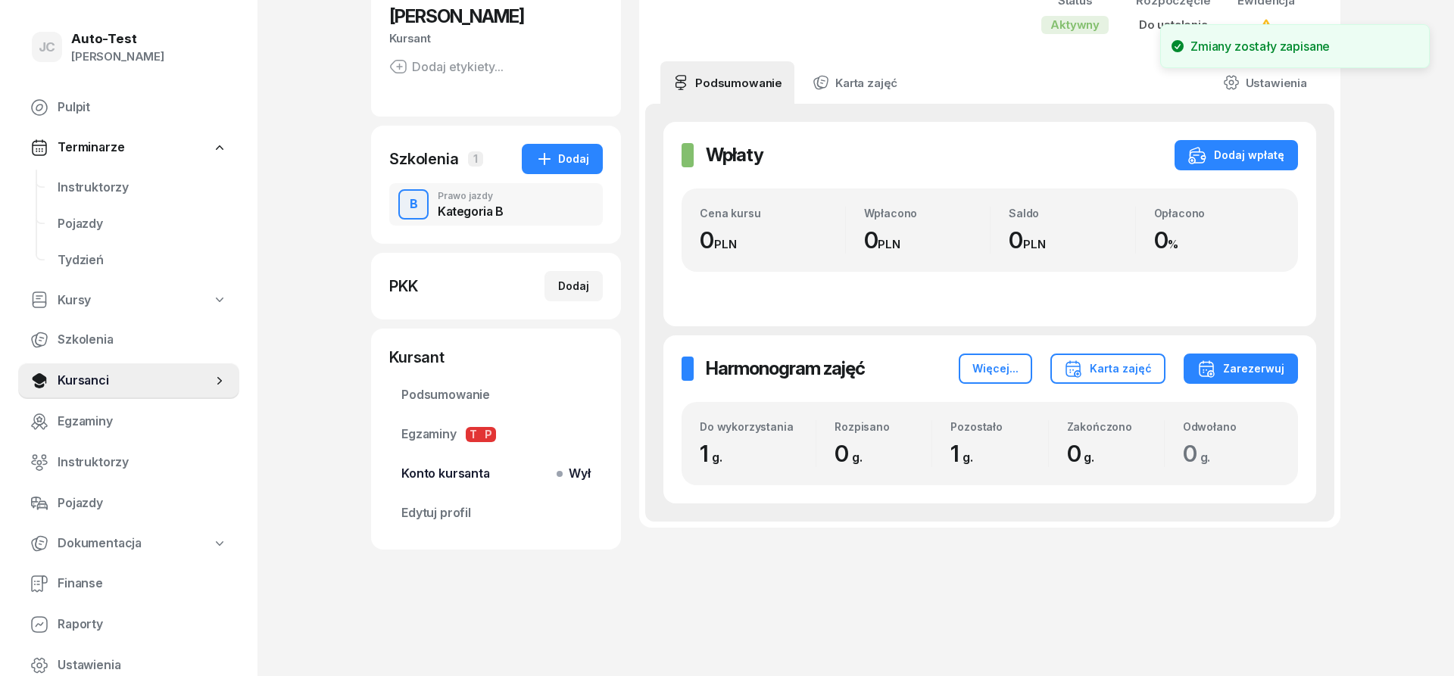
scroll to position [155, 0]
click at [120, 192] on span "Instruktorzy" at bounding box center [143, 188] width 170 height 20
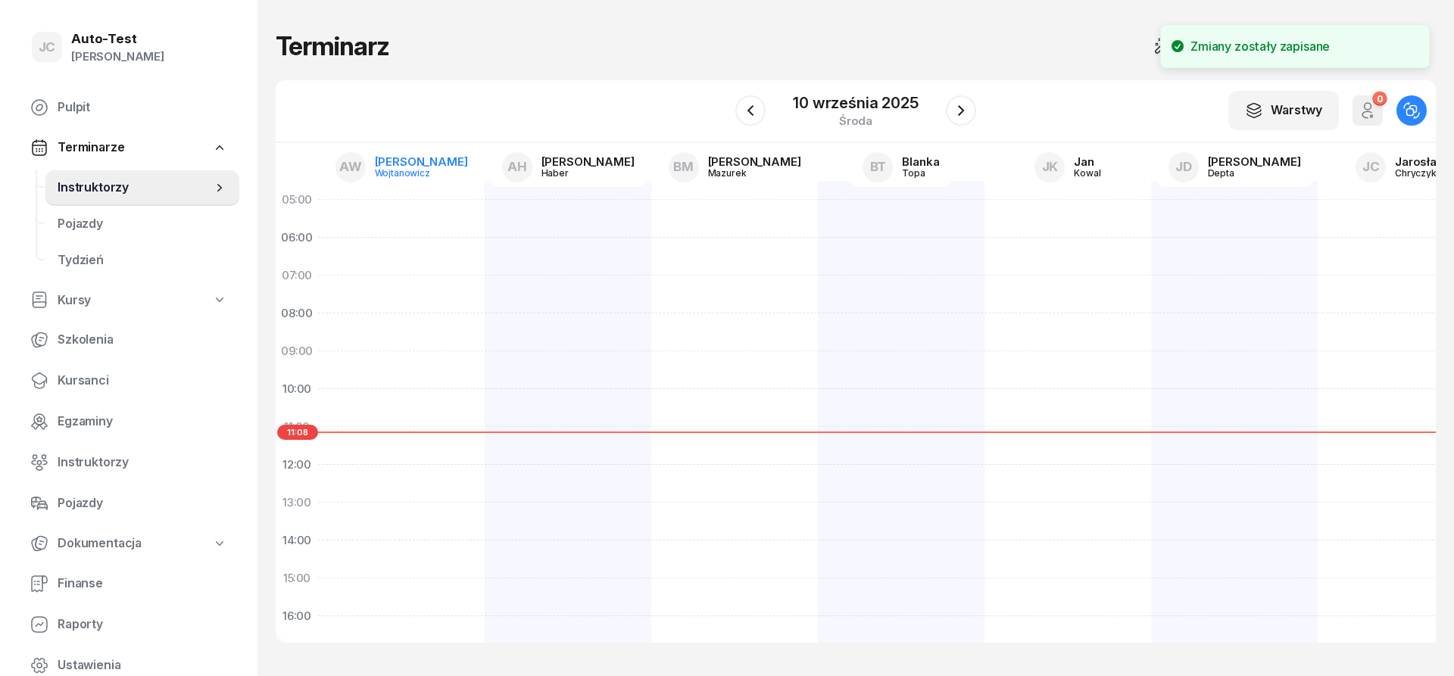
click at [411, 179] on link "AW [PERSON_NAME]" at bounding box center [401, 167] width 157 height 39
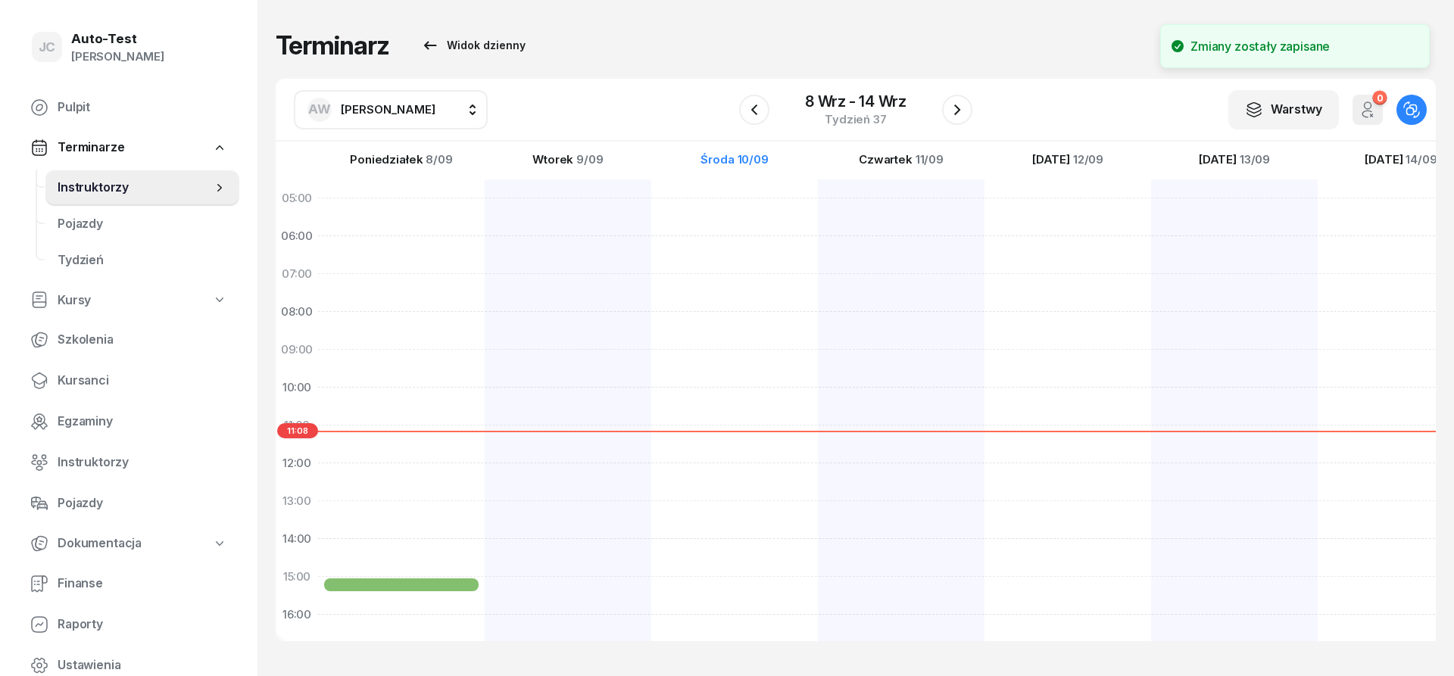
click at [366, 112] on span "[PERSON_NAME]" at bounding box center [388, 109] width 95 height 14
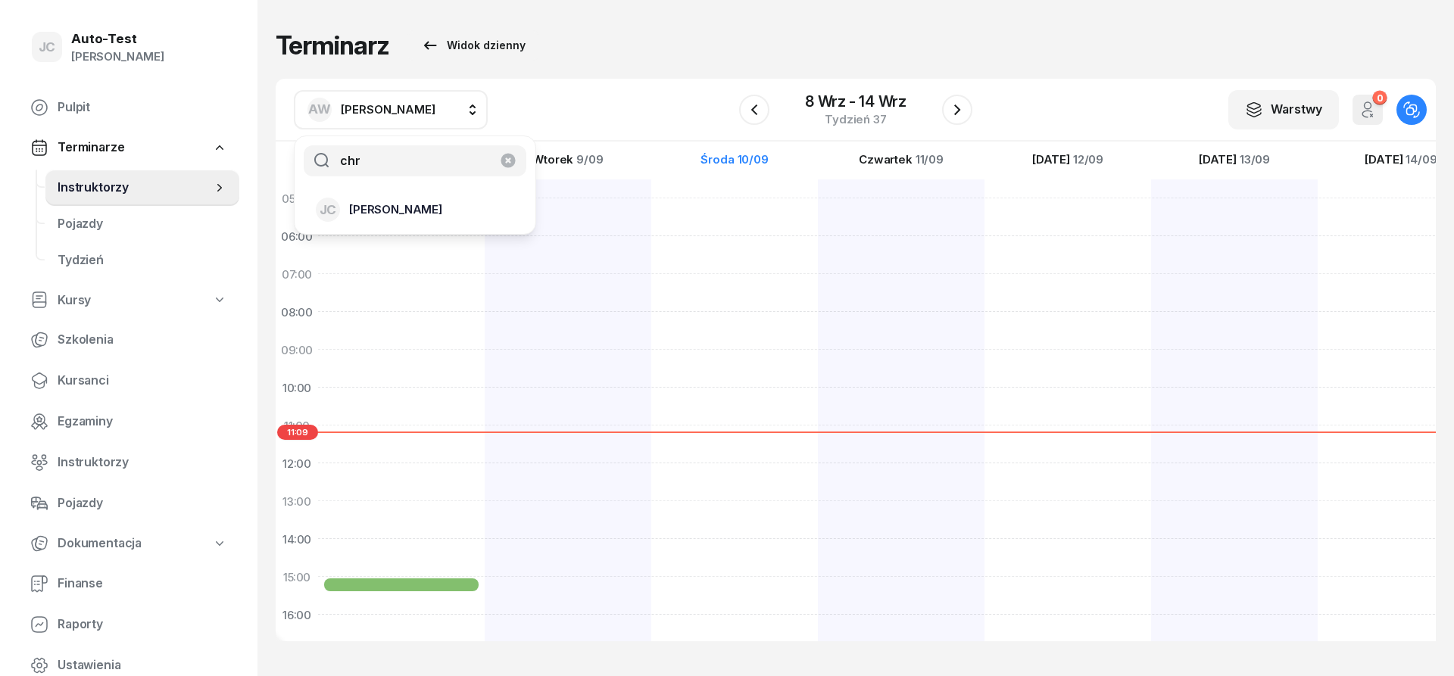
type input "chr"
click at [442, 212] on span "[PERSON_NAME]" at bounding box center [395, 210] width 93 height 20
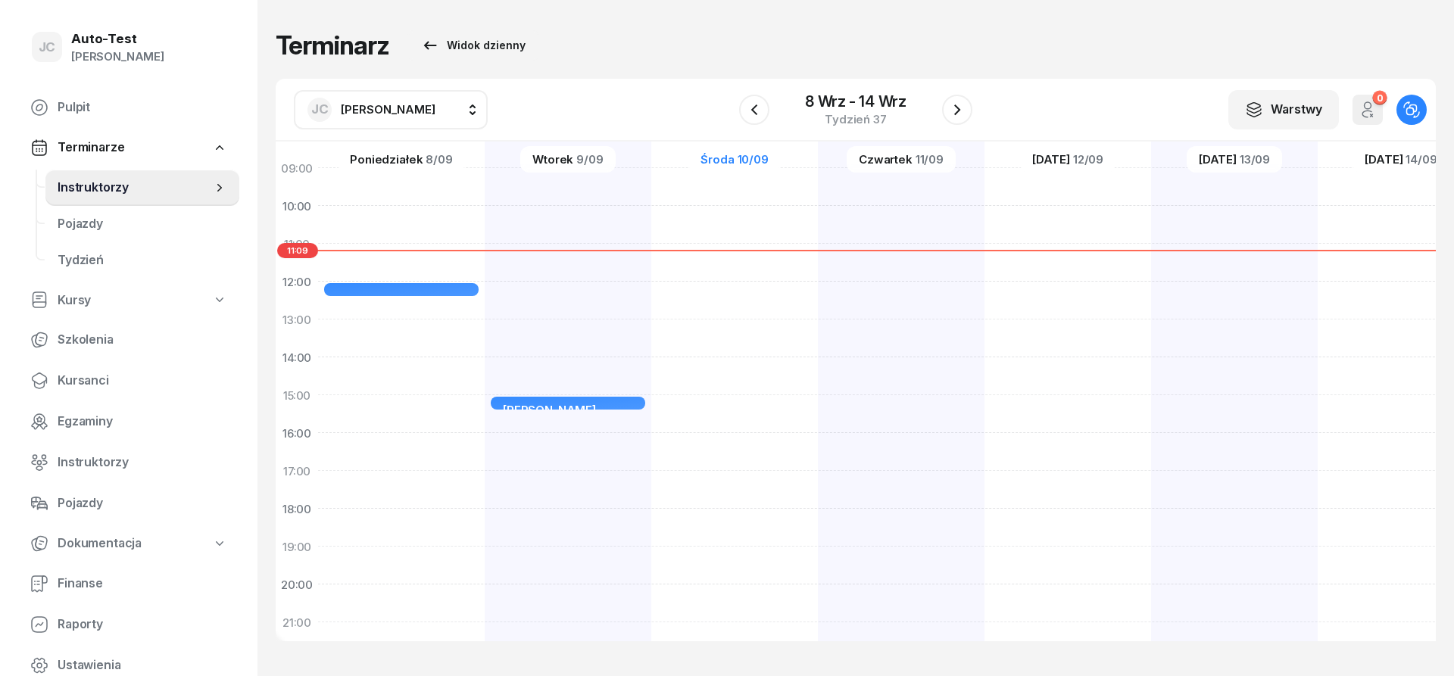
click at [559, 436] on div "[PERSON_NAME] Sala komputerowa nr 2 25min 15:00 - 15:25" at bounding box center [568, 376] width 167 height 757
select select "16"
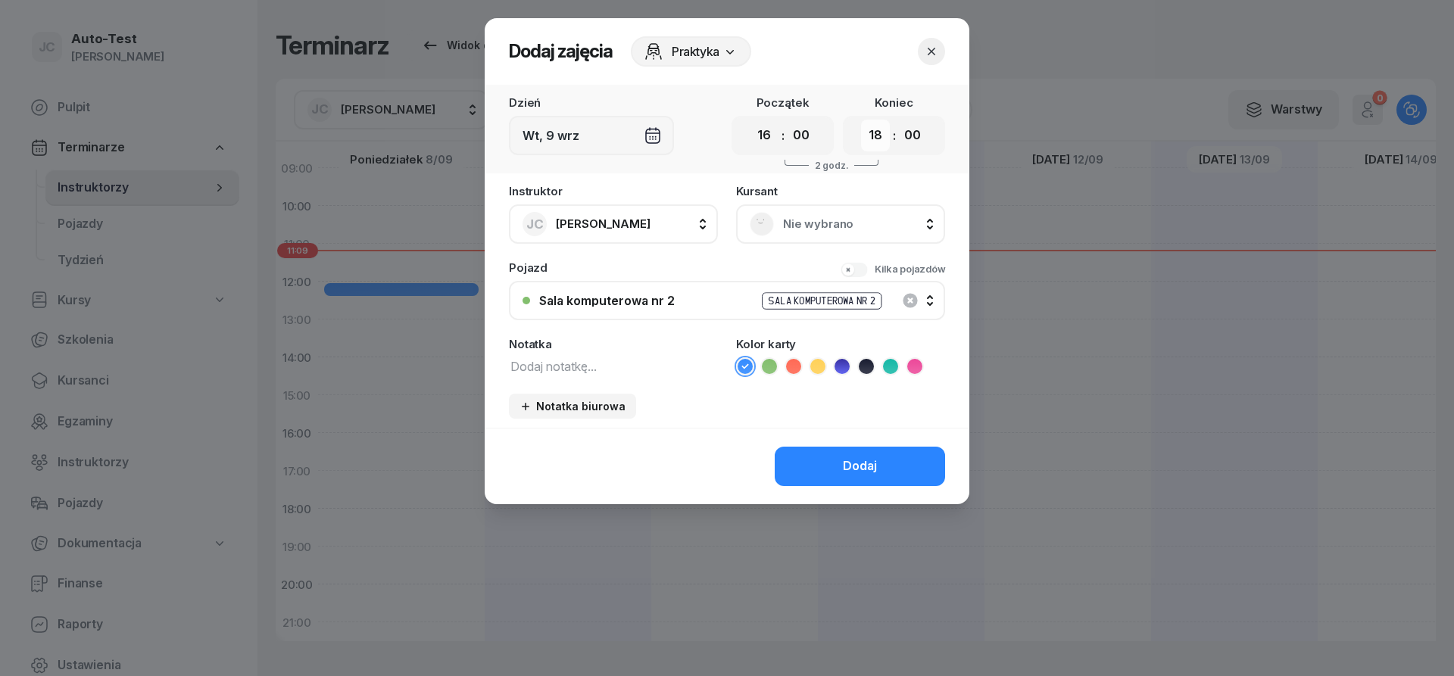
click at [861, 120] on select "00 01 02 03 04 05 06 07 08 09 10 11 12 13 14 15 16 17 18 19 20 21 22 23" at bounding box center [875, 136] width 29 height 32
select select "16"
click option "16" at bounding box center [0, 0] width 0 height 0
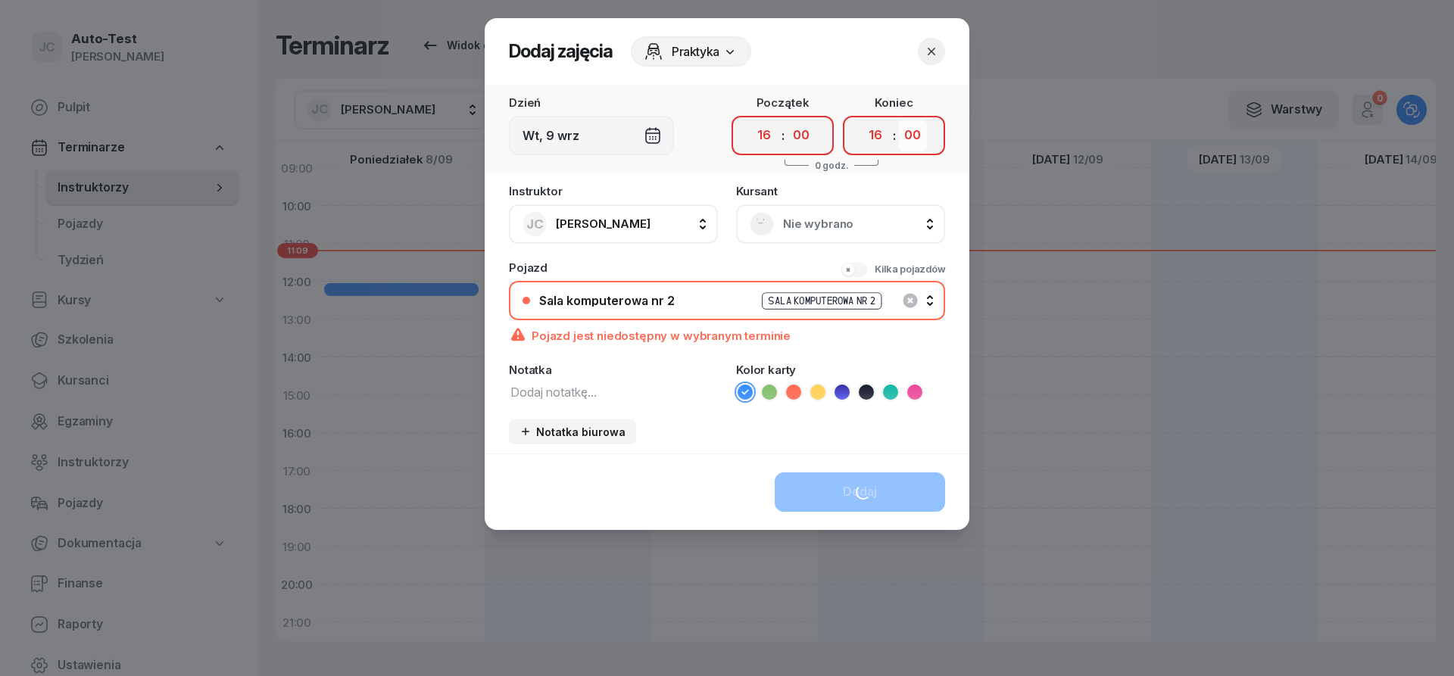
click at [898, 120] on select "00 05 10 15 20 25 30 35 40 45 50 55" at bounding box center [912, 136] width 29 height 32
select select "25"
click option "25" at bounding box center [0, 0] width 0 height 0
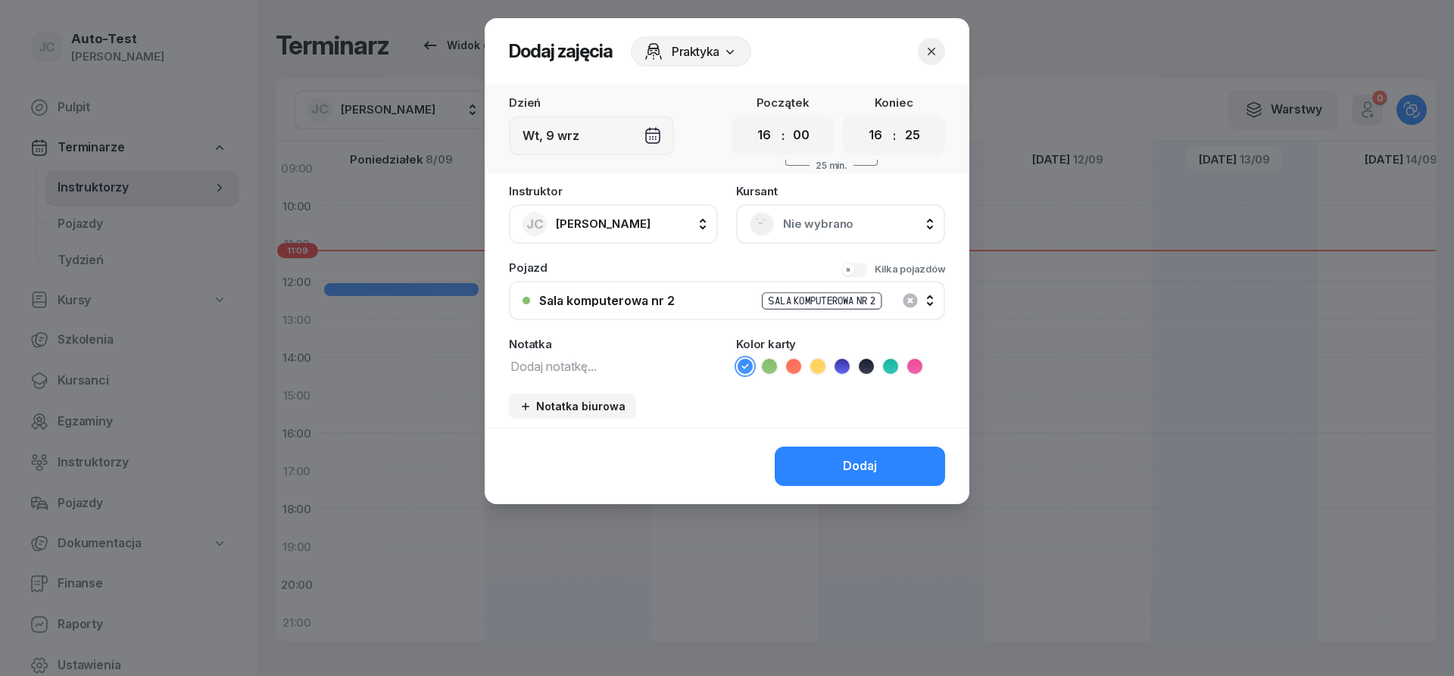
click at [846, 235] on div "Nie wybrano" at bounding box center [841, 224] width 182 height 24
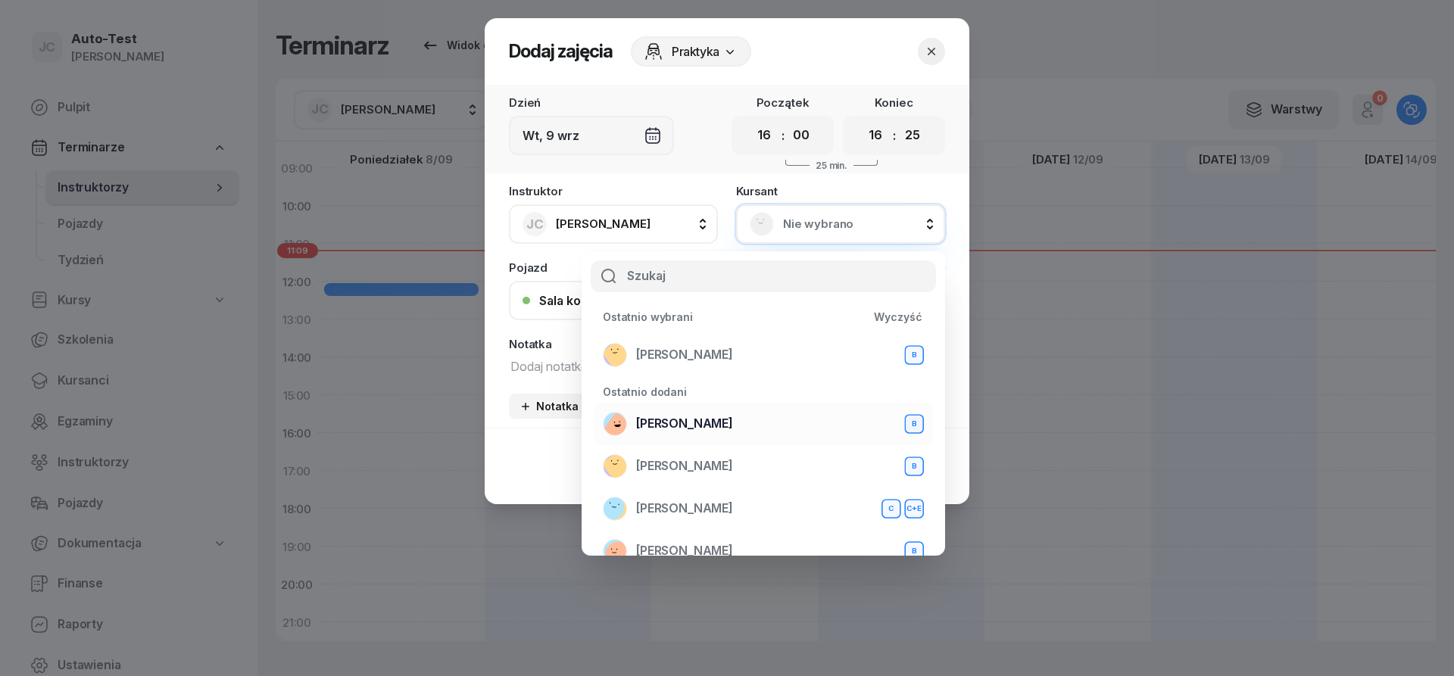
click at [713, 426] on span "[PERSON_NAME]" at bounding box center [684, 424] width 97 height 20
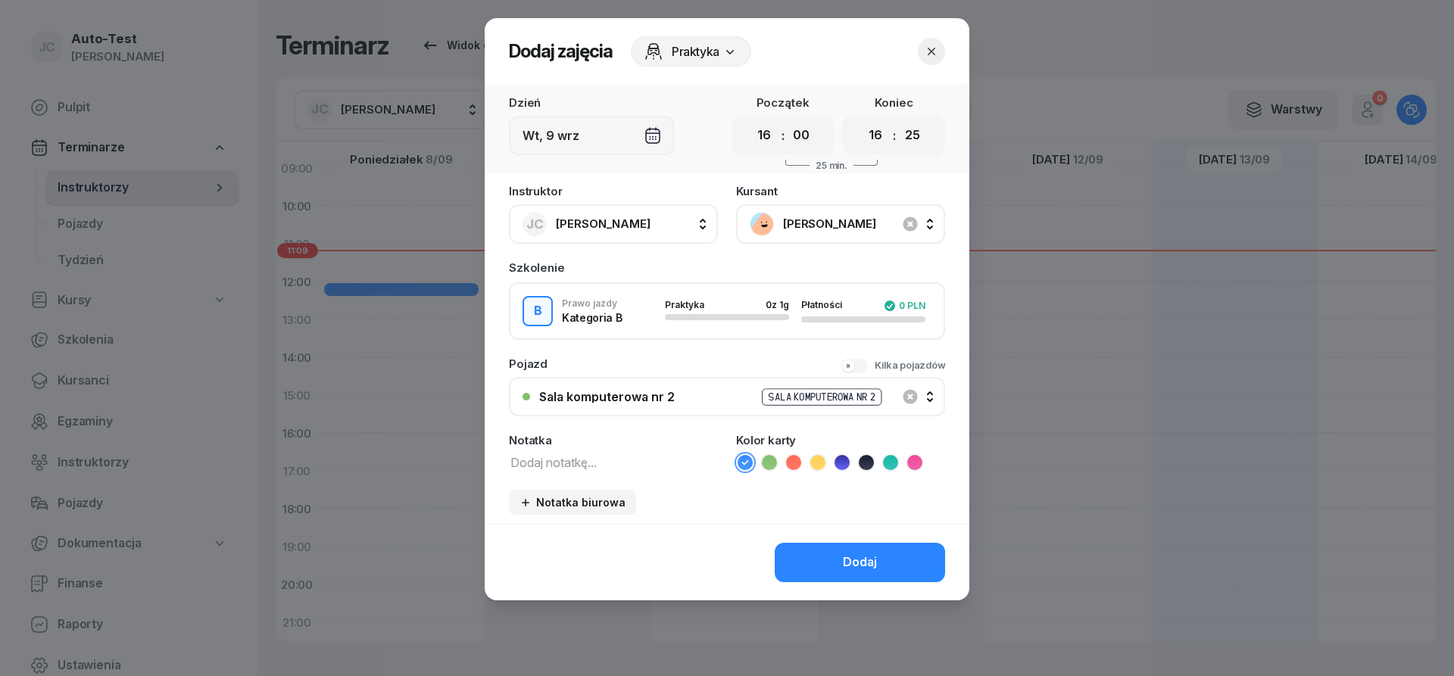
click at [684, 396] on div "Sala komputerowa nr 2 Sala komputerowa nr 2" at bounding box center [735, 397] width 392 height 19
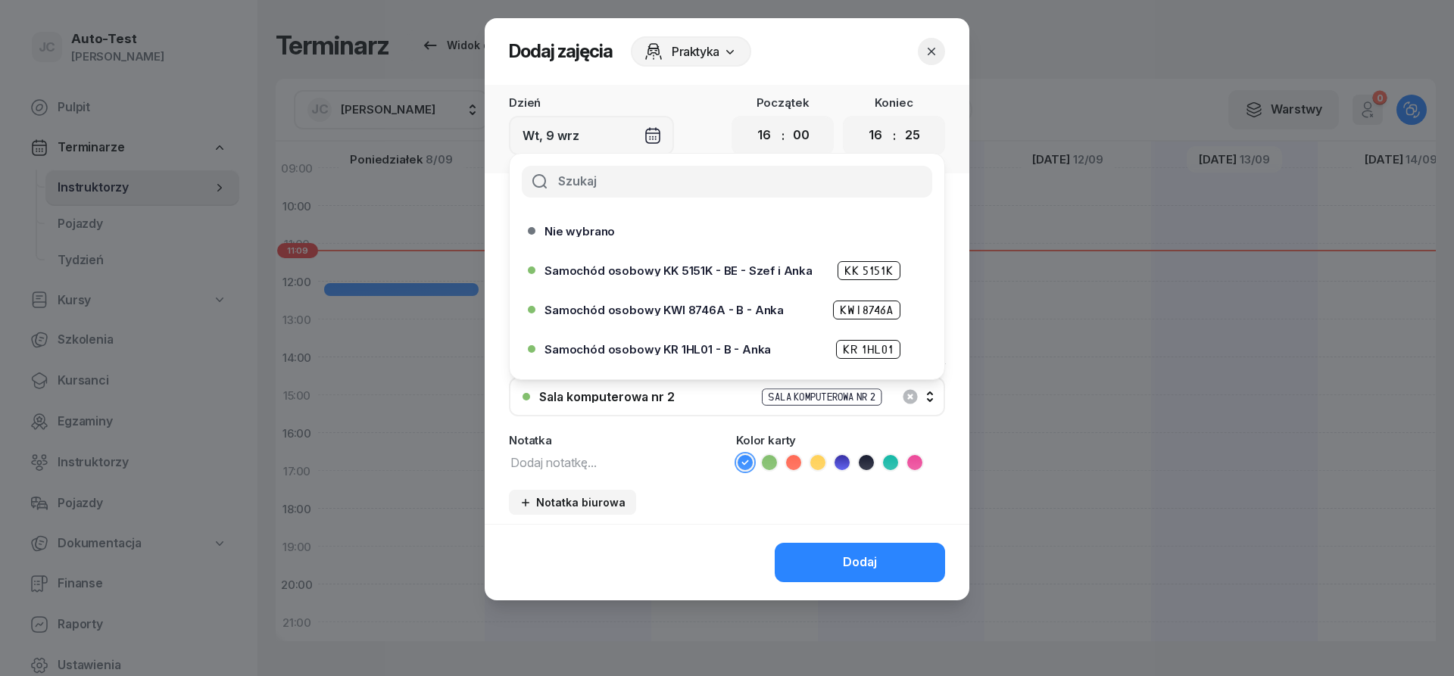
scroll to position [463, 0]
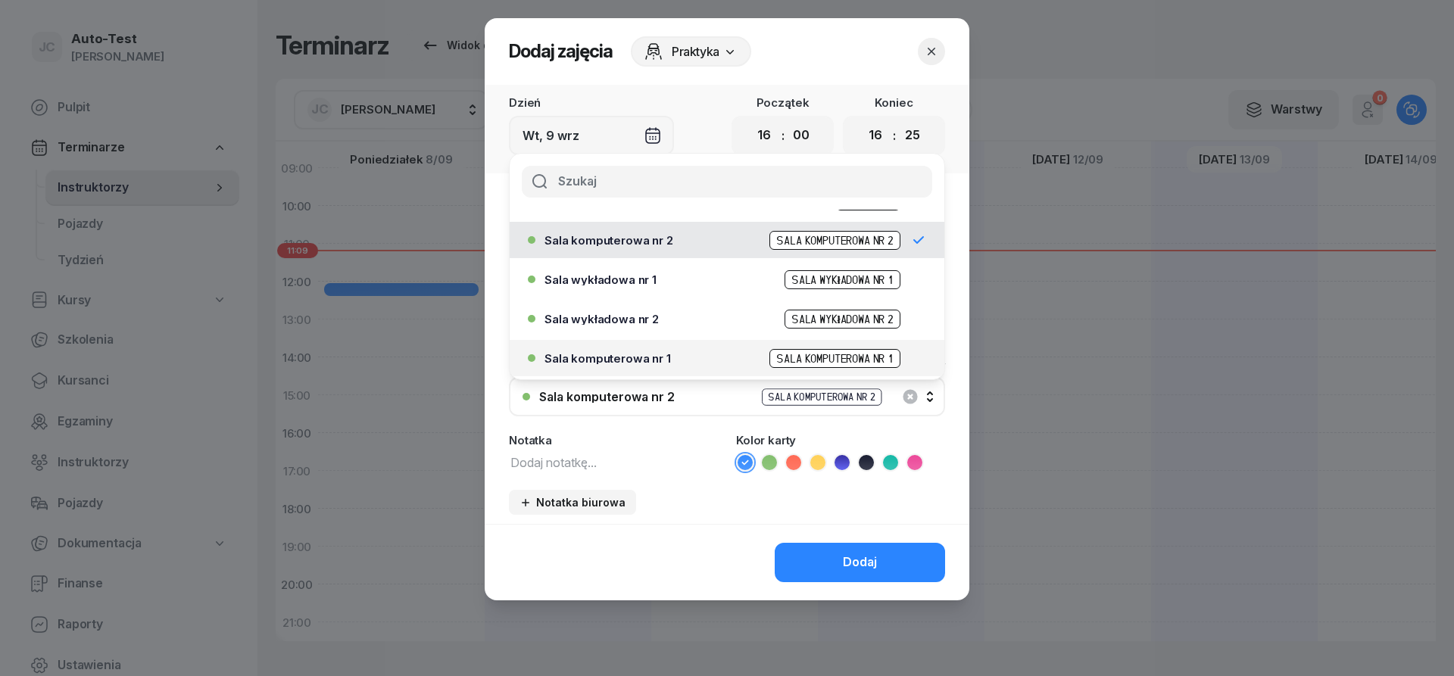
click at [661, 356] on span "Sala komputerowa nr 1" at bounding box center [607, 358] width 126 height 11
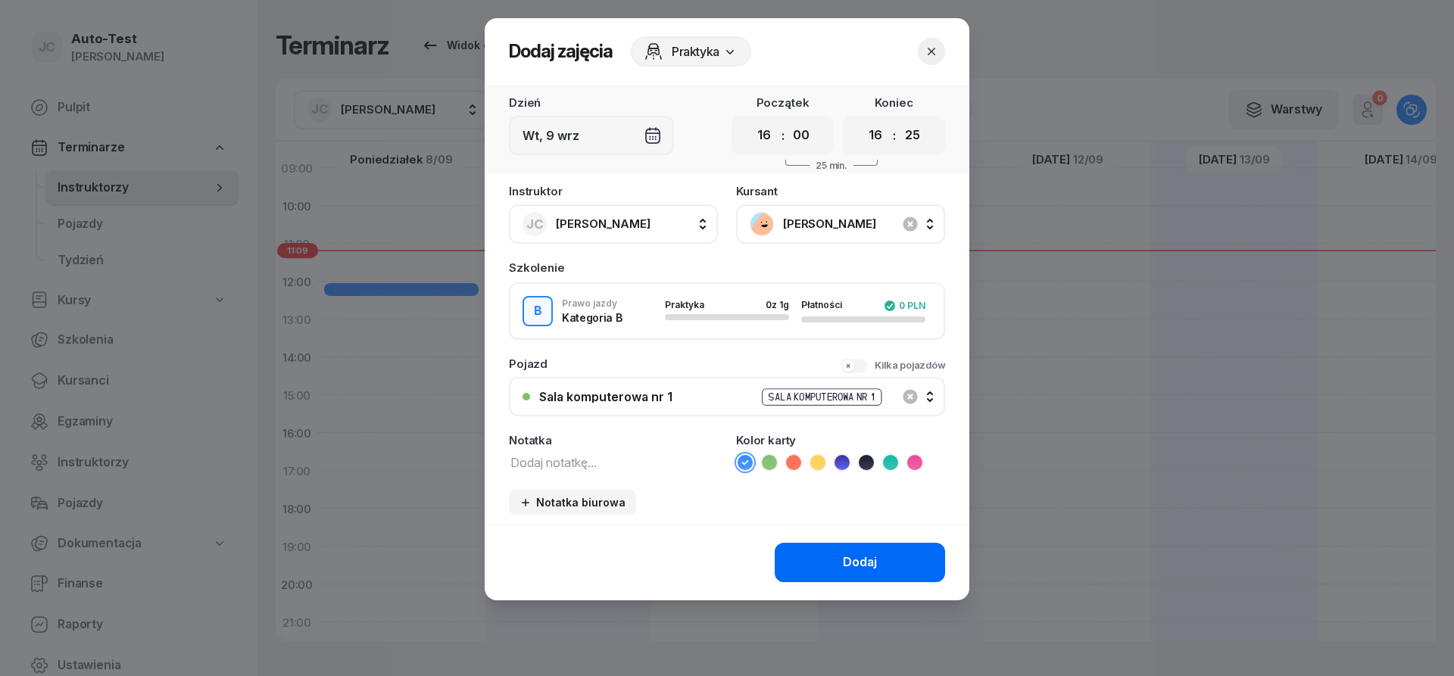
click at [803, 552] on button "Dodaj" at bounding box center [860, 562] width 170 height 39
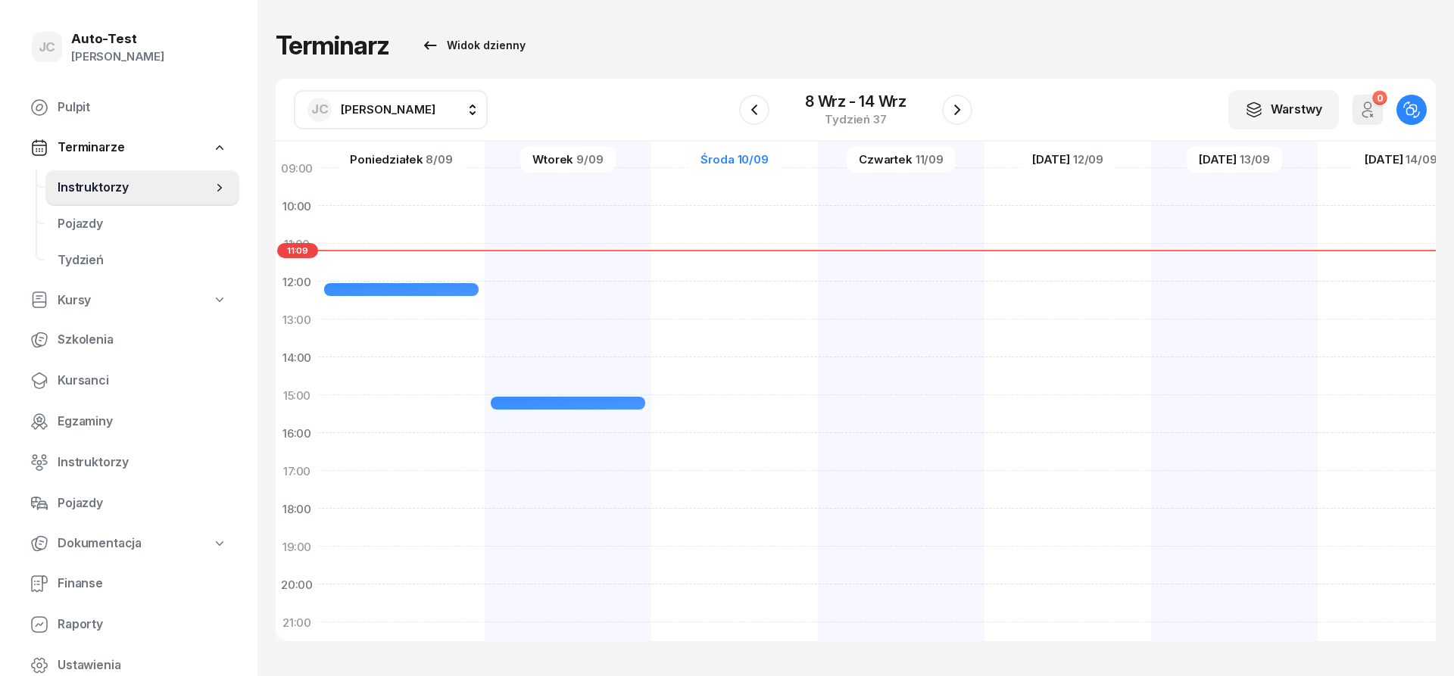
scroll to position [182, 0]
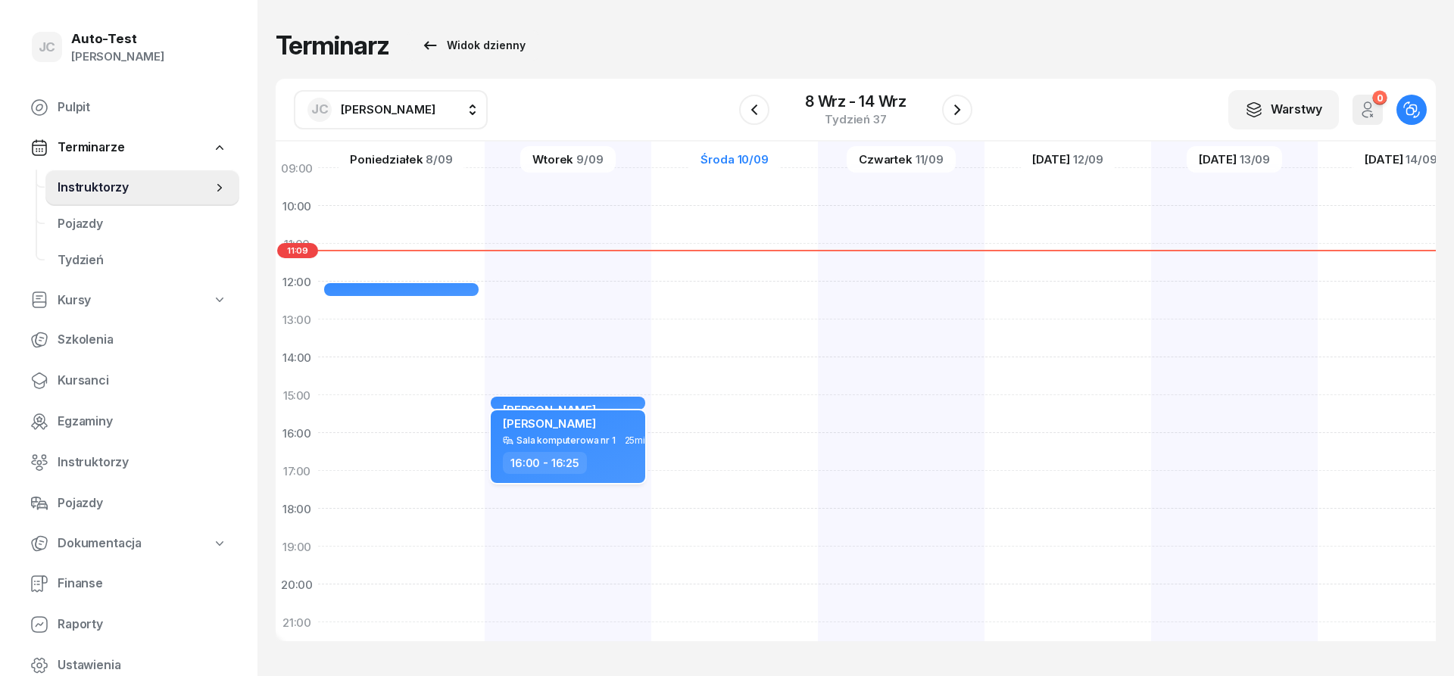
click at [600, 435] on div "Sala komputerowa nr 1" at bounding box center [565, 440] width 99 height 10
select select "16"
select select "25"
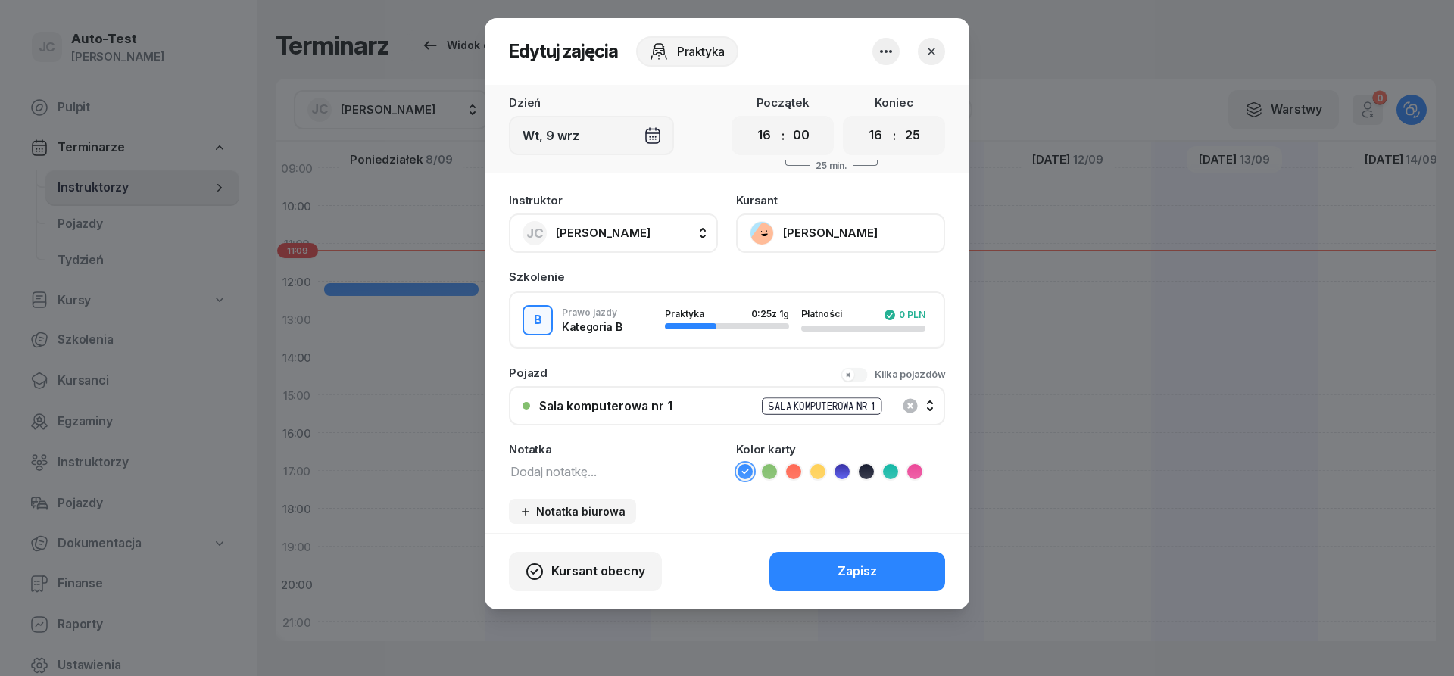
click at [944, 49] on button "button" at bounding box center [931, 51] width 27 height 27
